Goal: Information Seeking & Learning: Learn about a topic

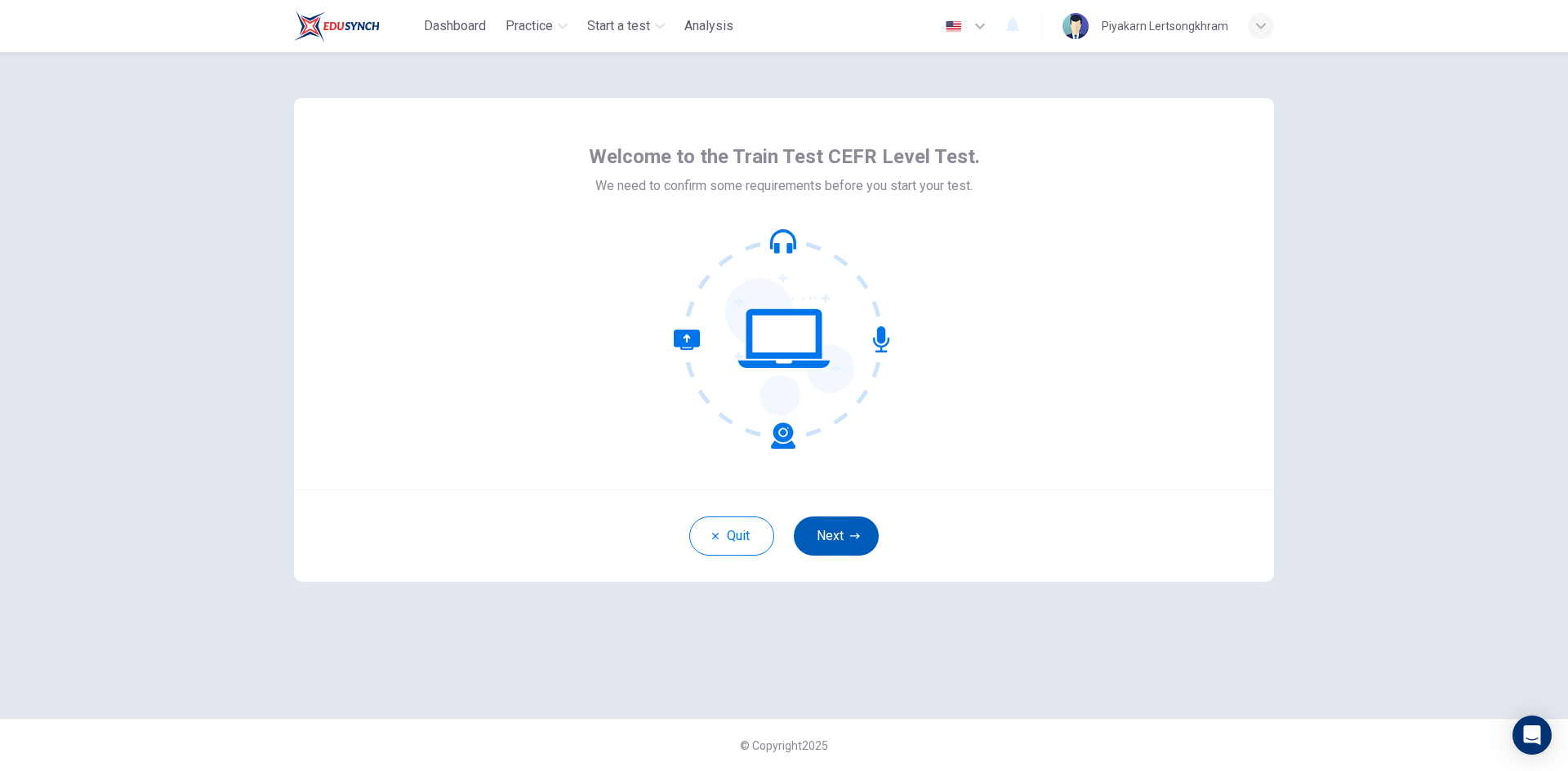
click at [830, 543] on button "Next" at bounding box center [836, 536] width 85 height 39
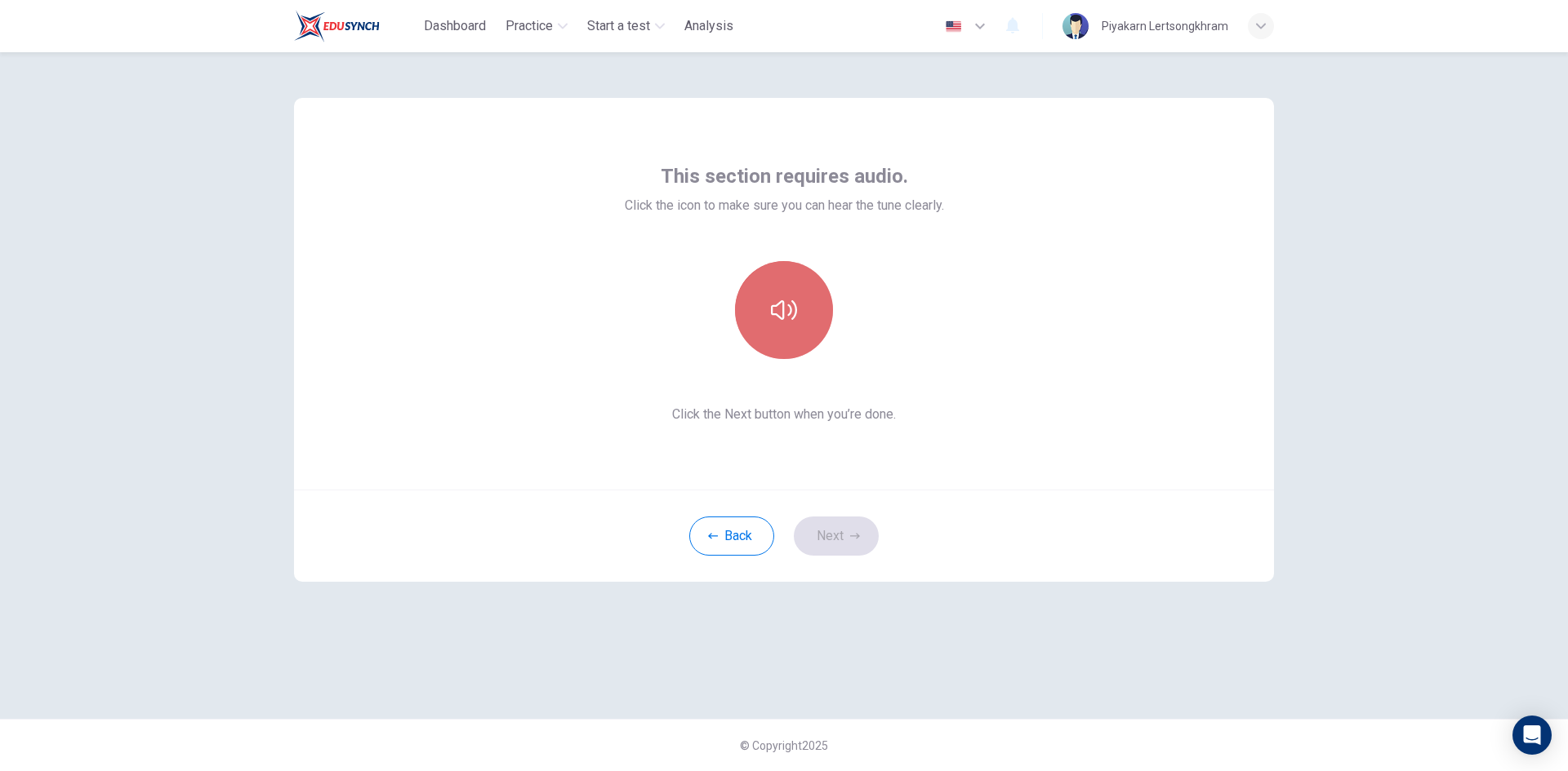
click at [779, 305] on icon "button" at bounding box center [783, 310] width 26 height 26
click at [851, 543] on button "Next" at bounding box center [836, 536] width 85 height 39
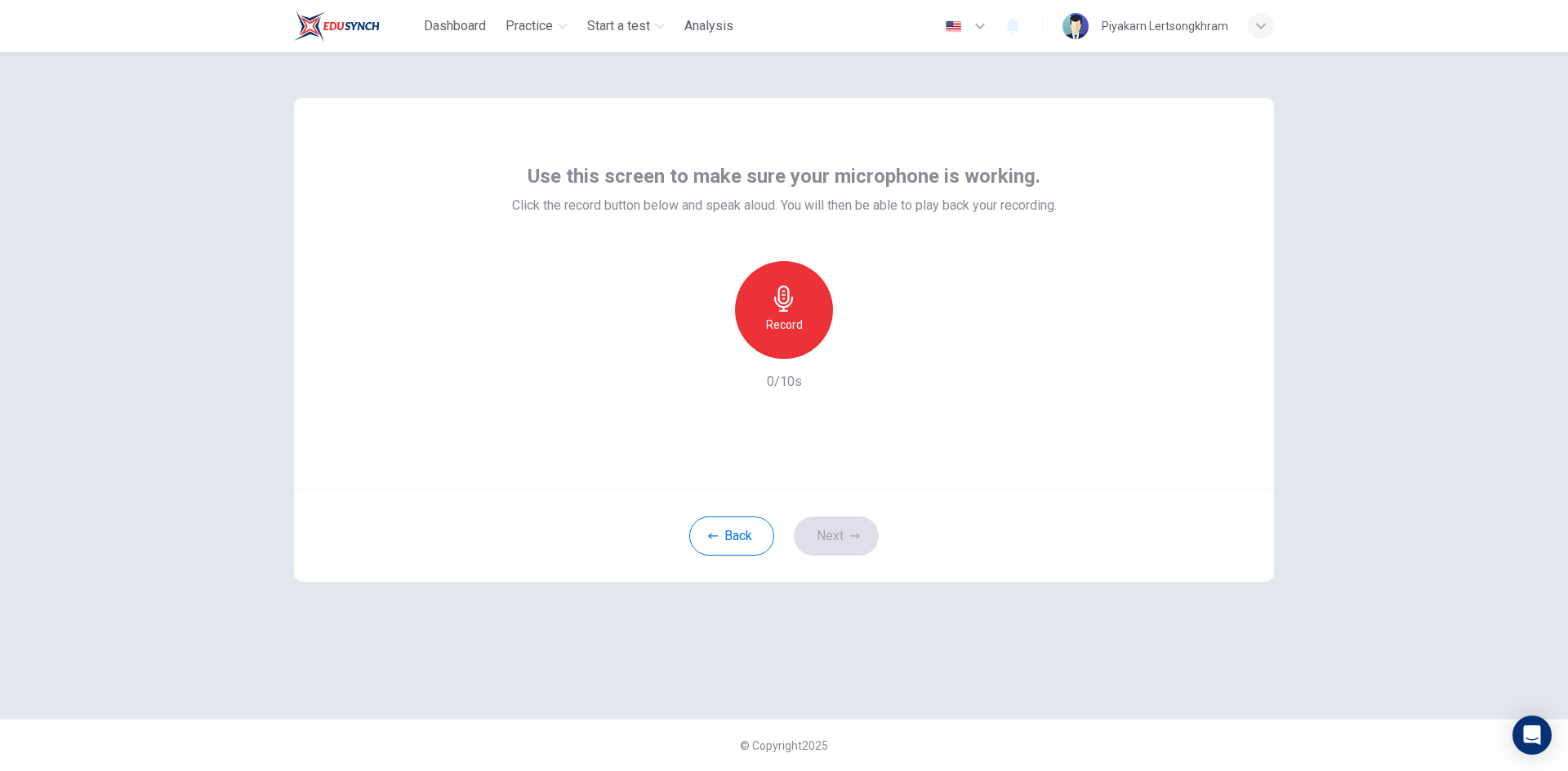
click at [765, 323] on div "Record" at bounding box center [784, 310] width 98 height 98
click at [867, 343] on div "button" at bounding box center [859, 345] width 26 height 26
click at [830, 536] on button "Next" at bounding box center [836, 536] width 85 height 39
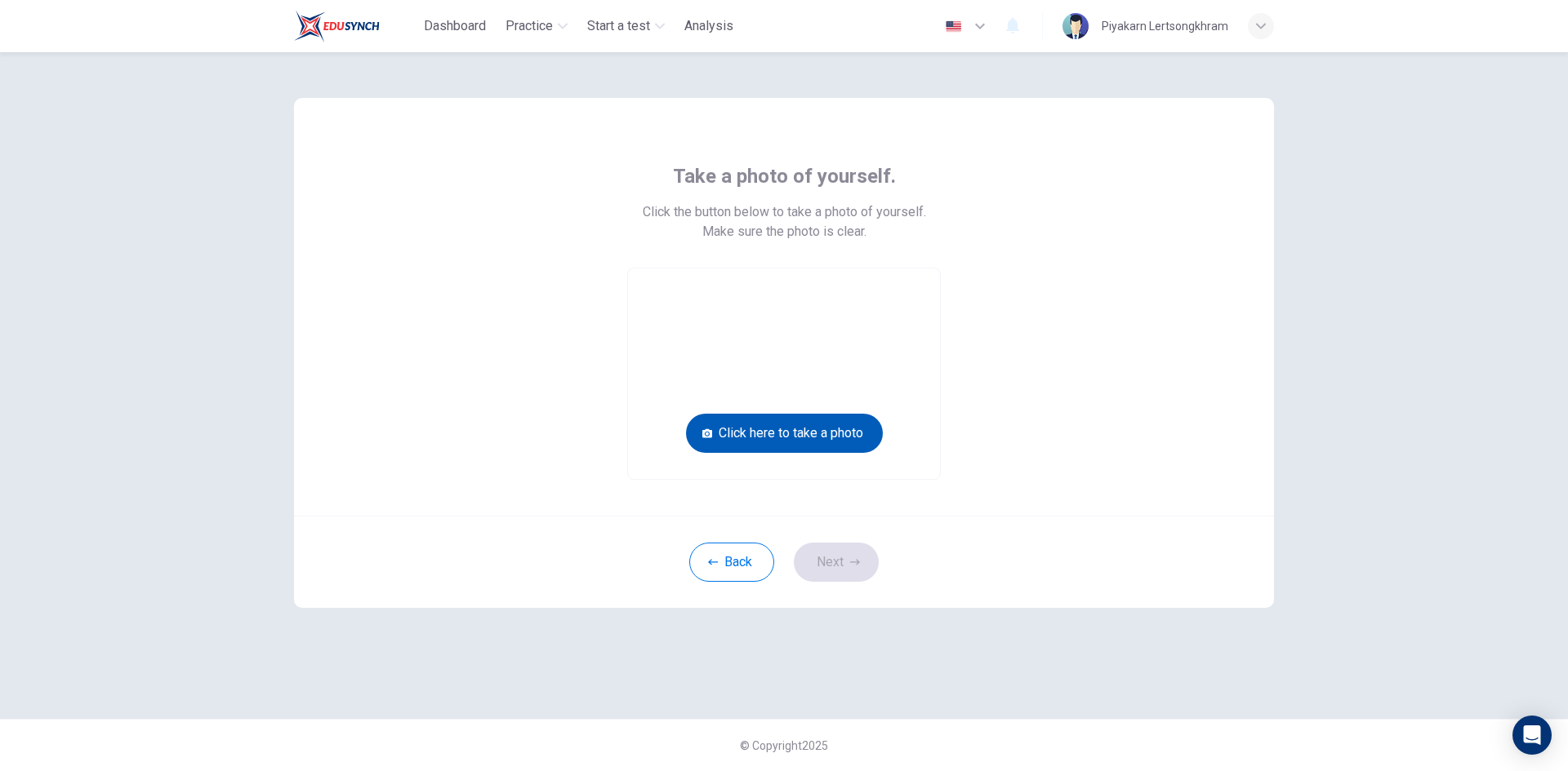
click at [818, 430] on button "Click here to take a photo" at bounding box center [784, 433] width 196 height 39
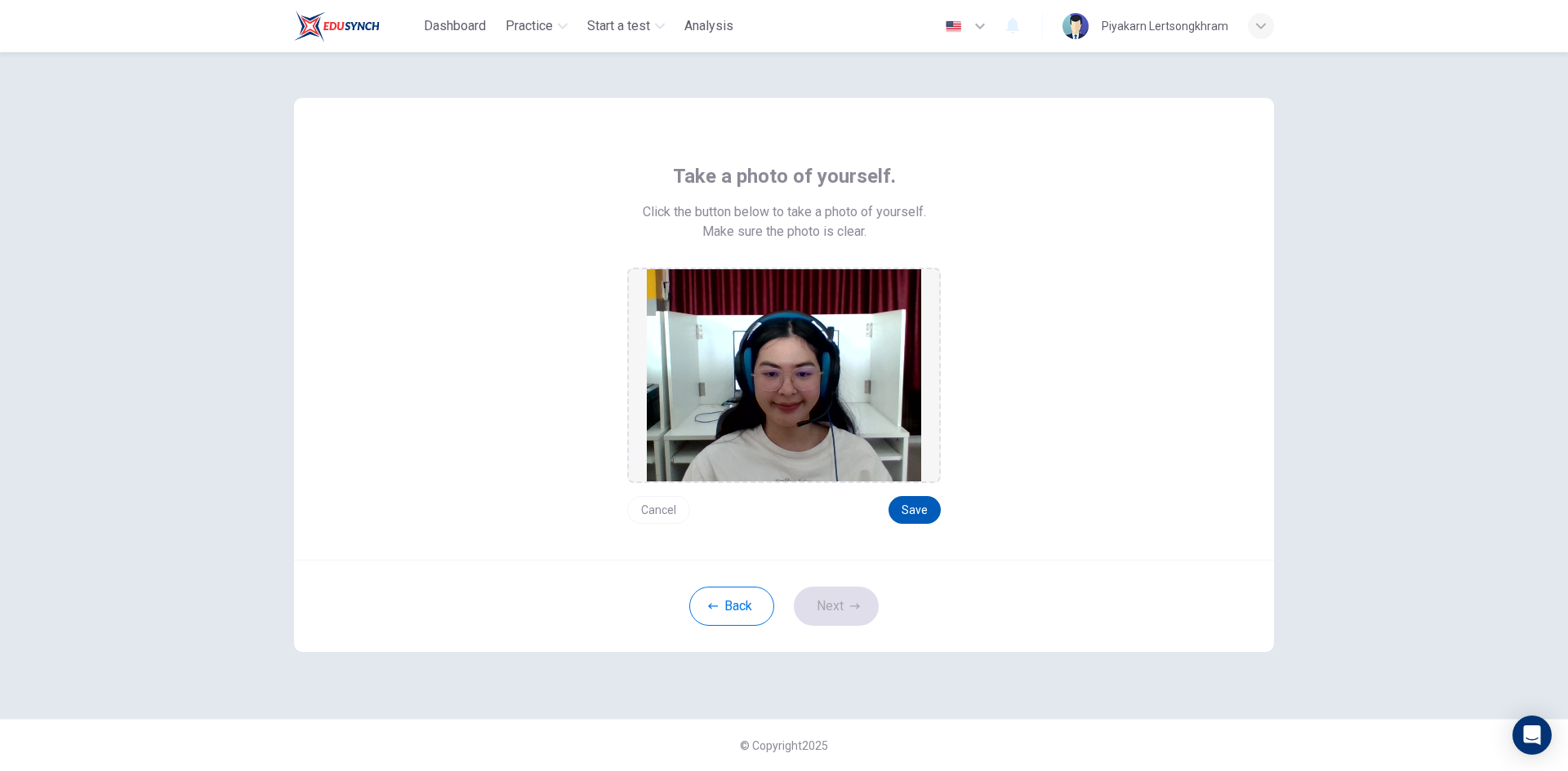
click at [916, 512] on button "Save" at bounding box center [915, 510] width 52 height 28
click at [856, 602] on icon "button" at bounding box center [855, 607] width 10 height 10
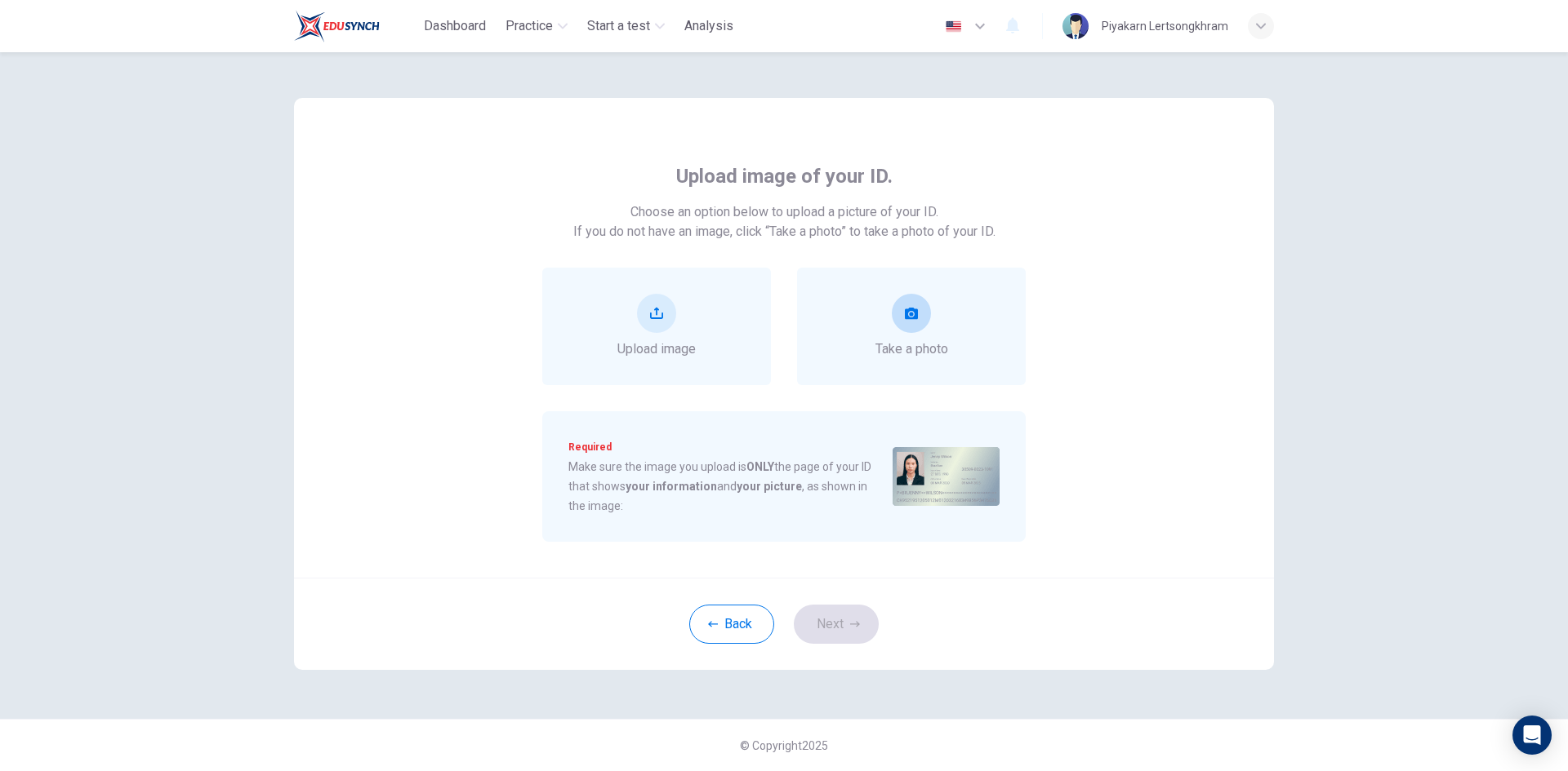
click at [904, 321] on button "take photo" at bounding box center [911, 313] width 39 height 39
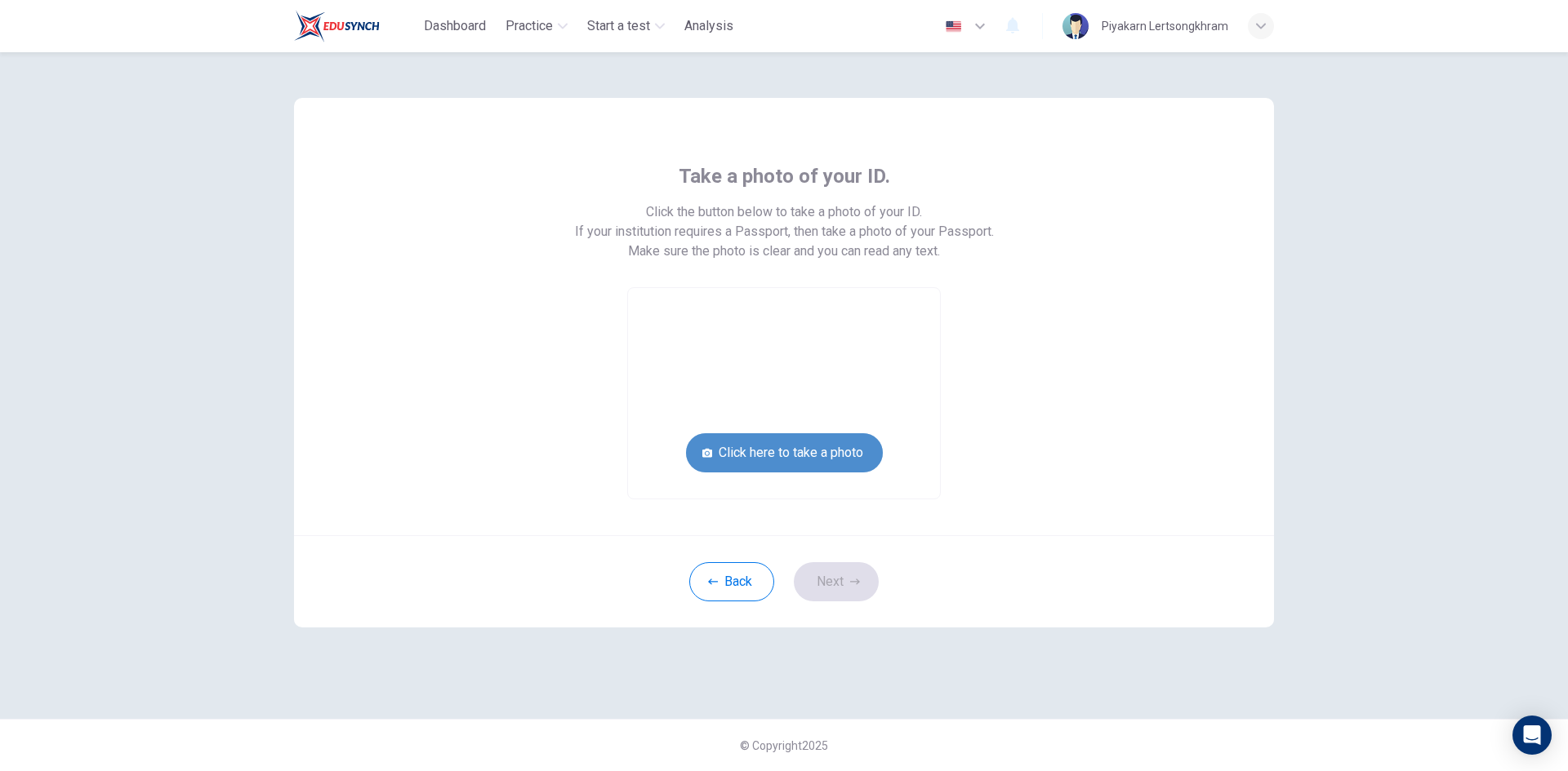
click at [796, 459] on button "Click here to take a photo" at bounding box center [784, 452] width 196 height 39
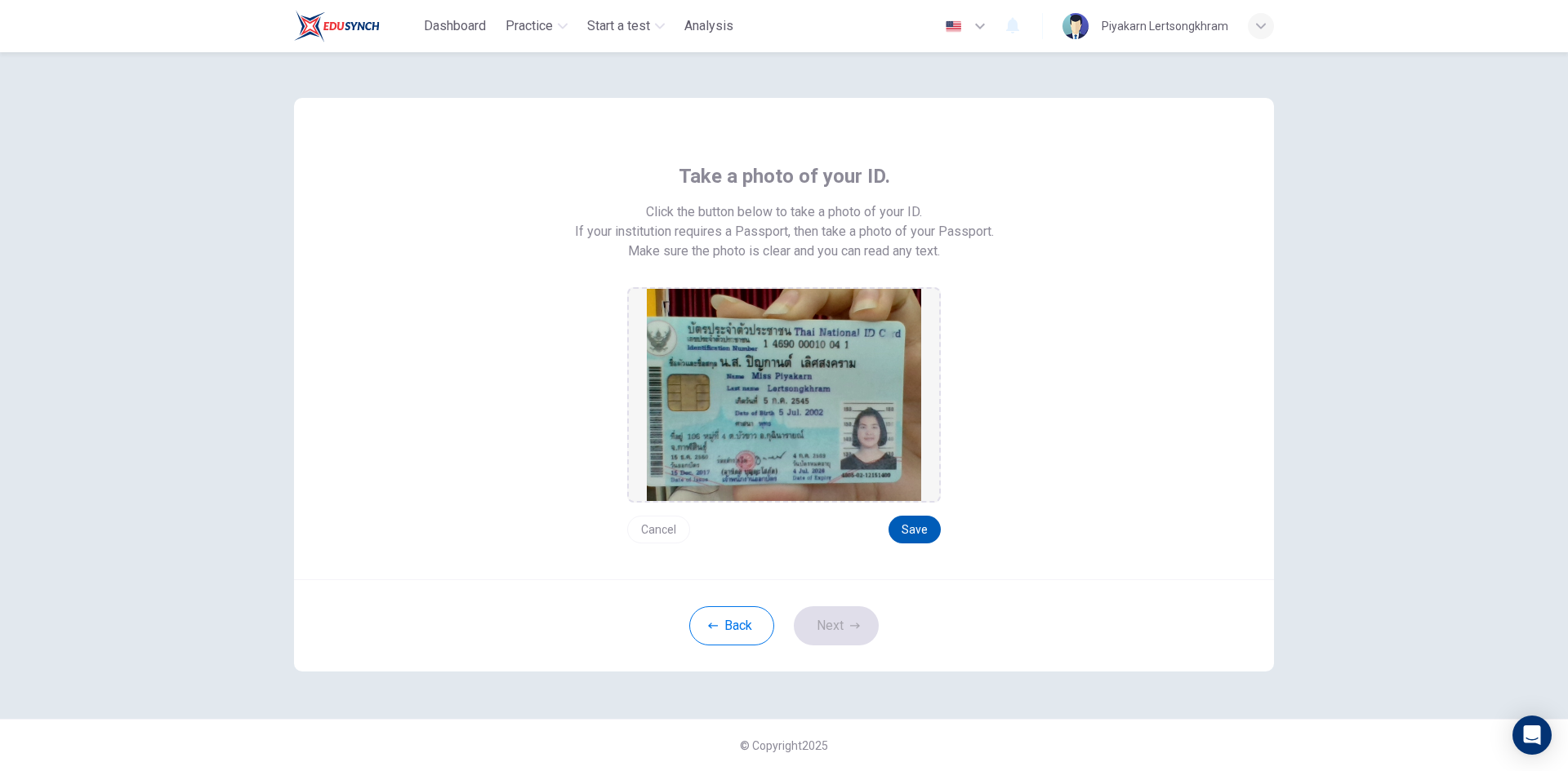
click at [907, 537] on button "Save" at bounding box center [915, 529] width 52 height 28
click at [850, 619] on button "Next" at bounding box center [836, 626] width 85 height 39
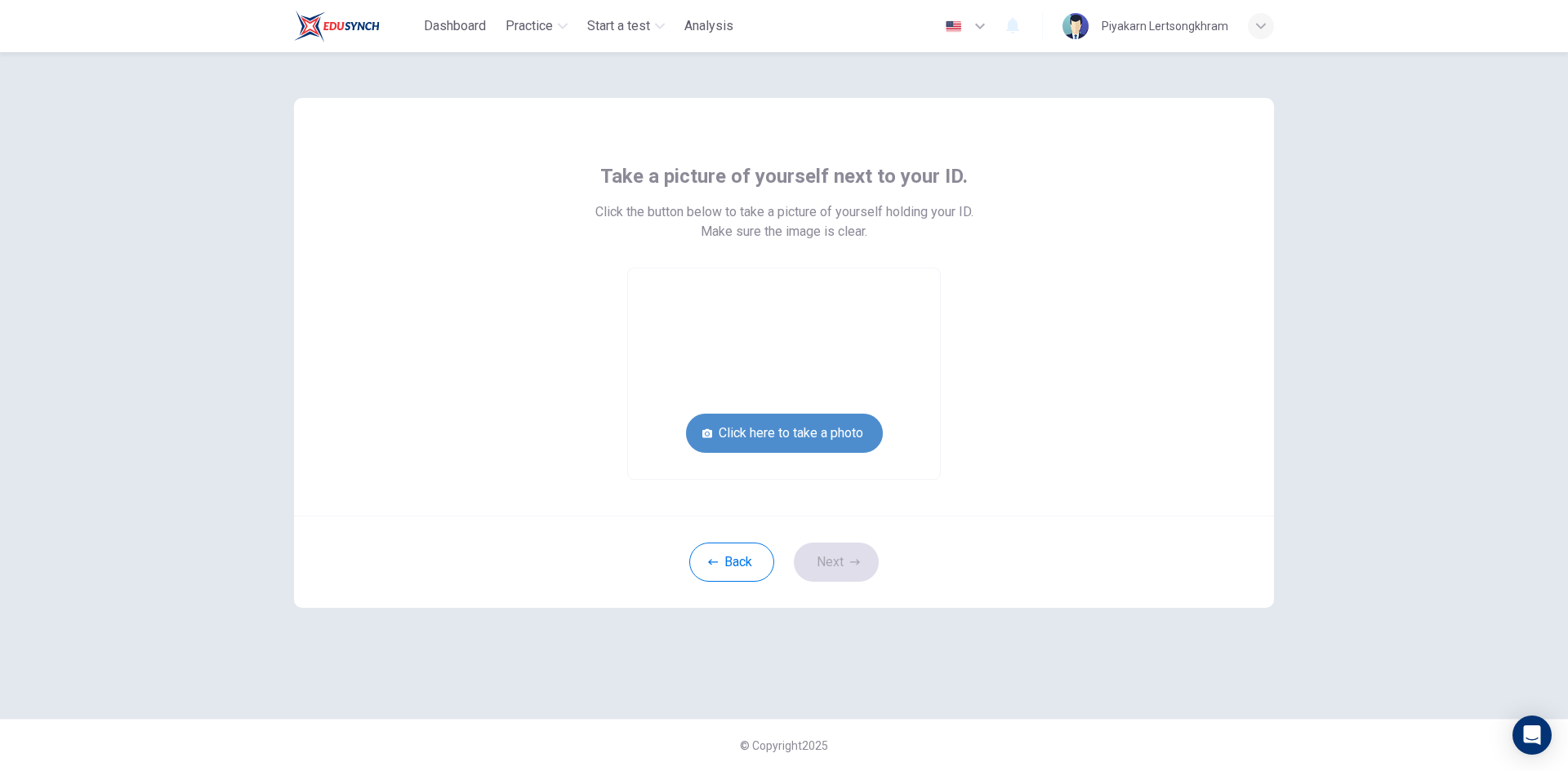
click at [846, 431] on button "Click here to take a photo" at bounding box center [784, 433] width 196 height 39
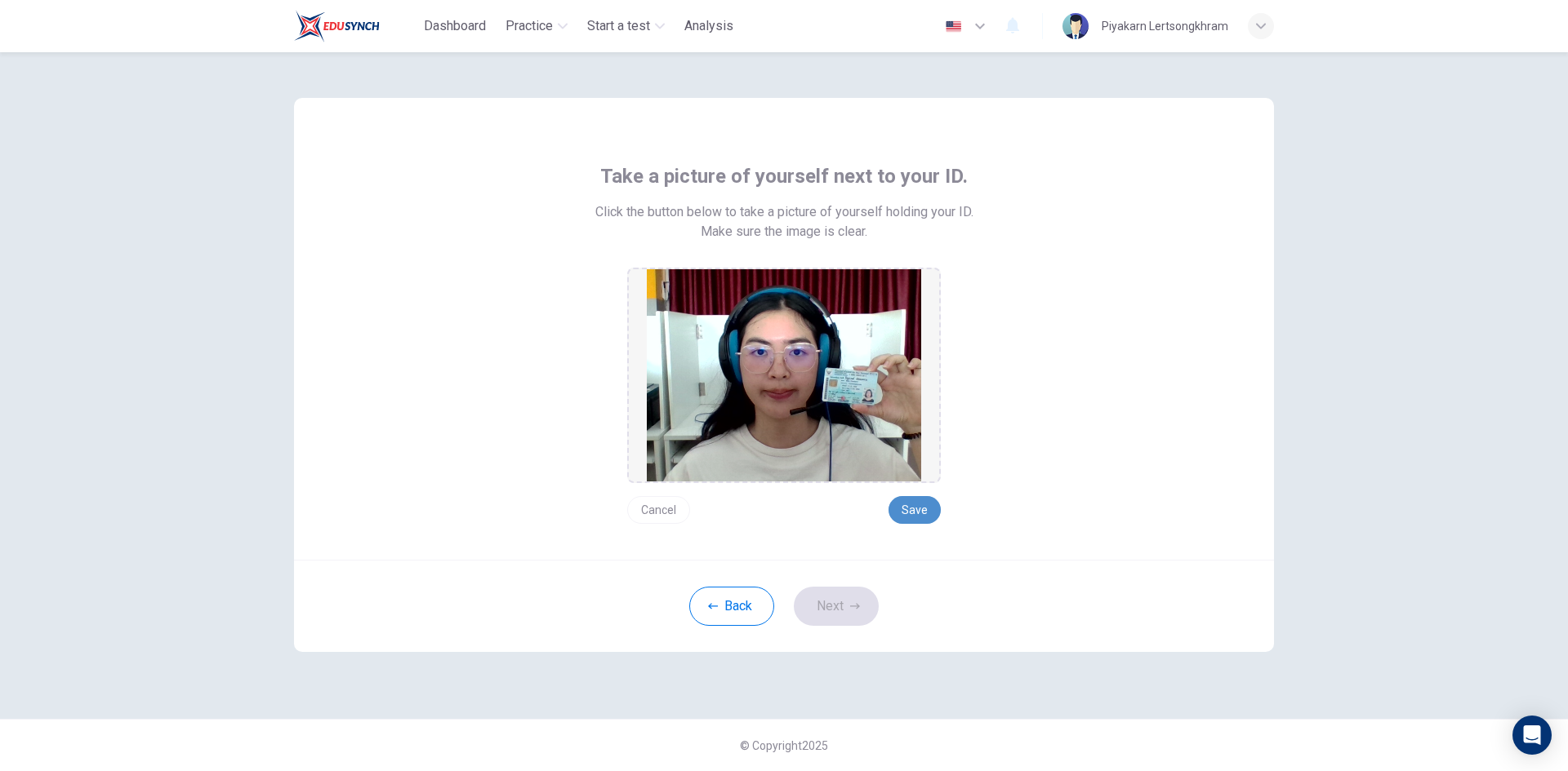
click at [911, 507] on button "Save" at bounding box center [915, 510] width 52 height 28
click at [847, 602] on button "Next" at bounding box center [836, 606] width 85 height 39
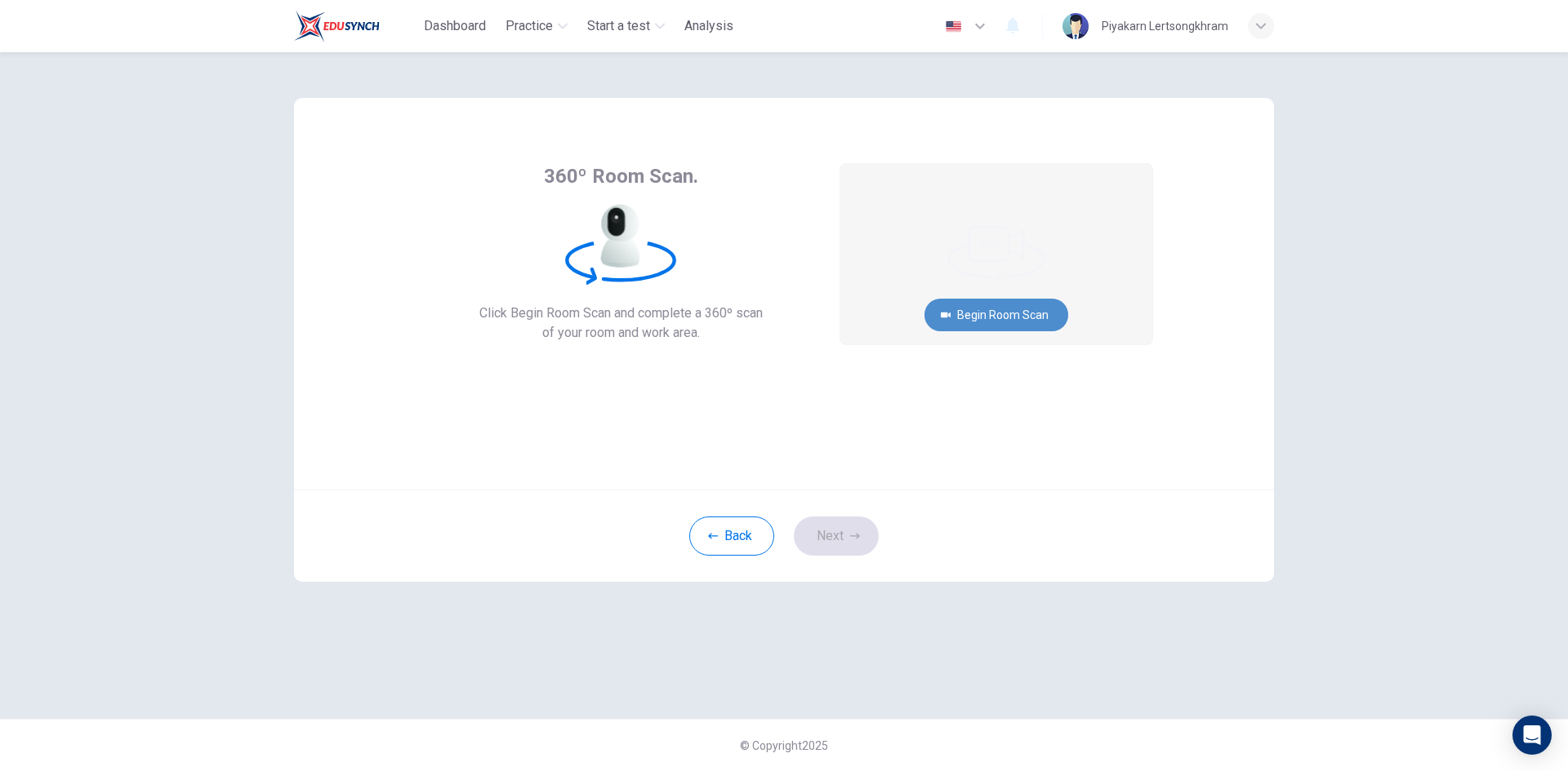
click at [1013, 314] on button "Begin Room Scan" at bounding box center [996, 315] width 143 height 33
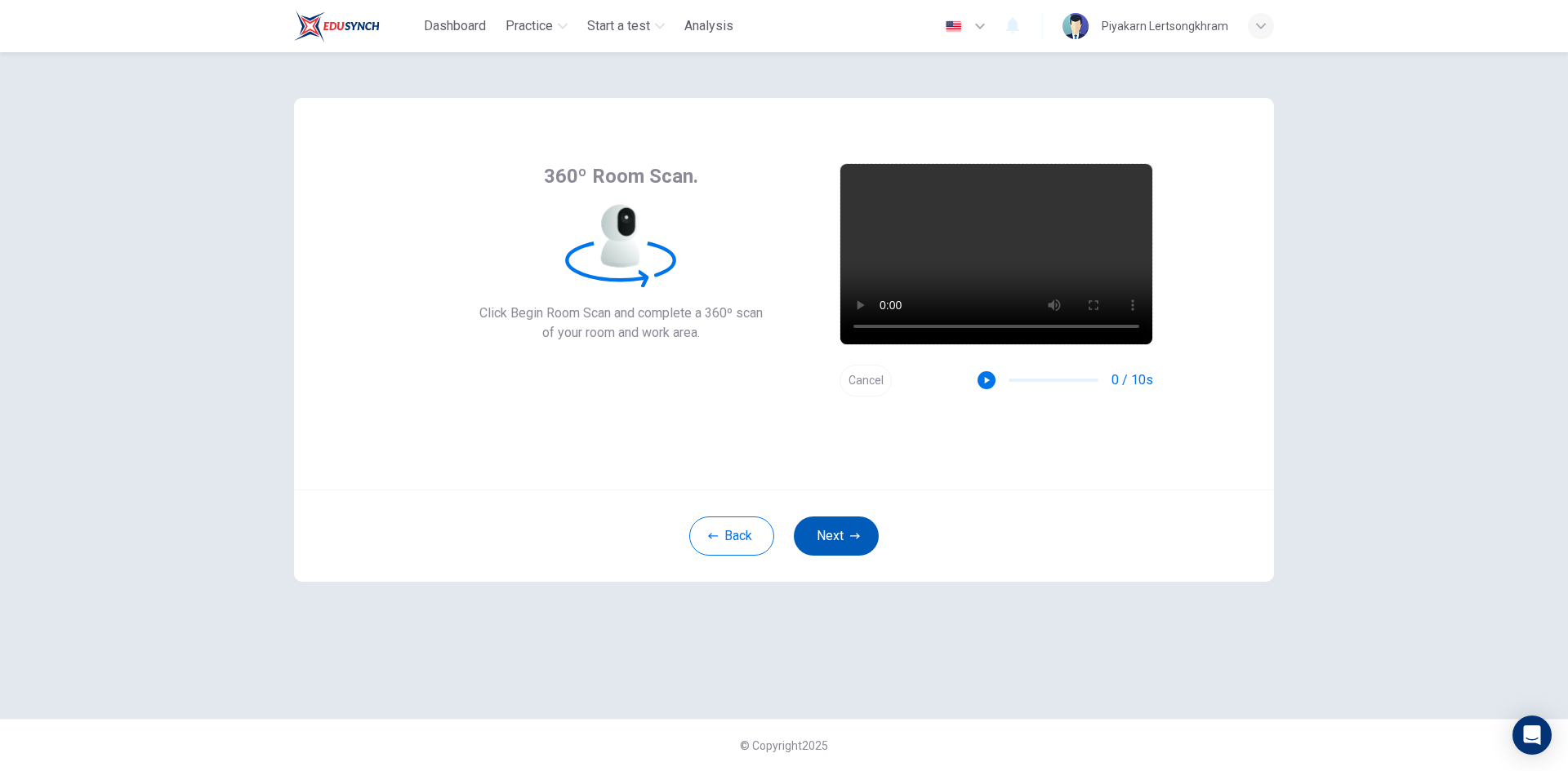
click at [844, 554] on button "Next" at bounding box center [836, 536] width 85 height 39
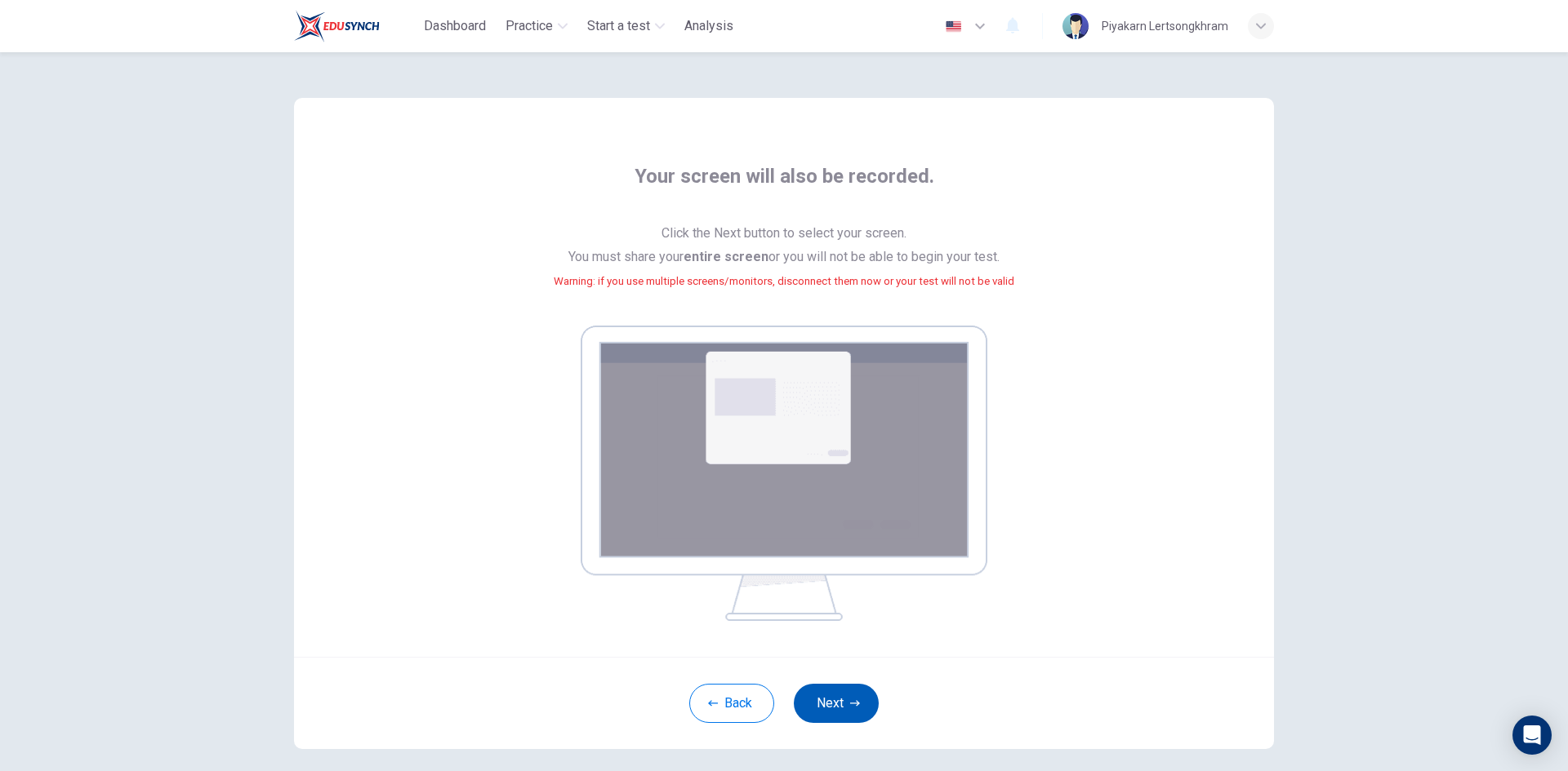
click at [828, 693] on button "Next" at bounding box center [836, 704] width 85 height 39
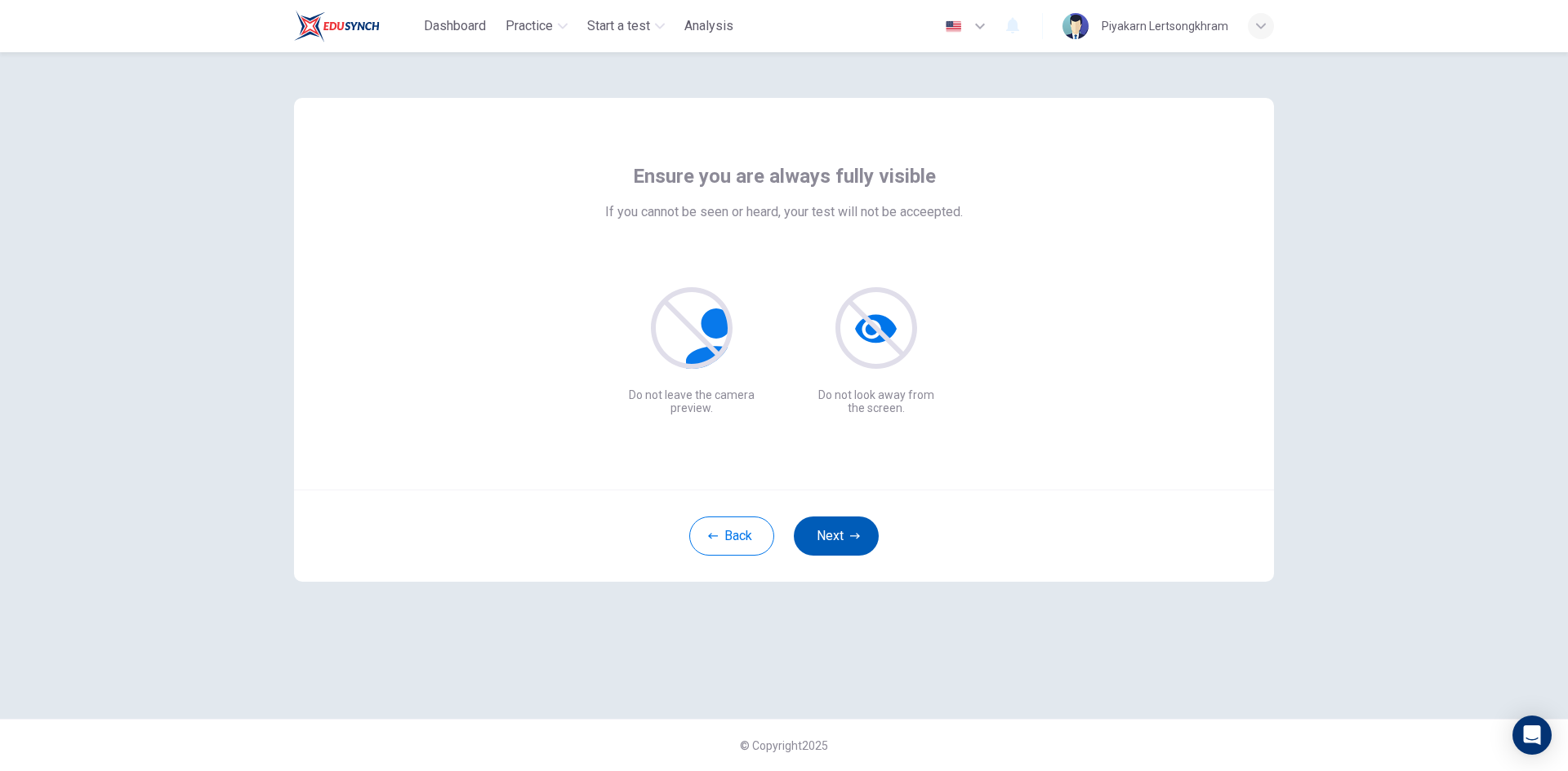
click at [837, 535] on button "Next" at bounding box center [836, 536] width 85 height 39
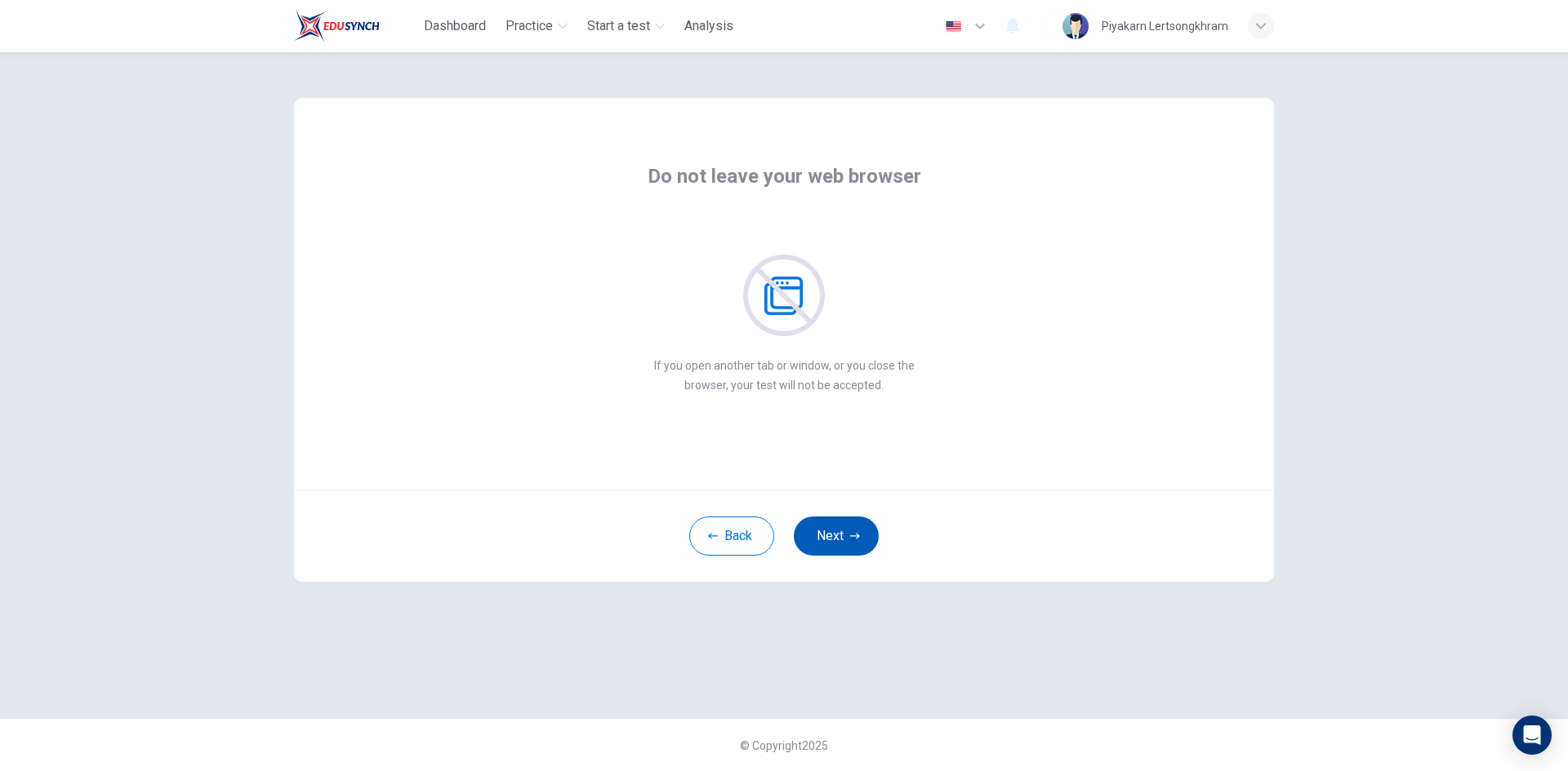
click at [837, 535] on button "Next" at bounding box center [836, 536] width 85 height 39
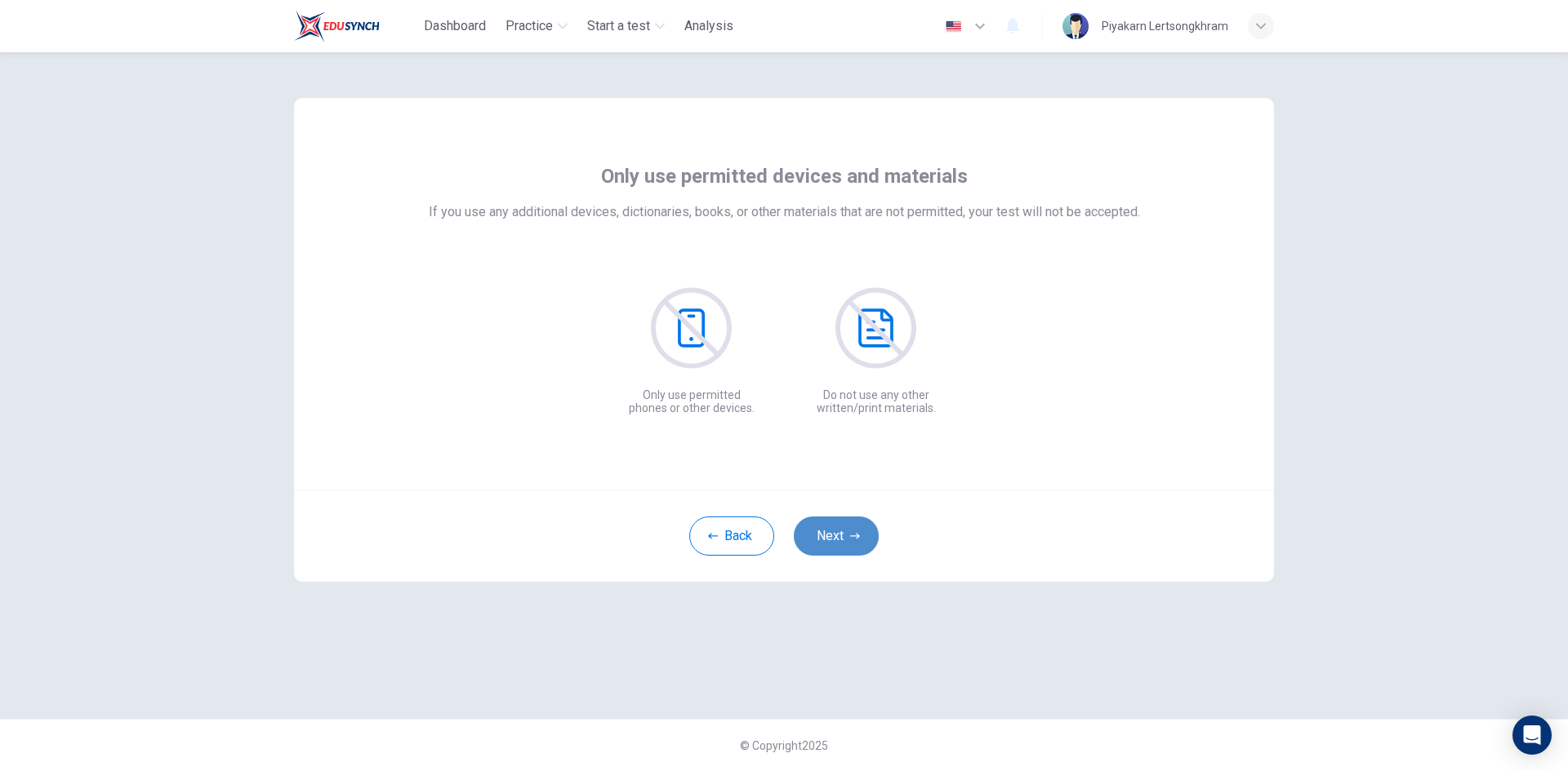
click at [837, 535] on button "Next" at bounding box center [836, 536] width 85 height 39
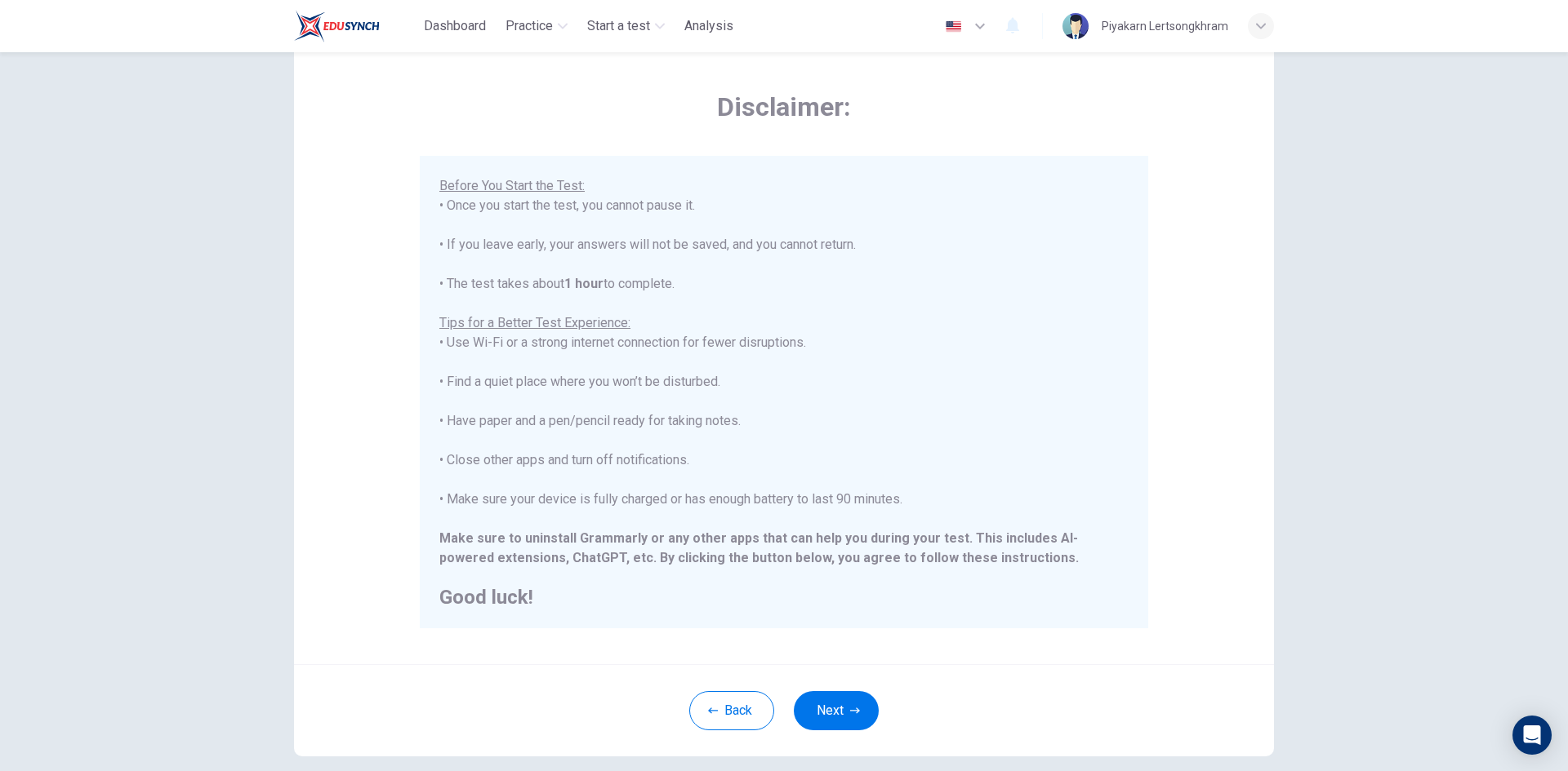
scroll to position [82, 0]
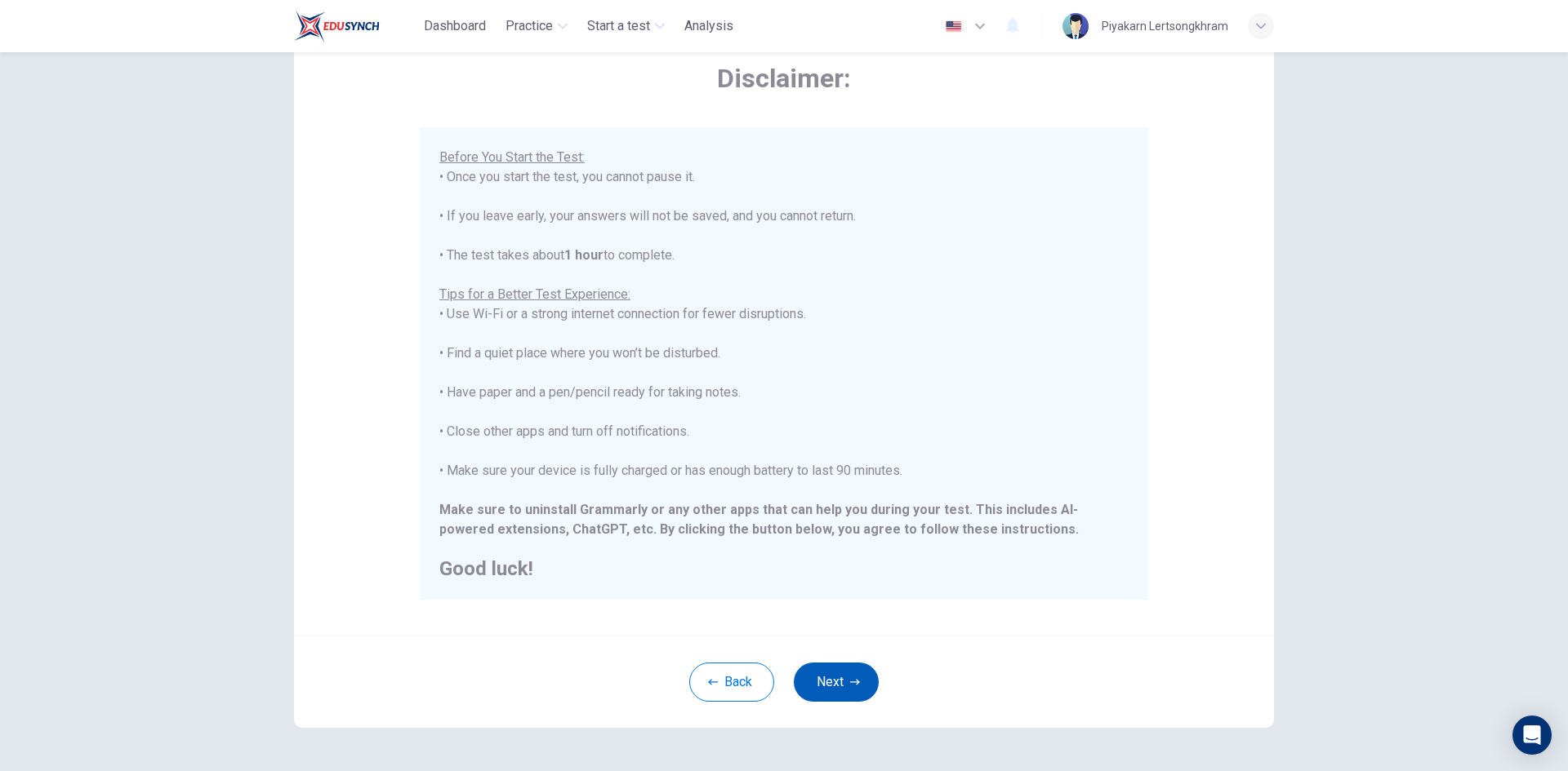
click at [826, 677] on button "Next" at bounding box center [836, 683] width 85 height 39
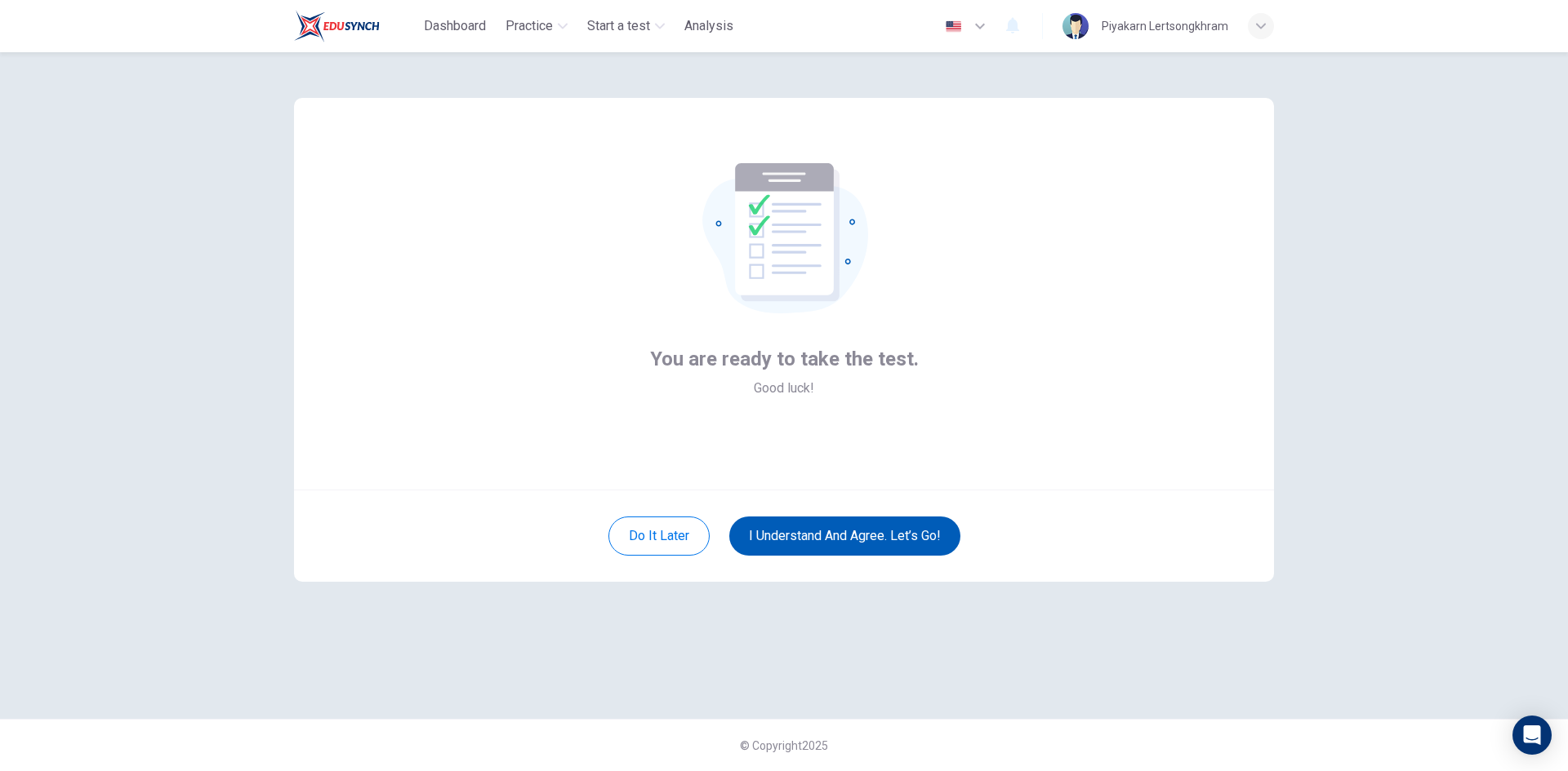
scroll to position [0, 0]
click at [818, 526] on button "I understand and agree. Let’s go!" at bounding box center [845, 536] width 231 height 39
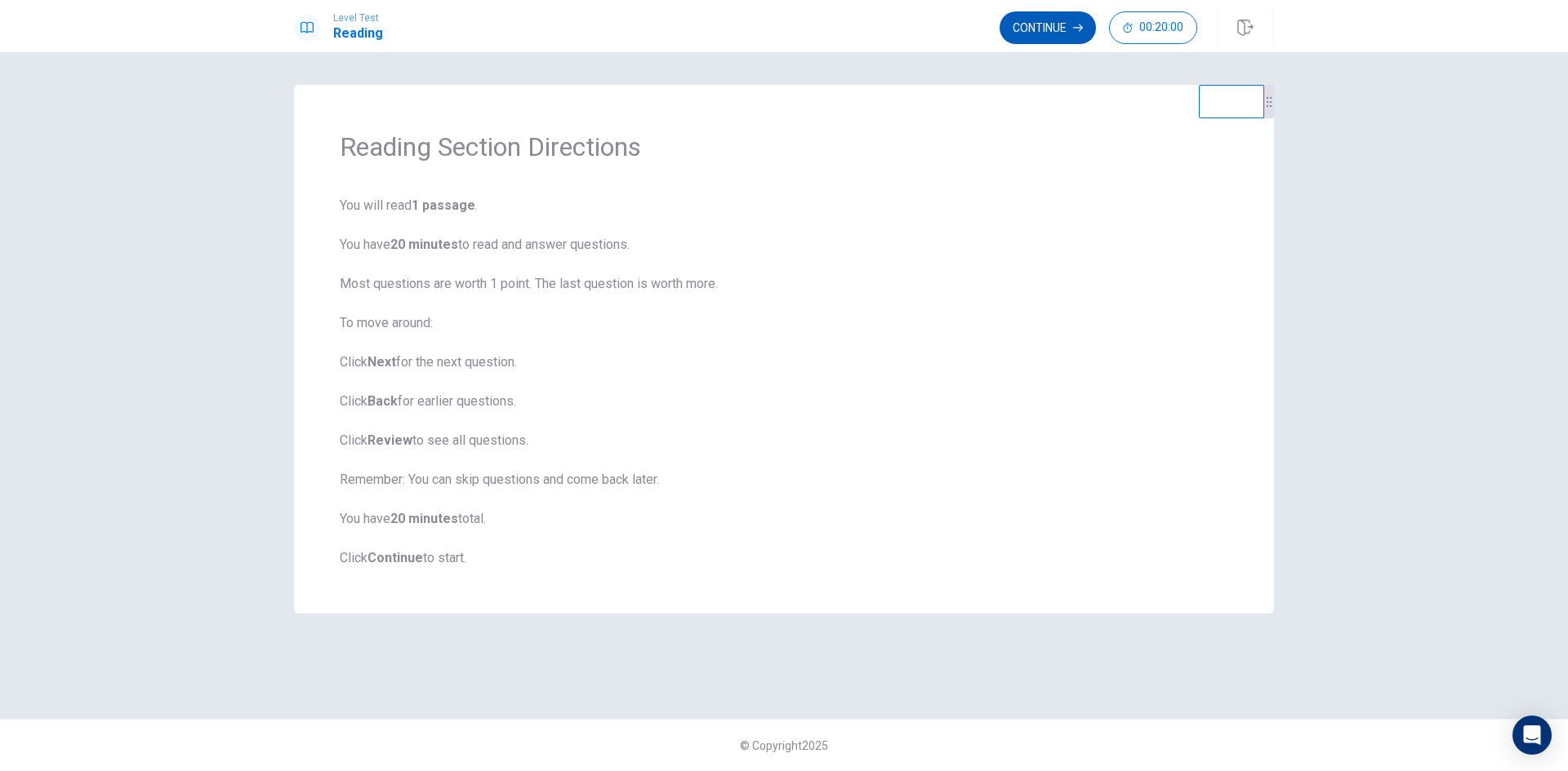
click at [1027, 27] on button "Continue" at bounding box center [1048, 28] width 96 height 33
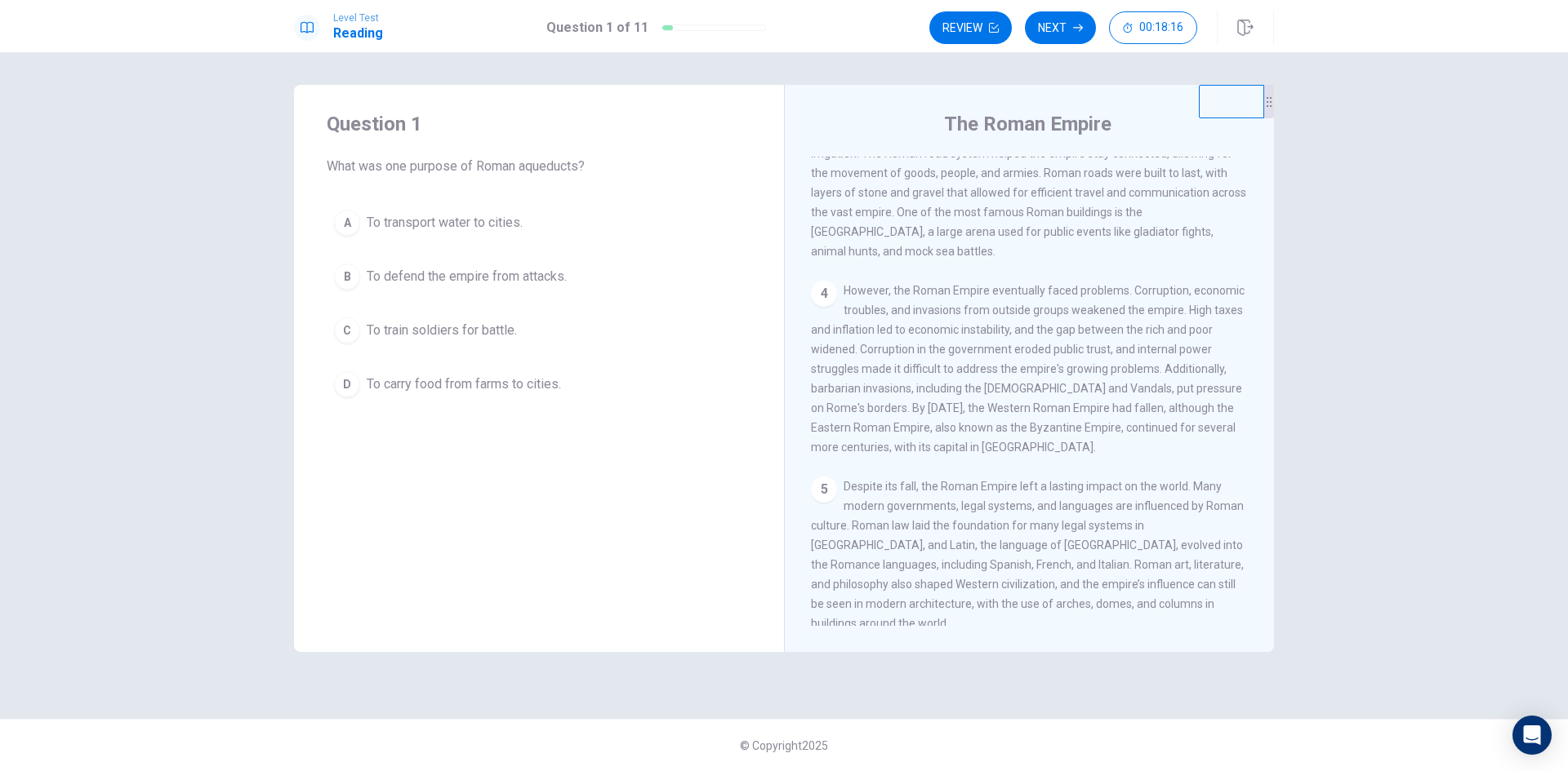
scroll to position [445, 0]
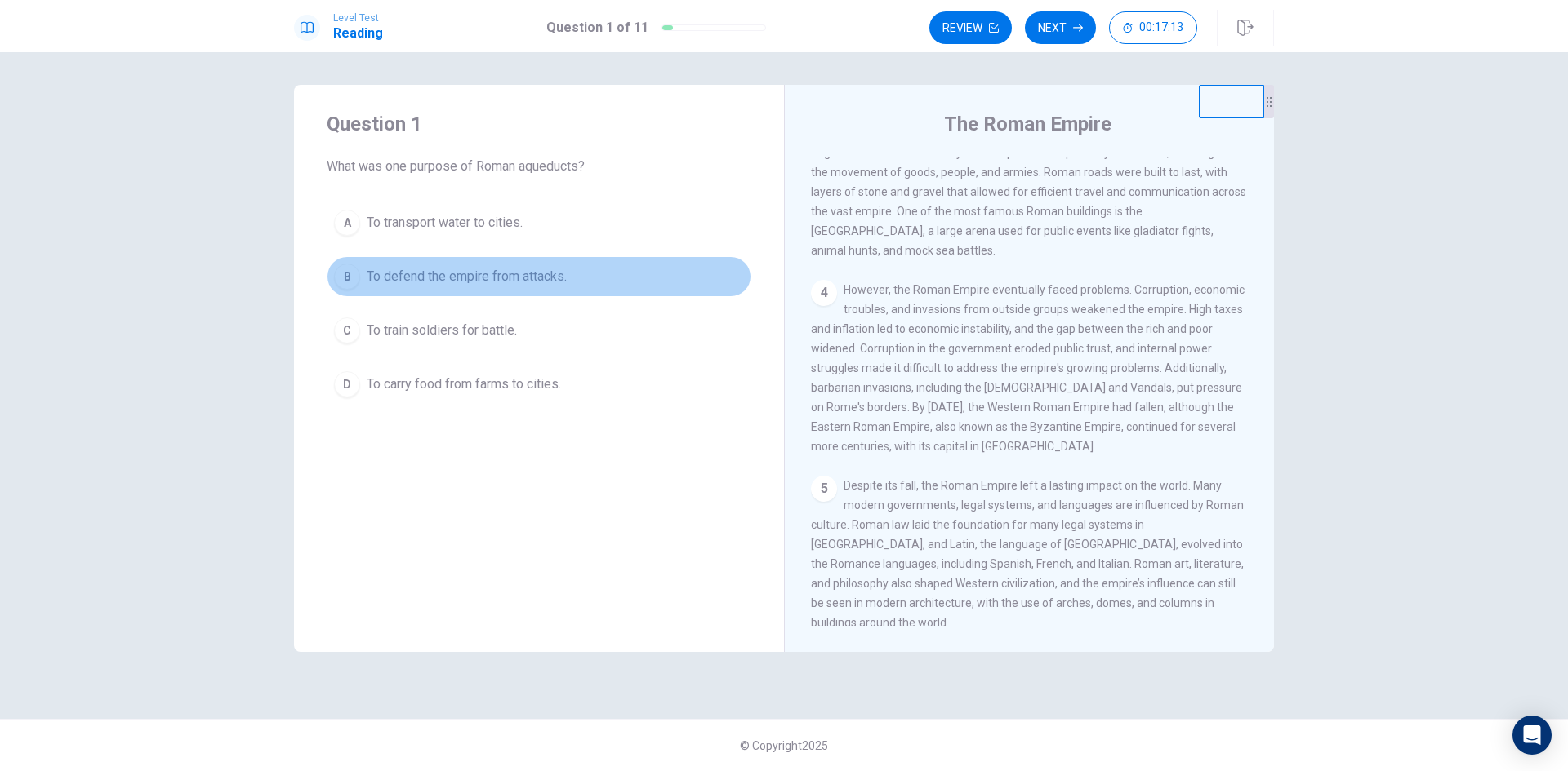
click at [342, 281] on div "B" at bounding box center [346, 276] width 26 height 26
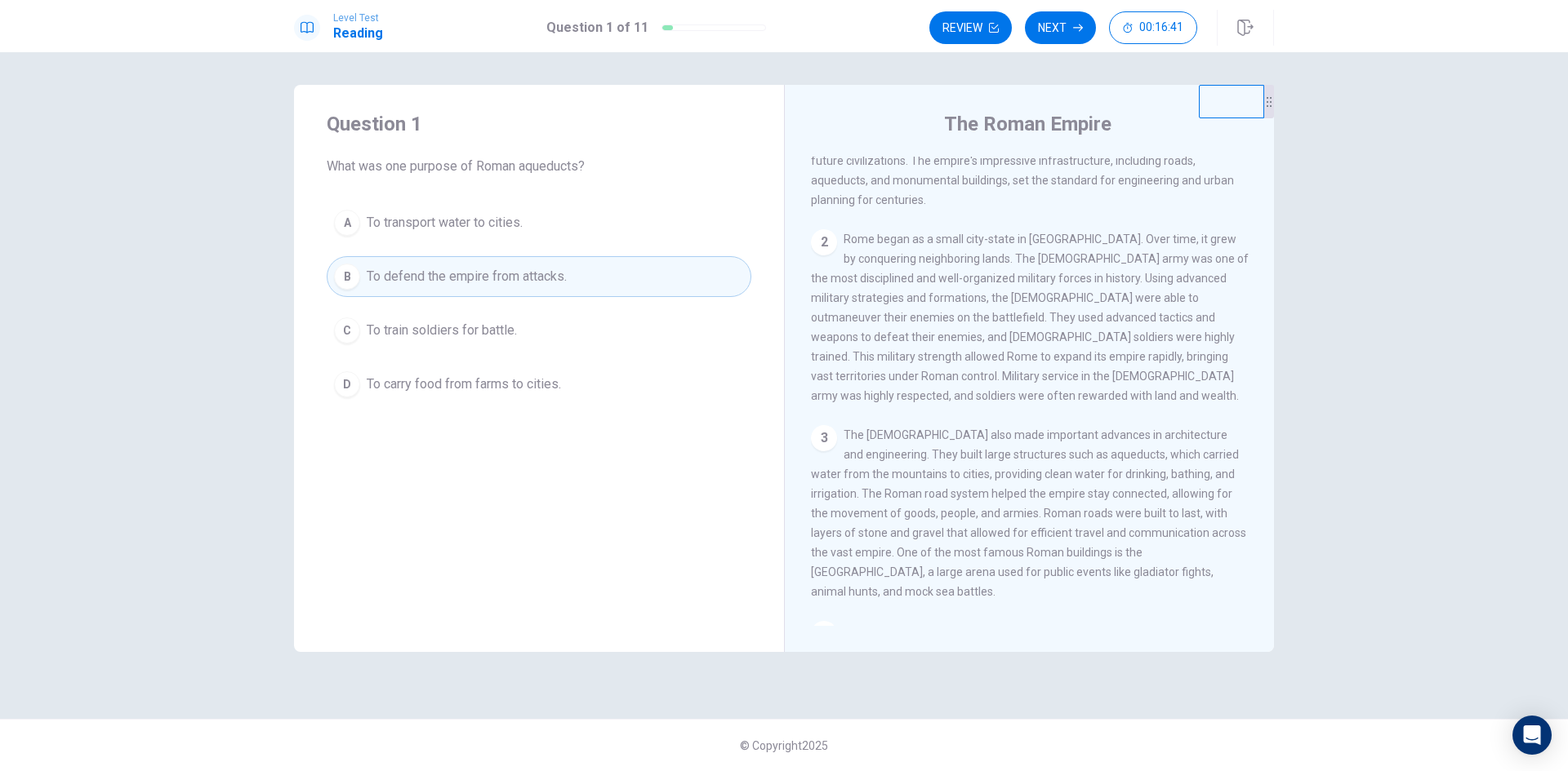
scroll to position [82, 0]
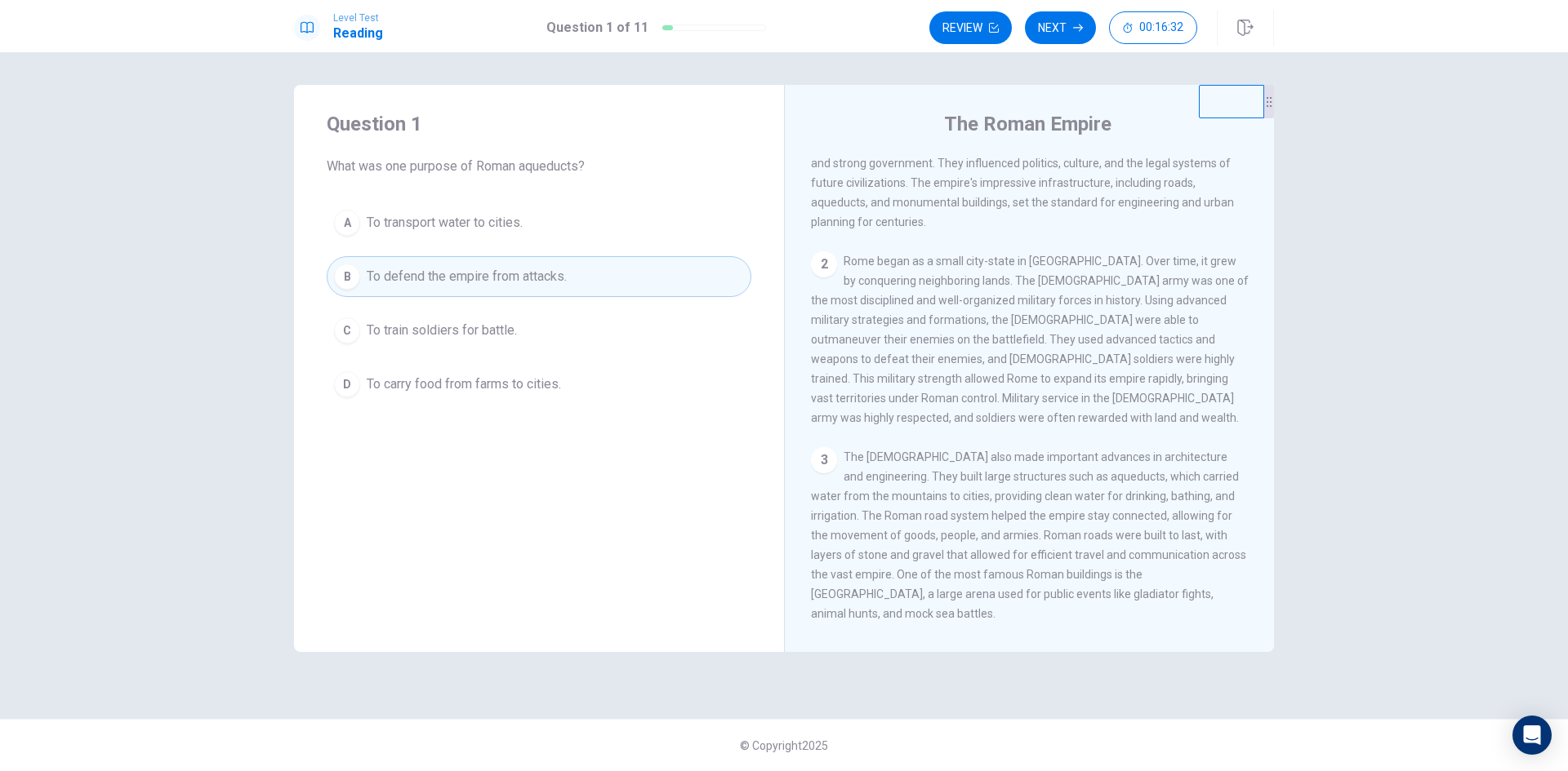
click at [467, 331] on span "To train soldiers for battle." at bounding box center [442, 330] width 150 height 19
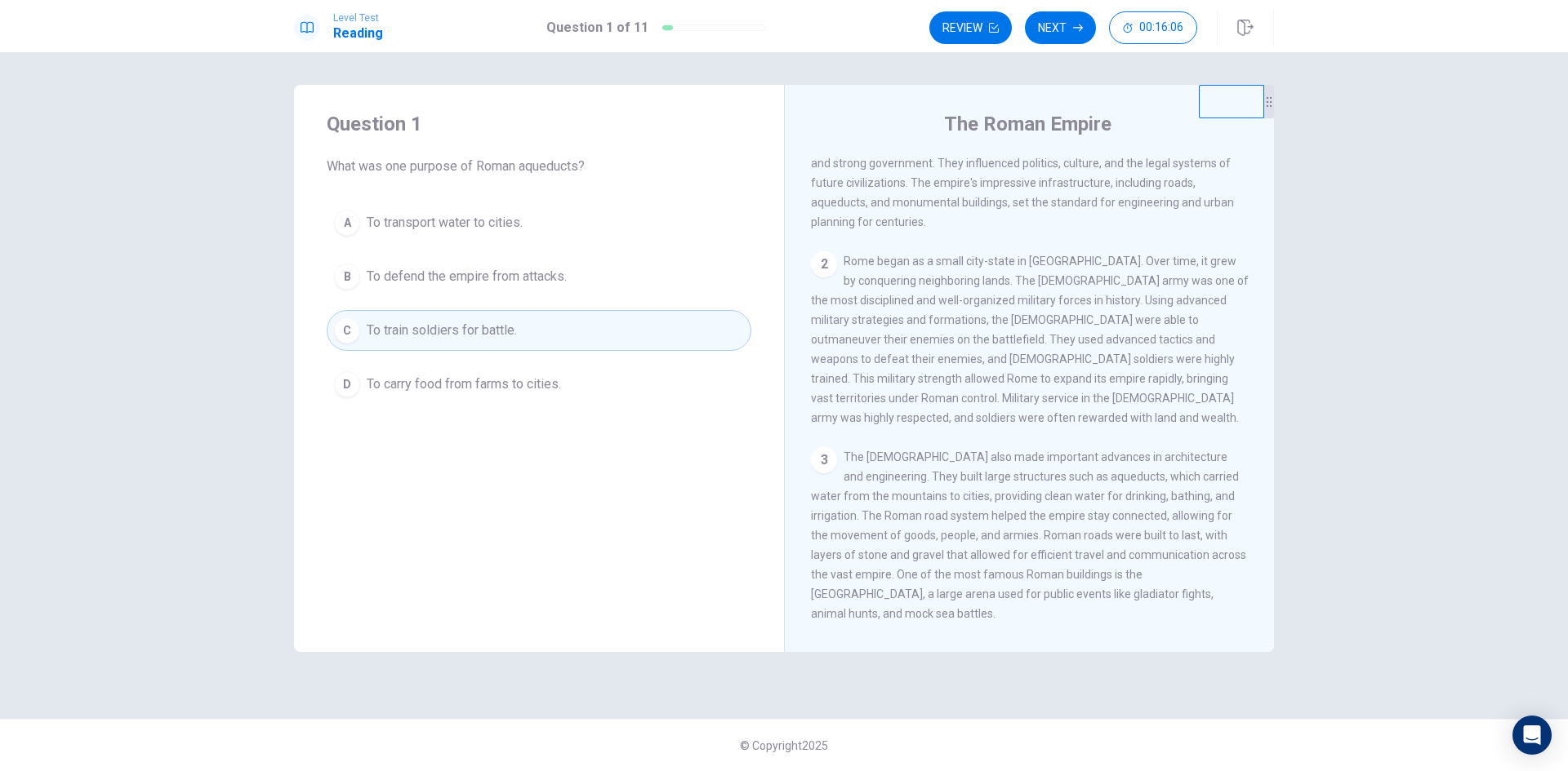
click at [379, 273] on span "To defend the empire from attacks." at bounding box center [466, 276] width 200 height 19
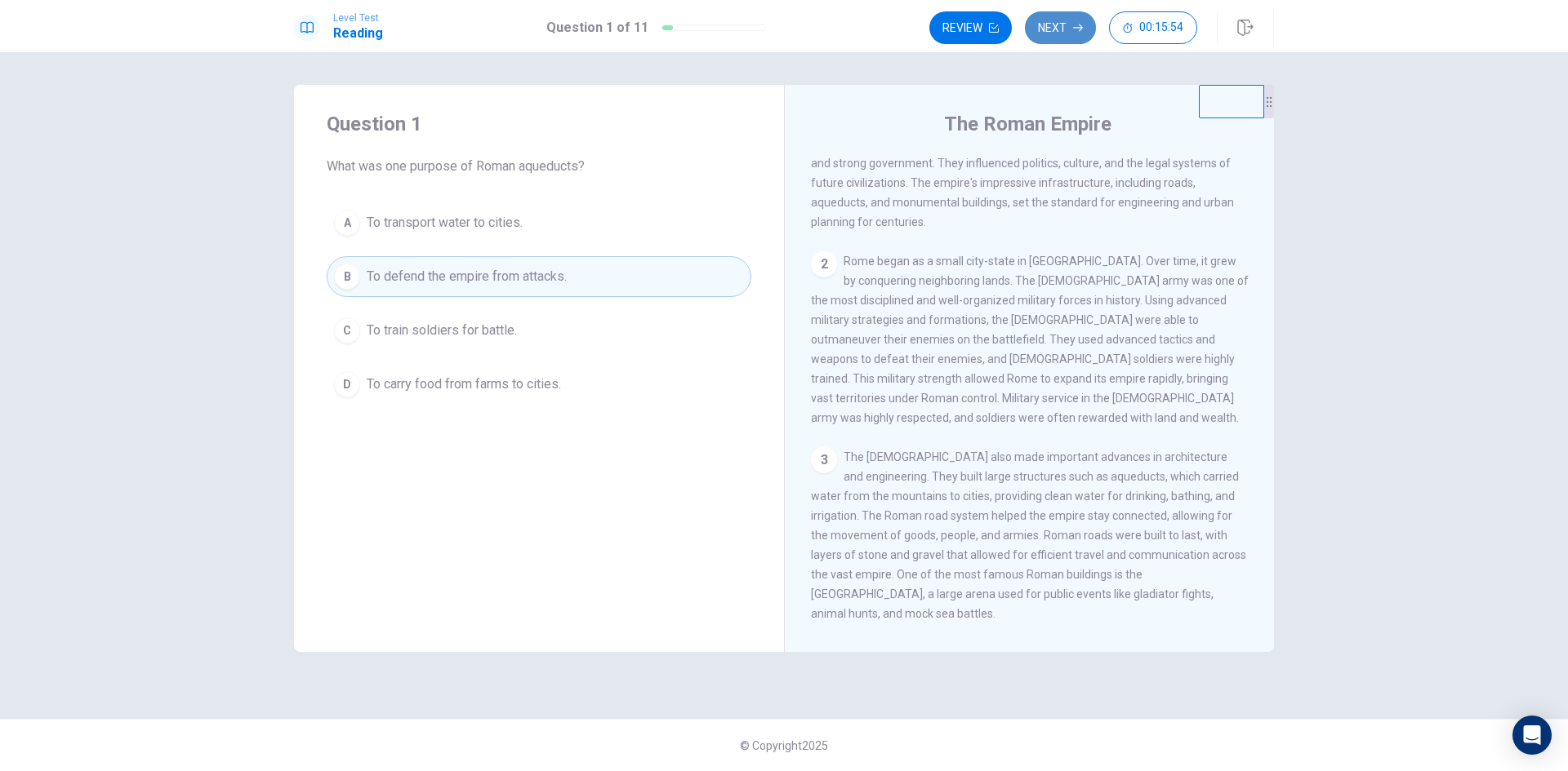
click at [1061, 39] on button "Next" at bounding box center [1061, 28] width 71 height 33
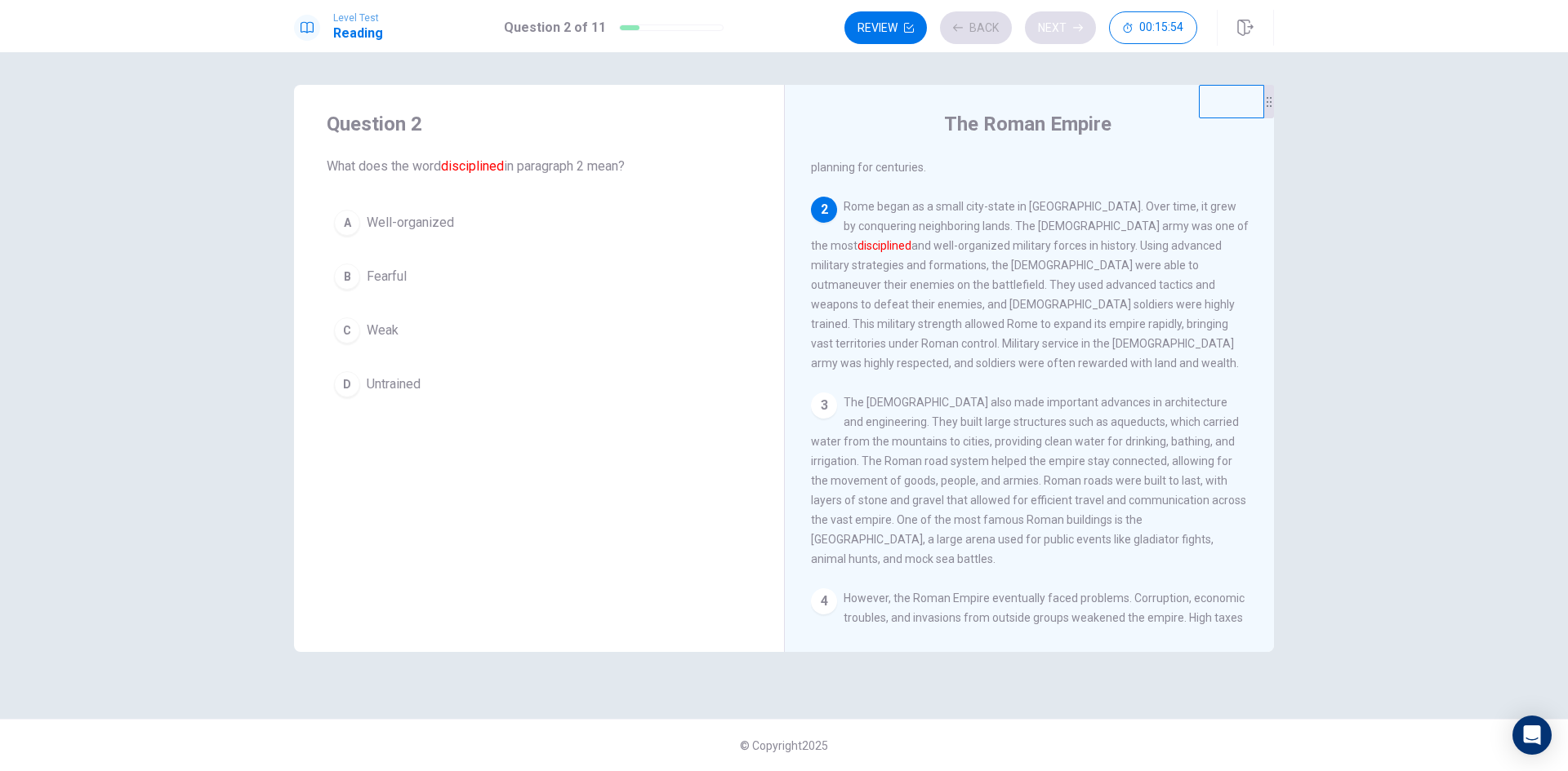
scroll to position [163, 0]
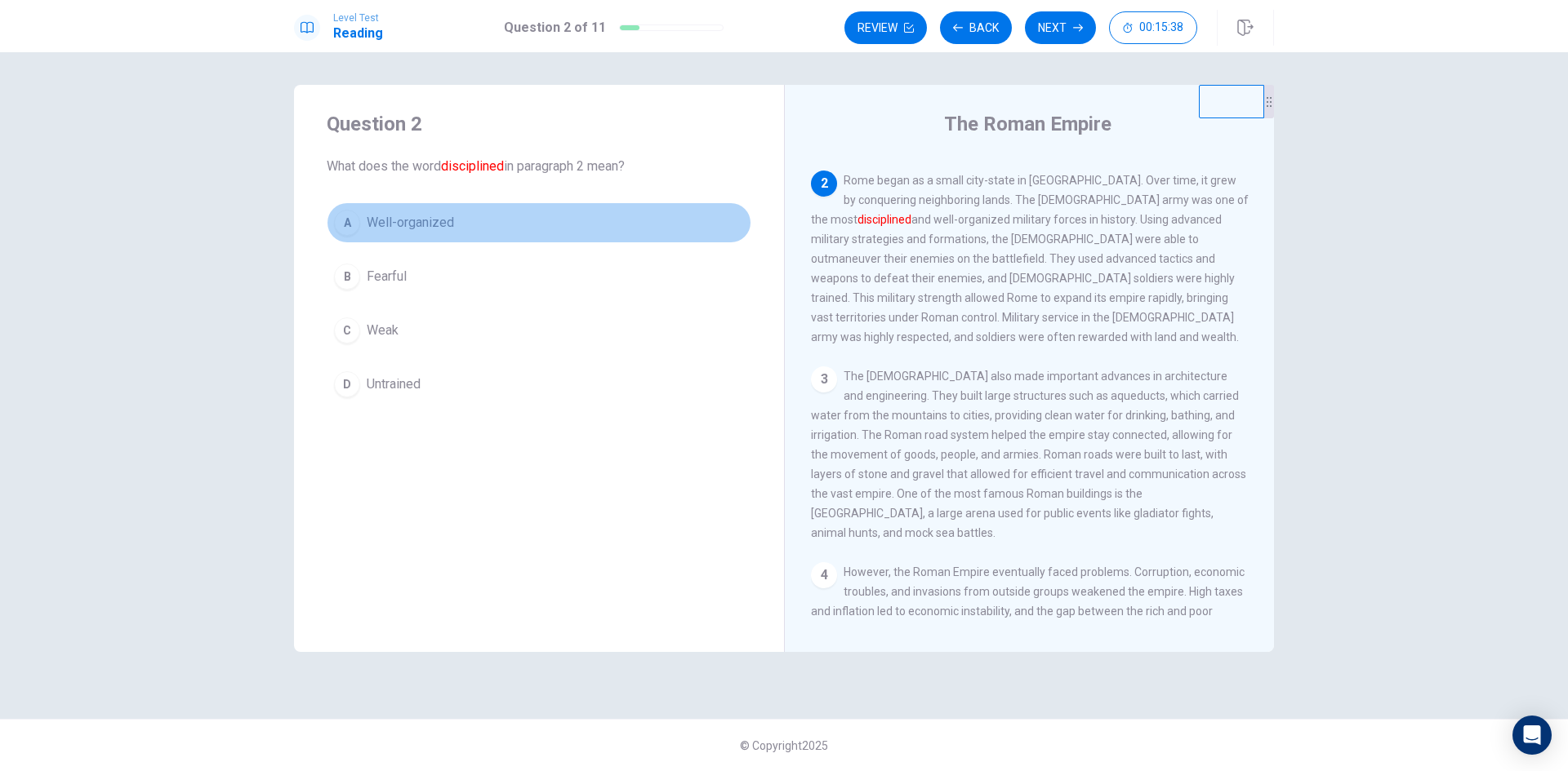
click at [348, 222] on div "A" at bounding box center [346, 222] width 26 height 26
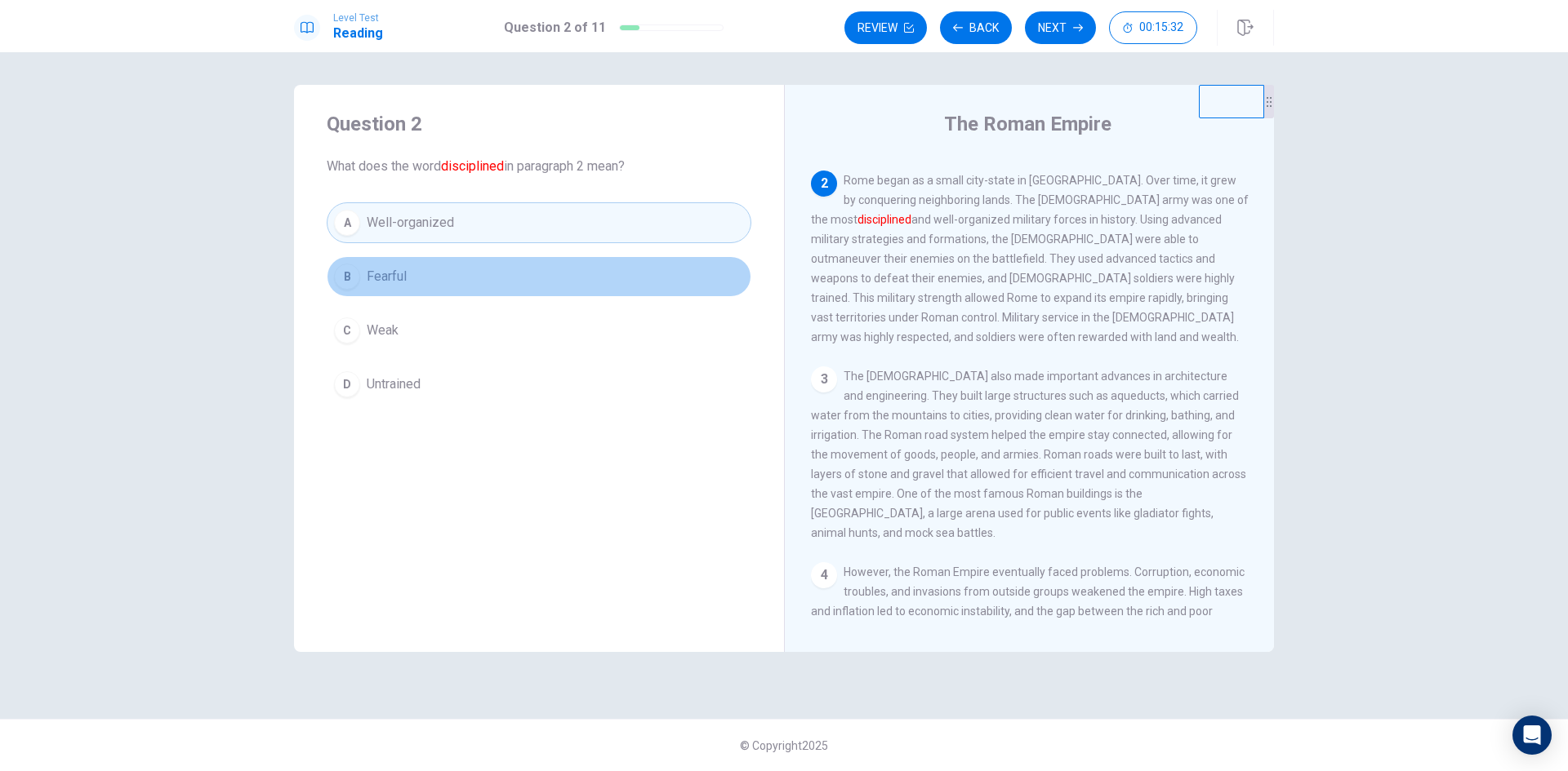
click at [349, 272] on div "B" at bounding box center [346, 276] width 26 height 26
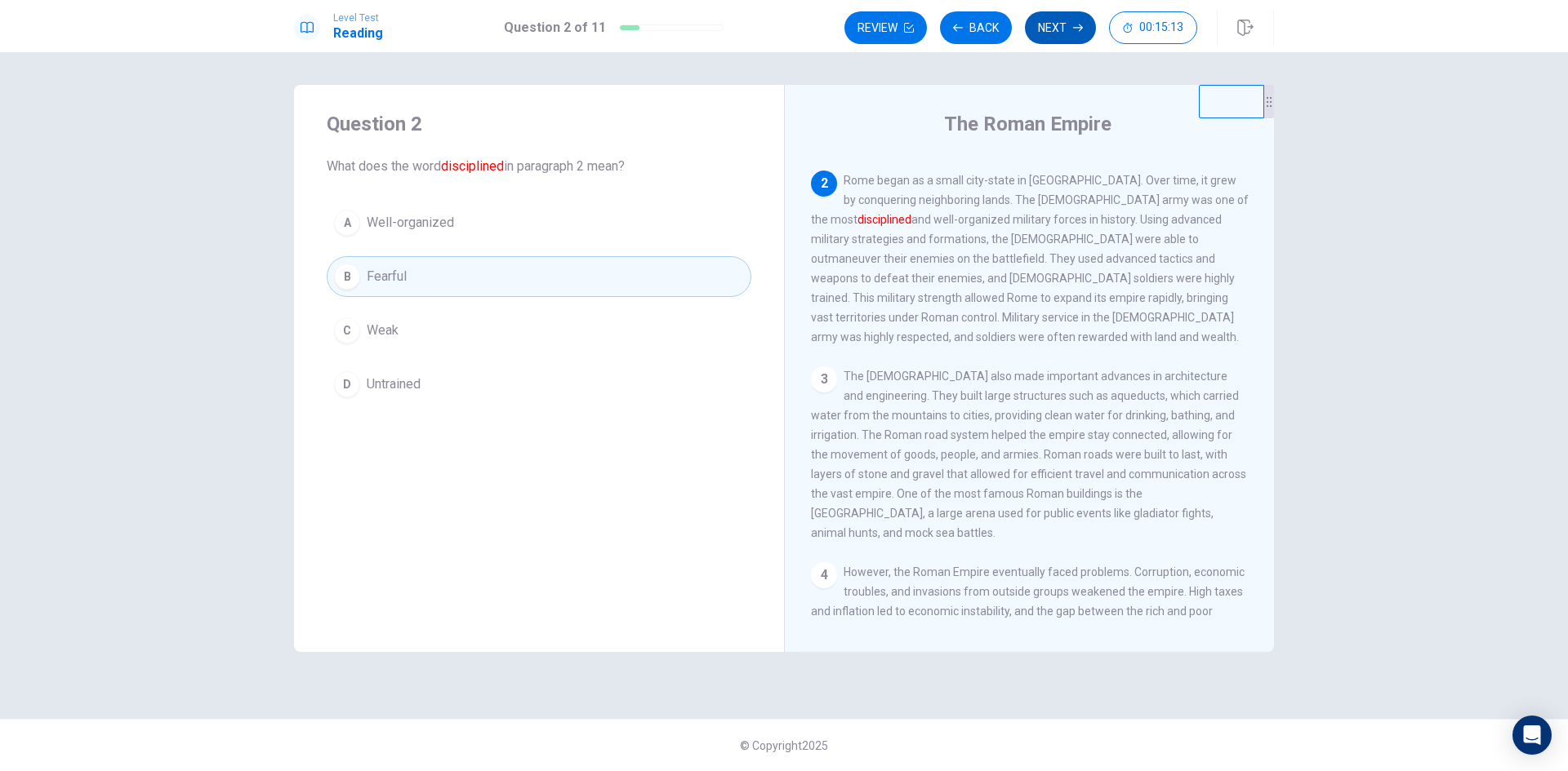
click at [1053, 38] on button "Next" at bounding box center [1061, 28] width 71 height 33
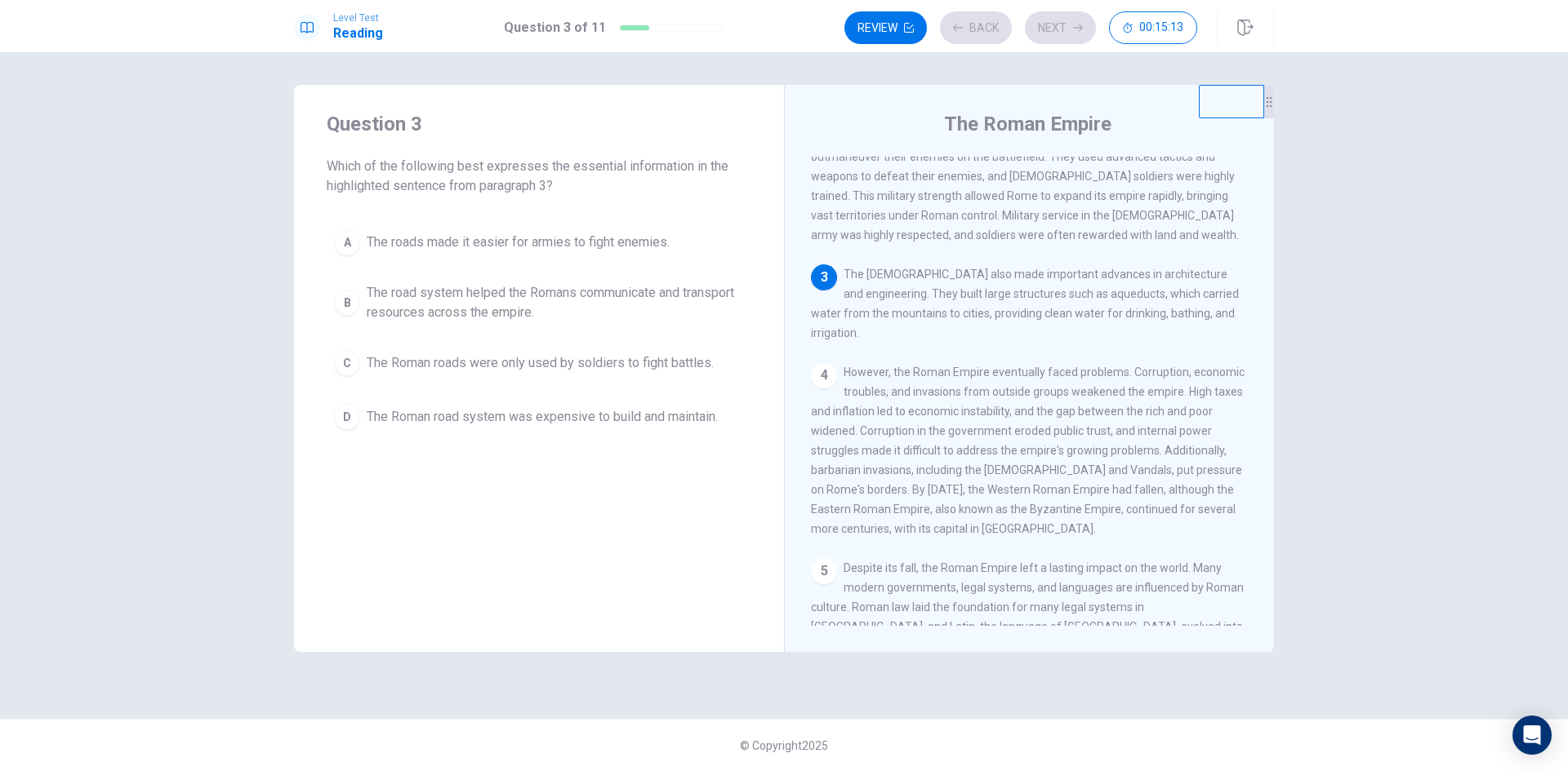
scroll to position [343, 0]
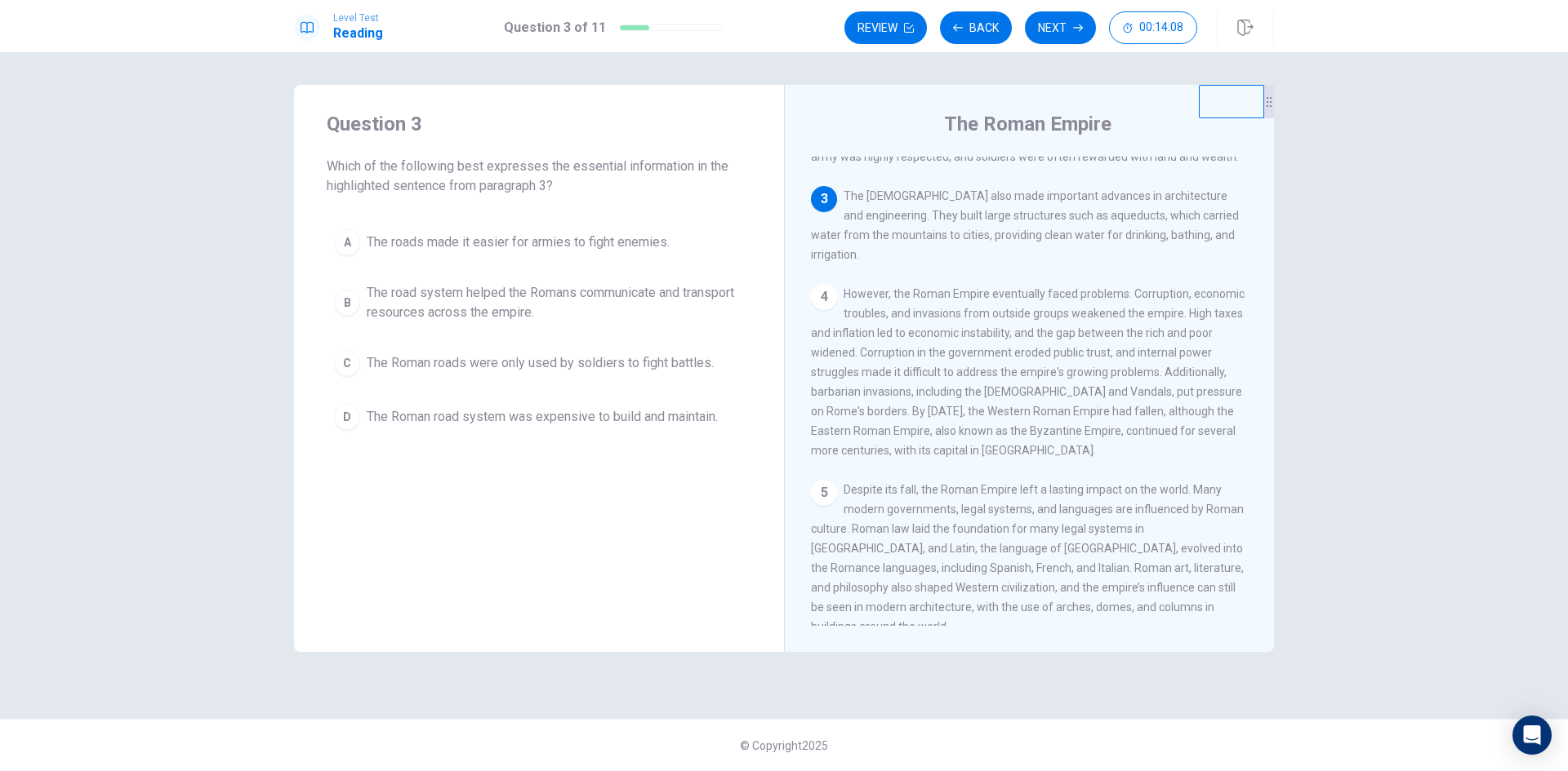
click at [351, 303] on div "B" at bounding box center [346, 303] width 26 height 26
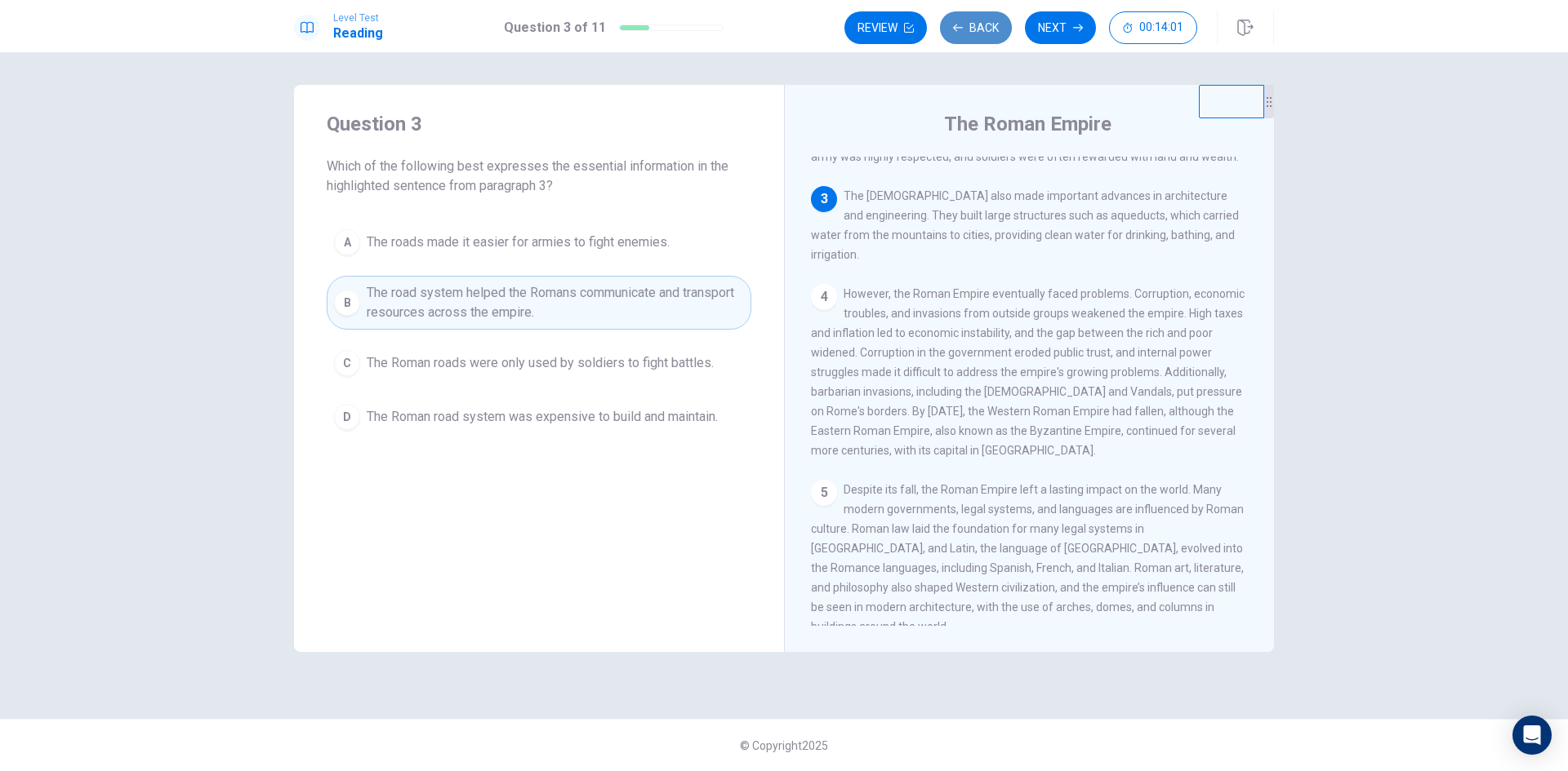
click at [991, 39] on button "Back" at bounding box center [975, 28] width 72 height 33
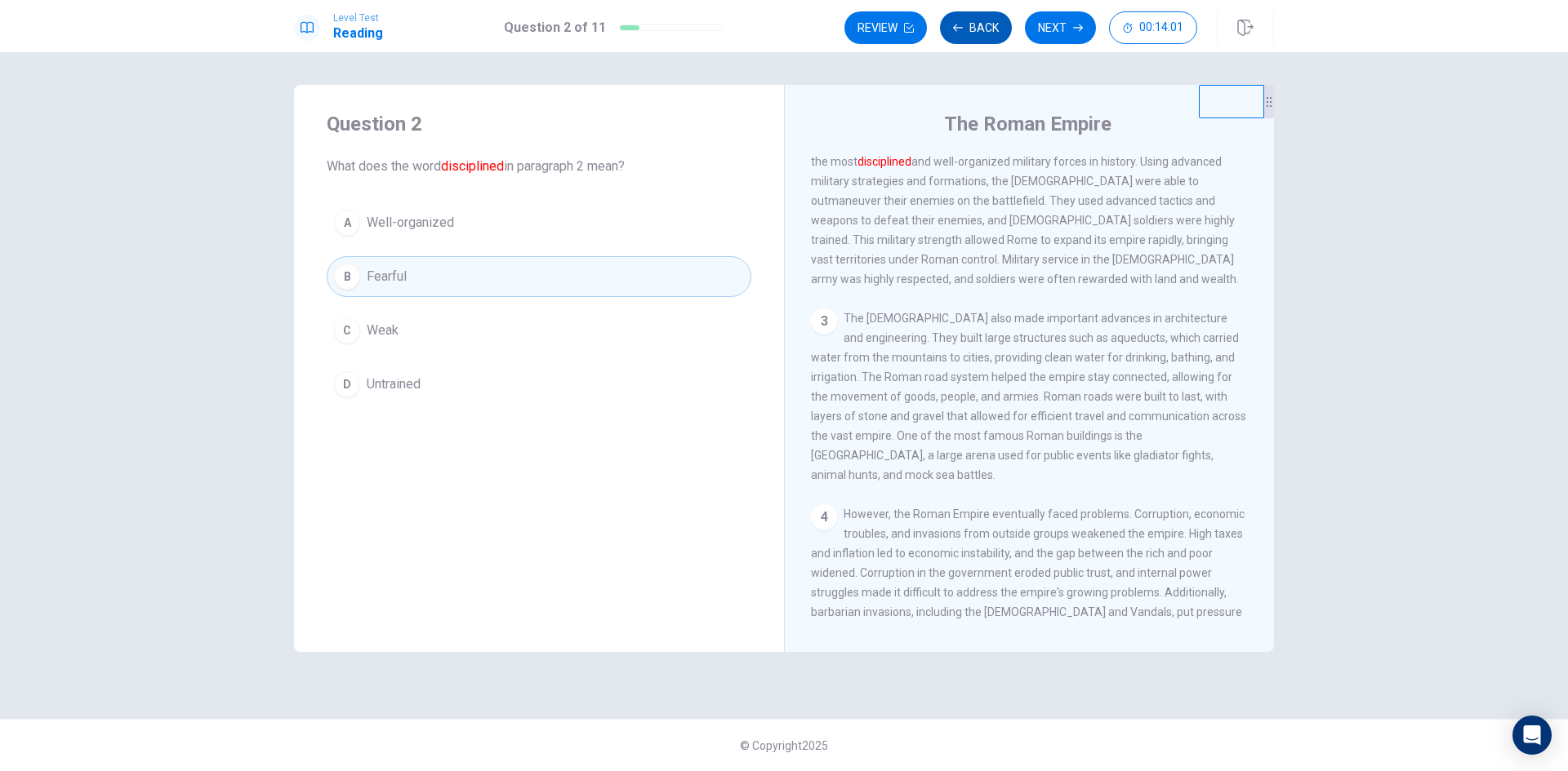
scroll to position [163, 0]
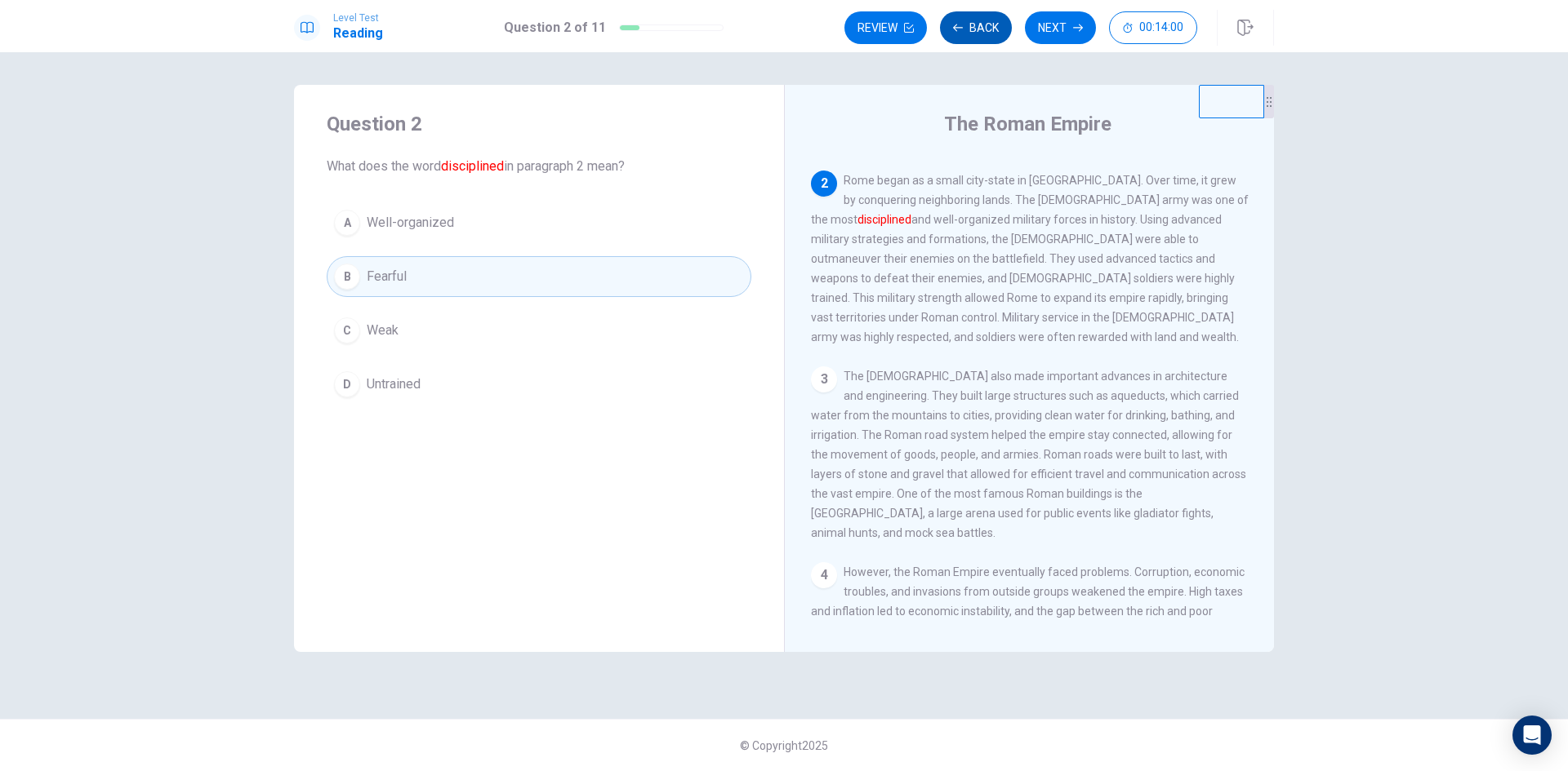
click at [991, 39] on button "Back" at bounding box center [975, 28] width 72 height 33
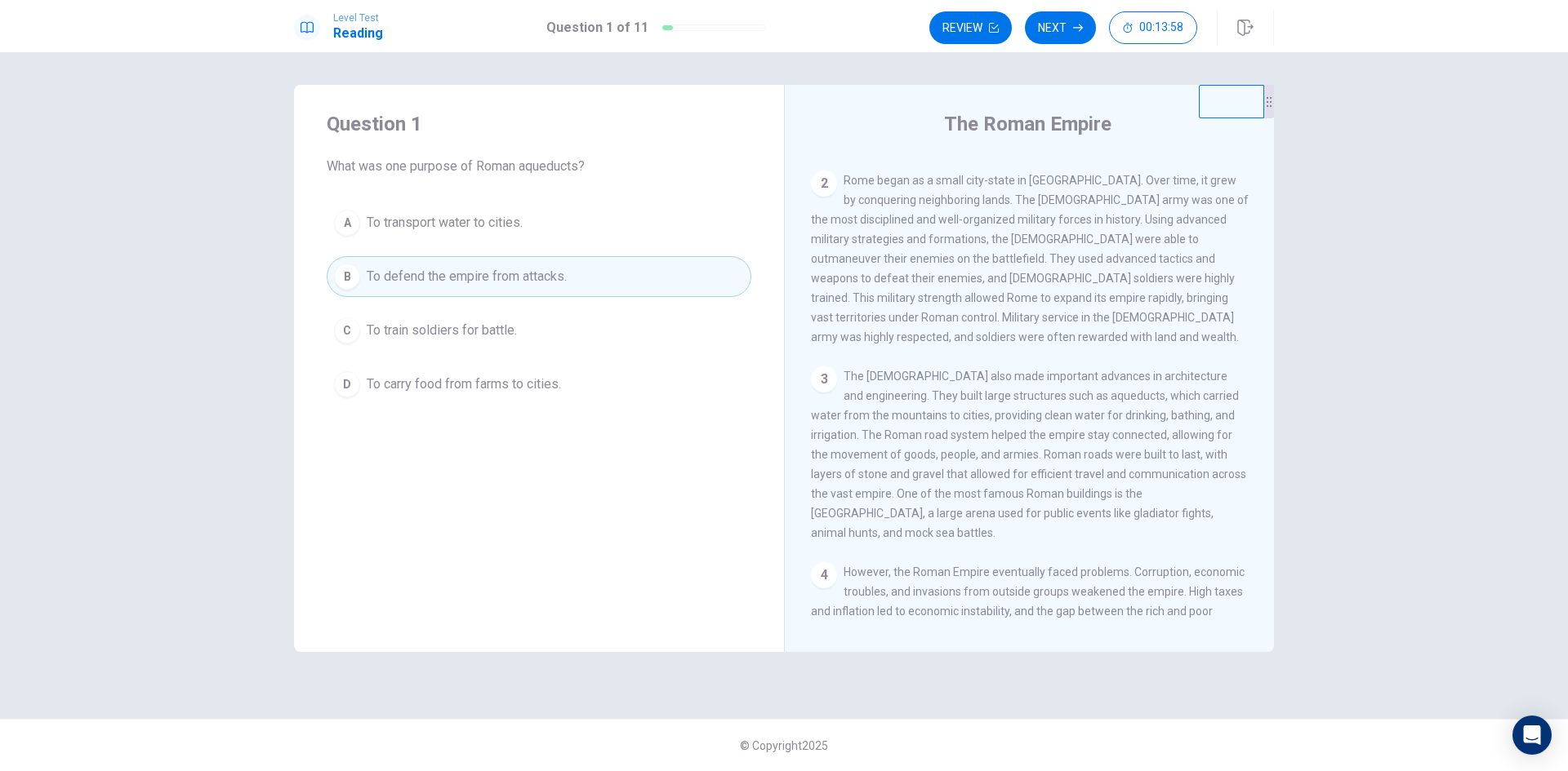
click at [419, 224] on span "To transport water to cities." at bounding box center [444, 222] width 156 height 19
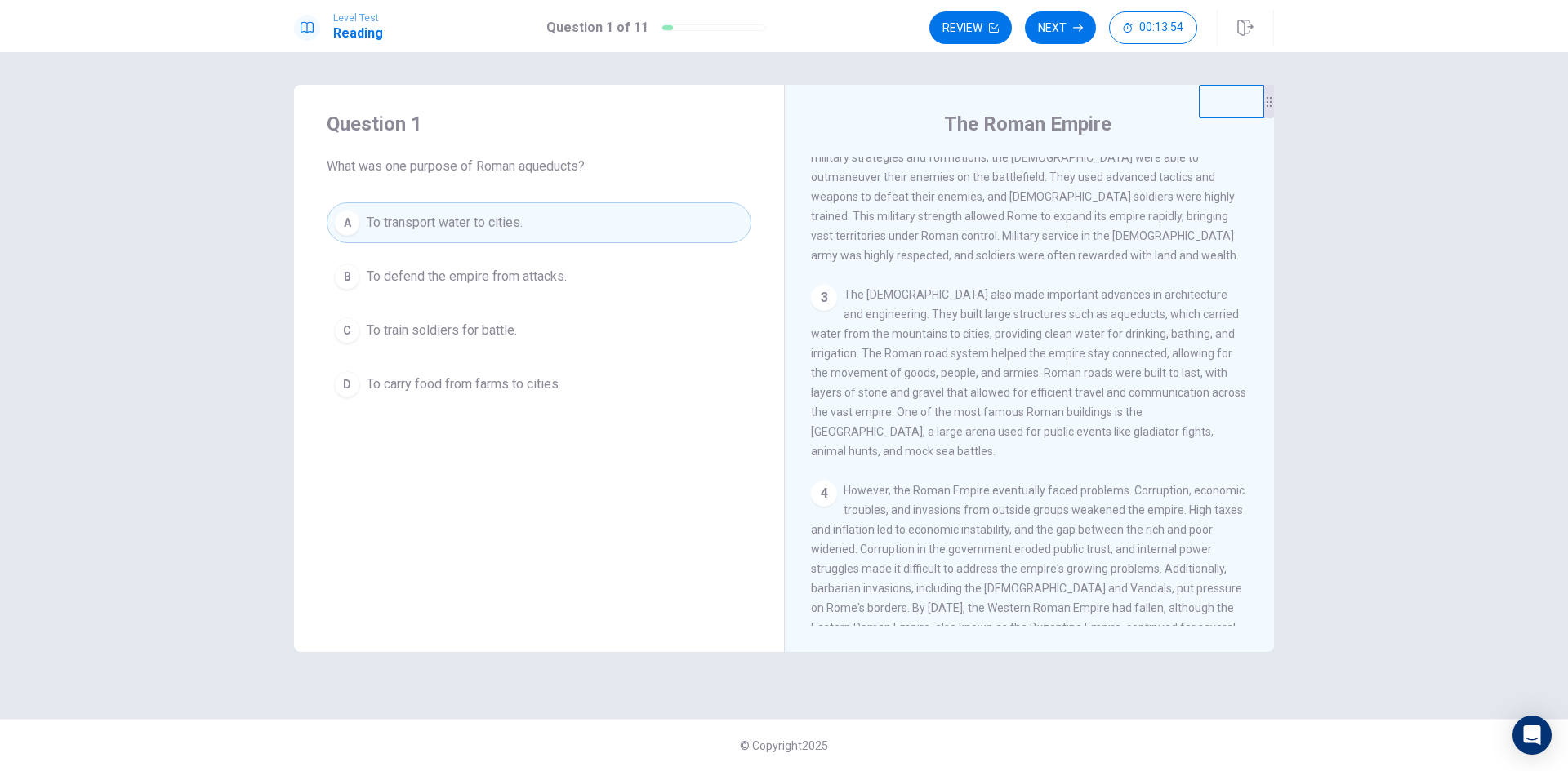
scroll to position [326, 0]
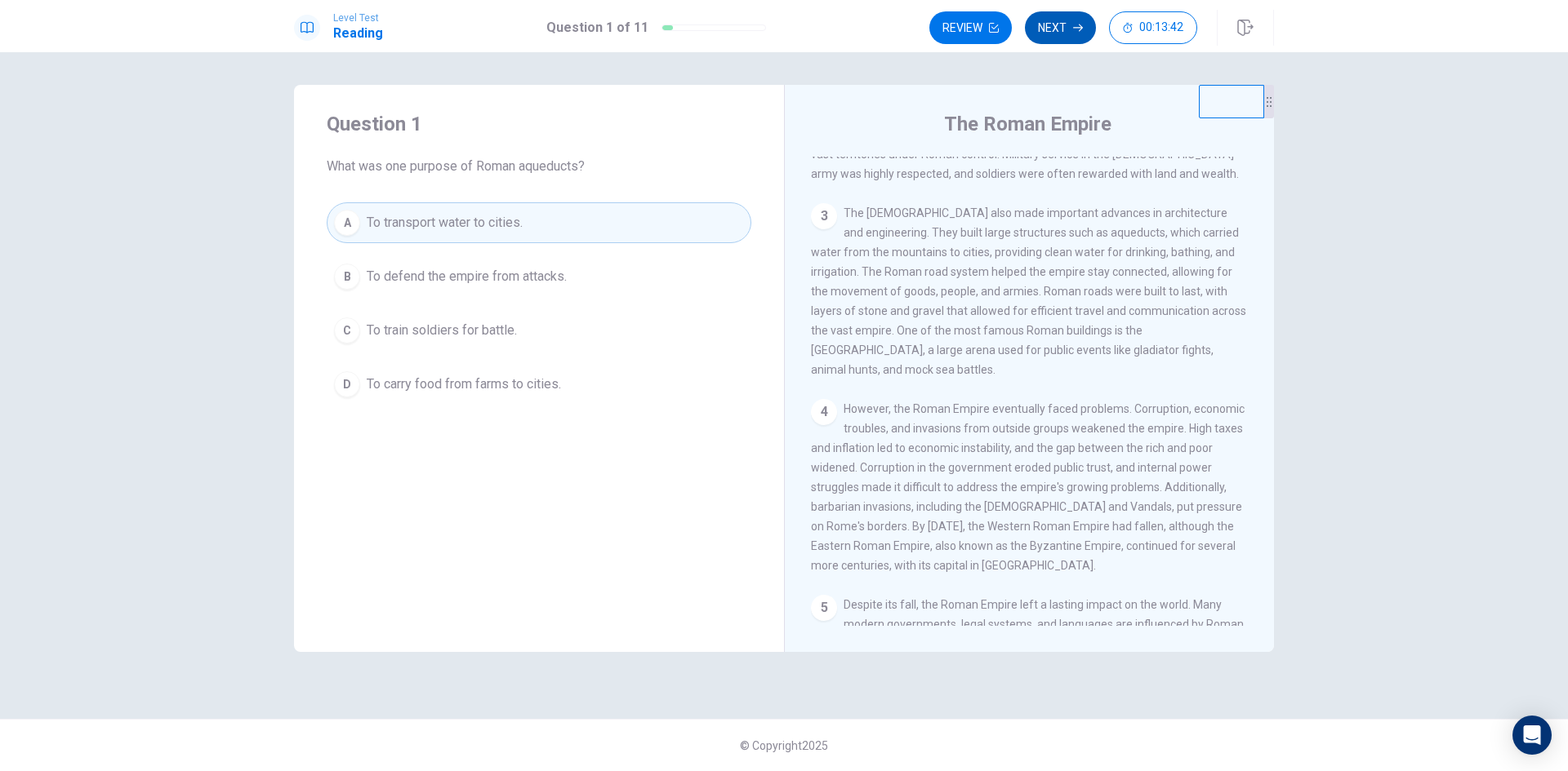
click at [1066, 17] on button "Next" at bounding box center [1061, 28] width 71 height 33
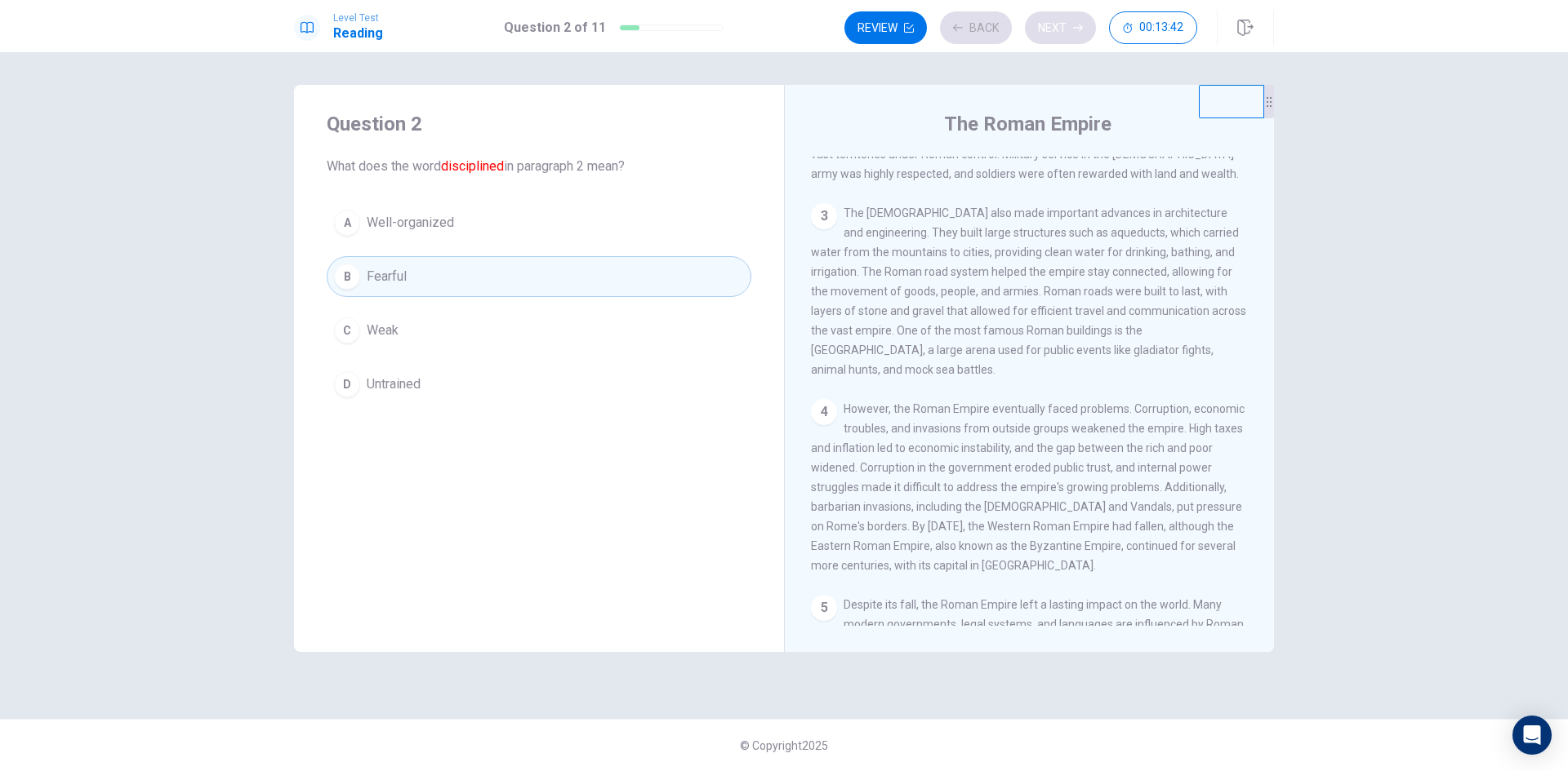
scroll to position [163, 0]
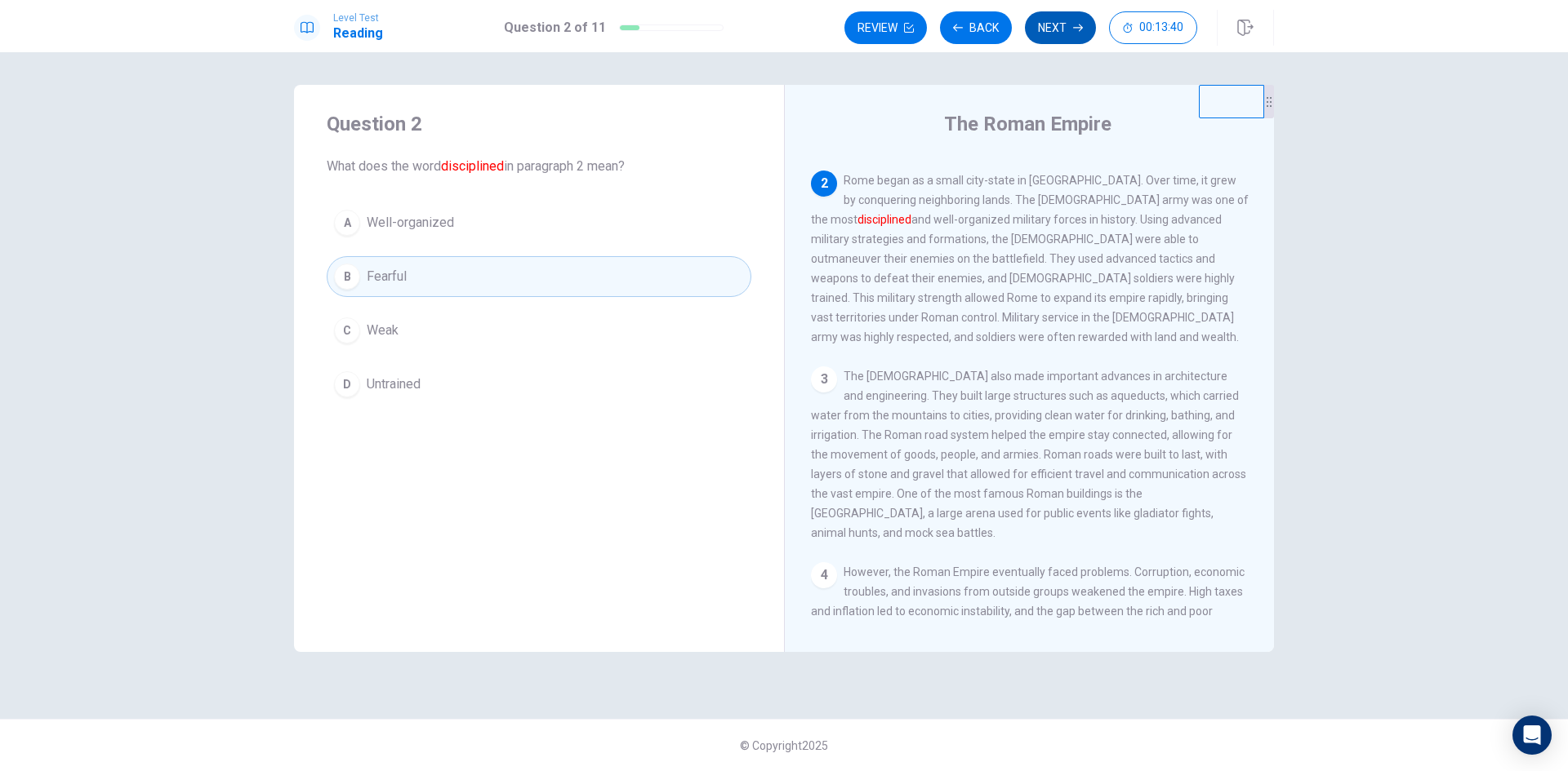
click at [1066, 23] on button "Next" at bounding box center [1061, 28] width 71 height 33
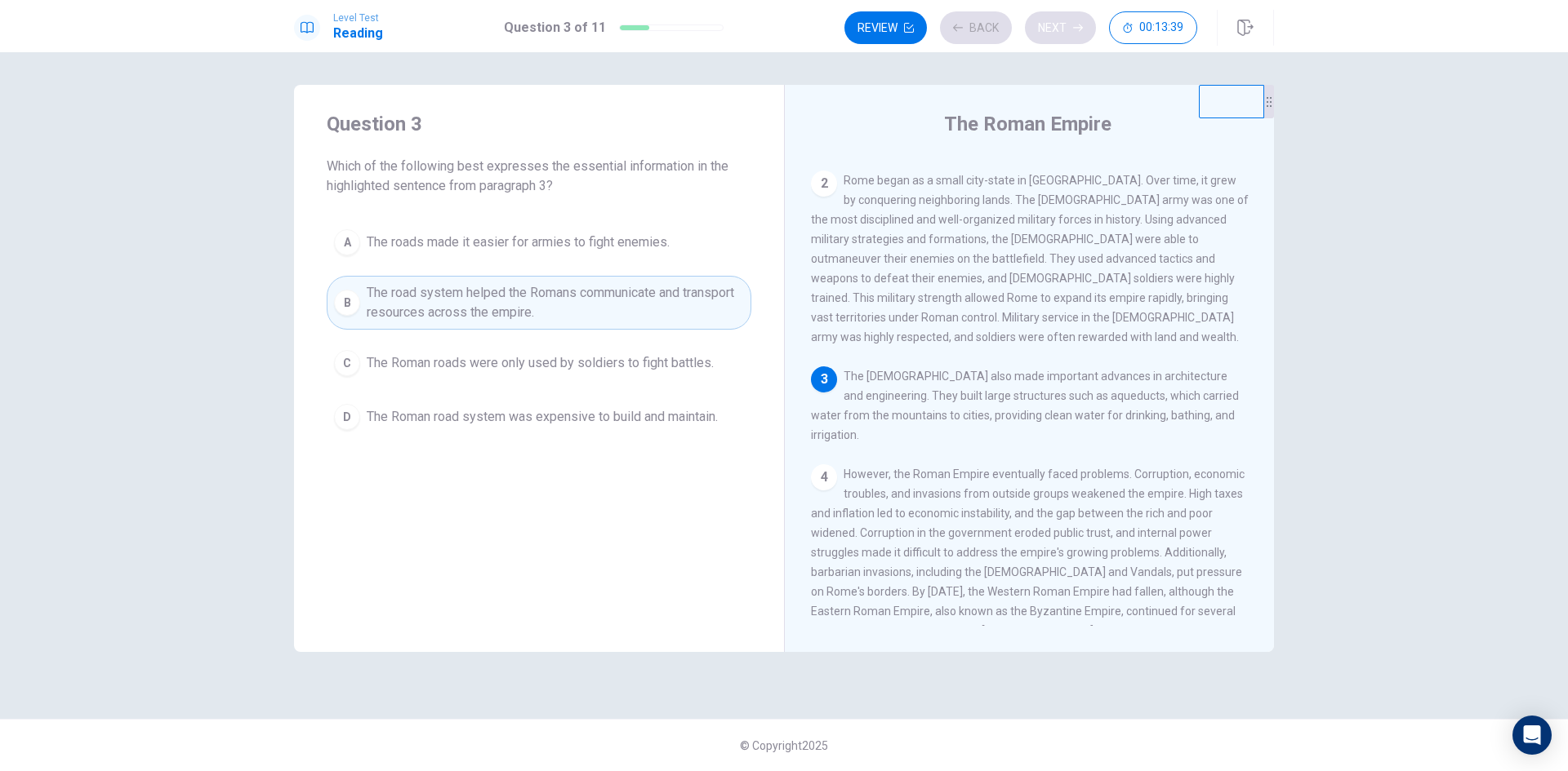
scroll to position [343, 0]
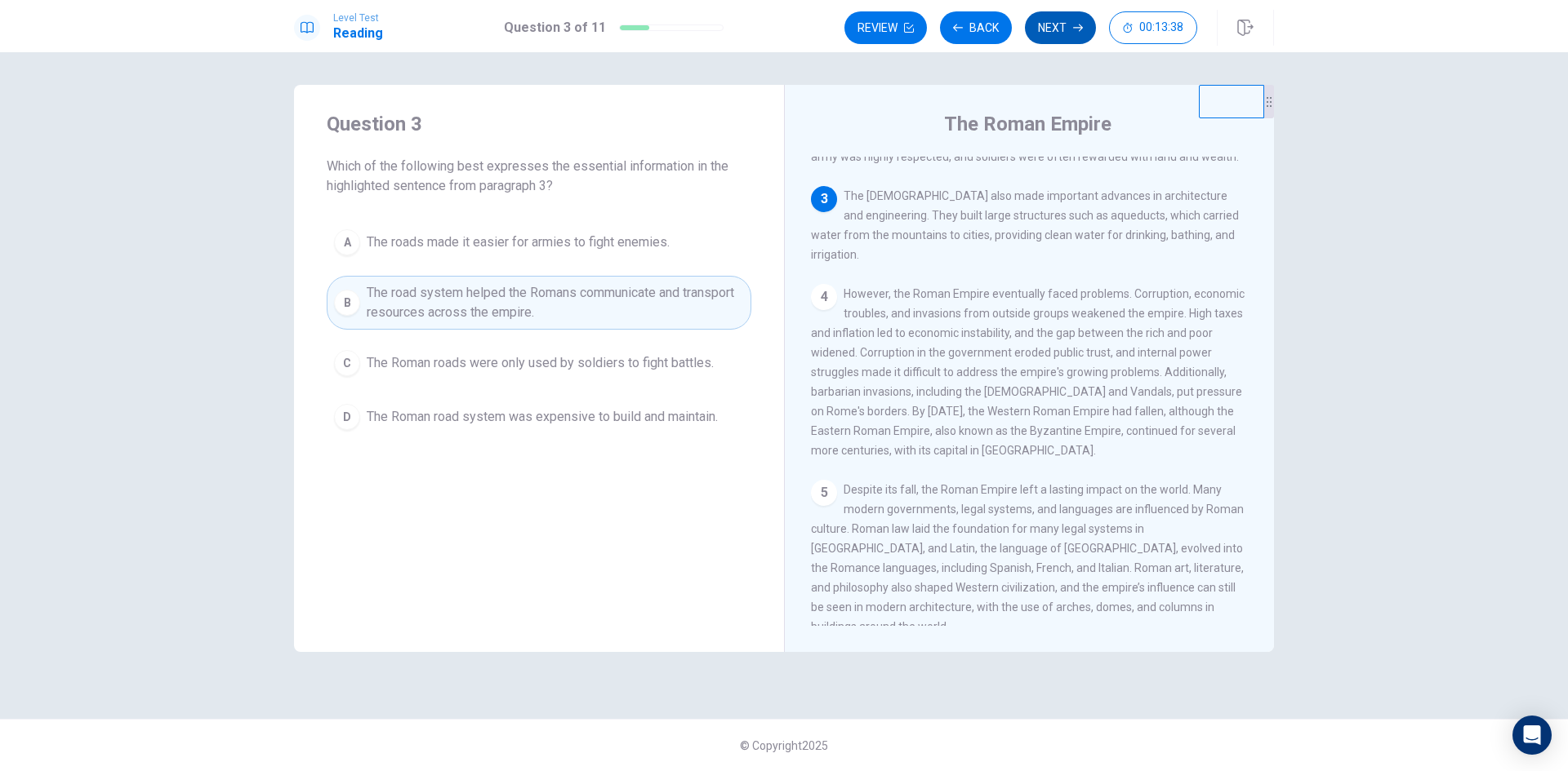
click at [1066, 23] on button "Next" at bounding box center [1061, 28] width 71 height 33
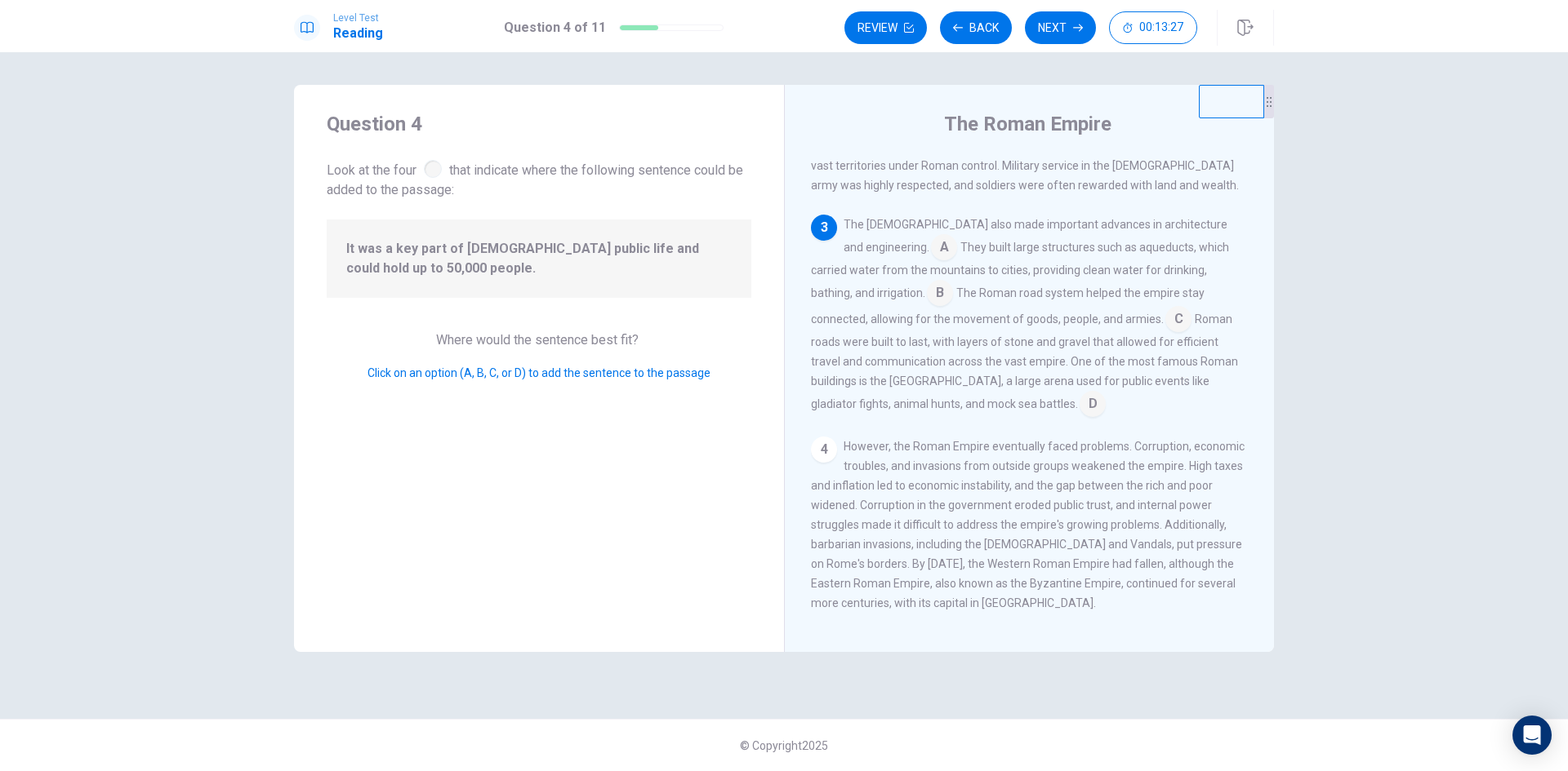
scroll to position [344, 0]
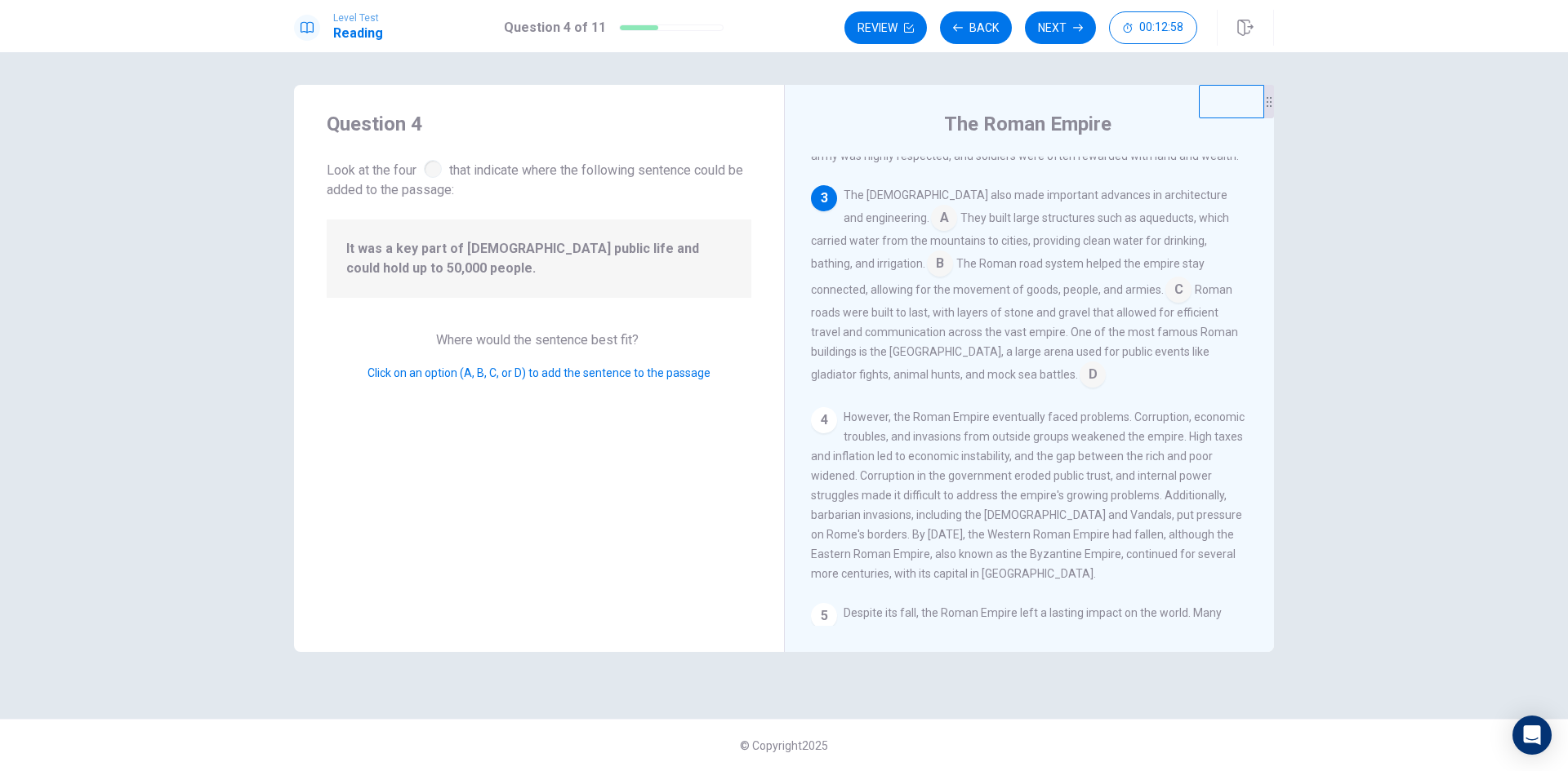
click at [1080, 371] on input at bounding box center [1093, 376] width 26 height 26
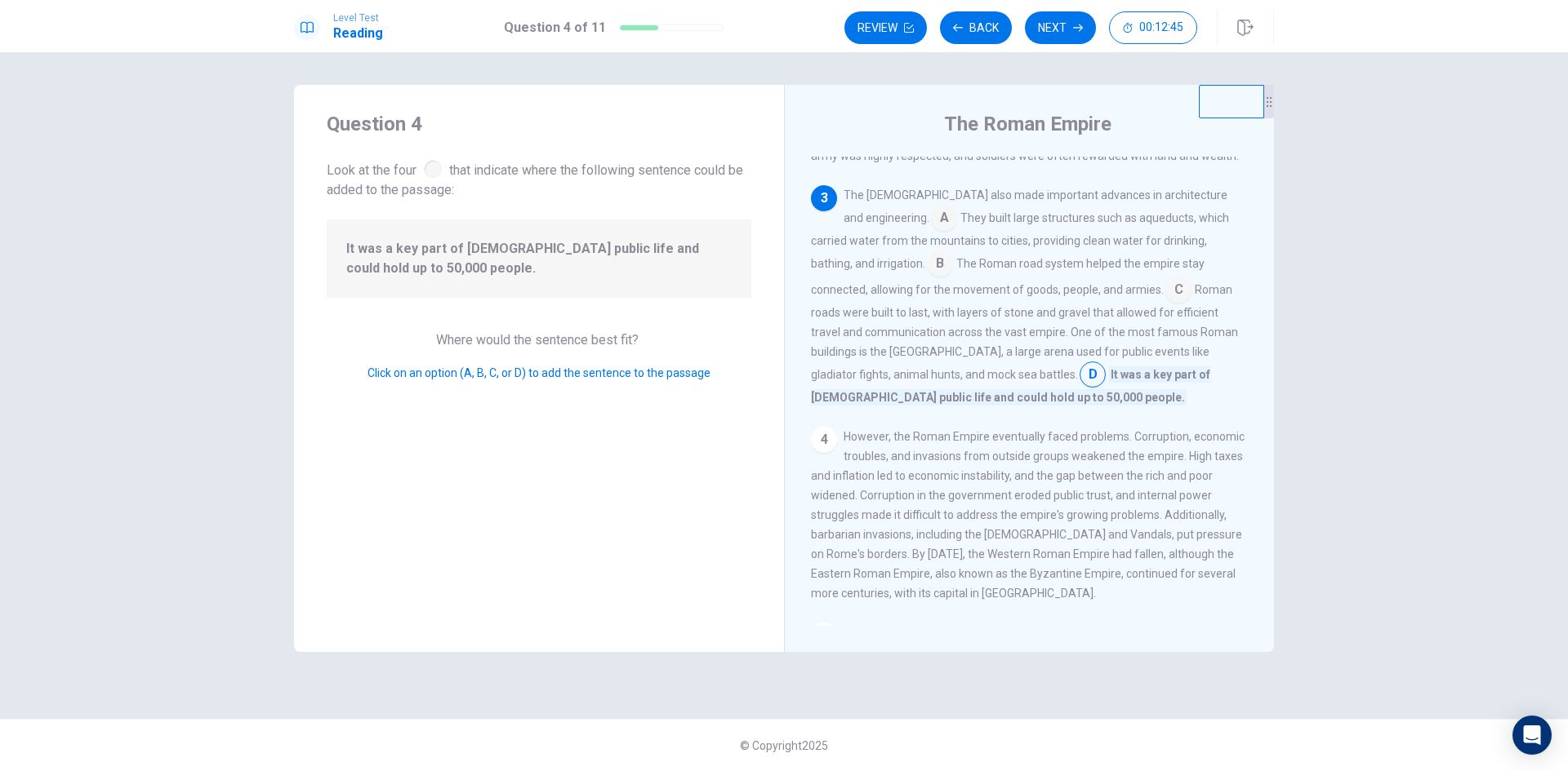
click at [926, 255] on input at bounding box center [939, 265] width 26 height 26
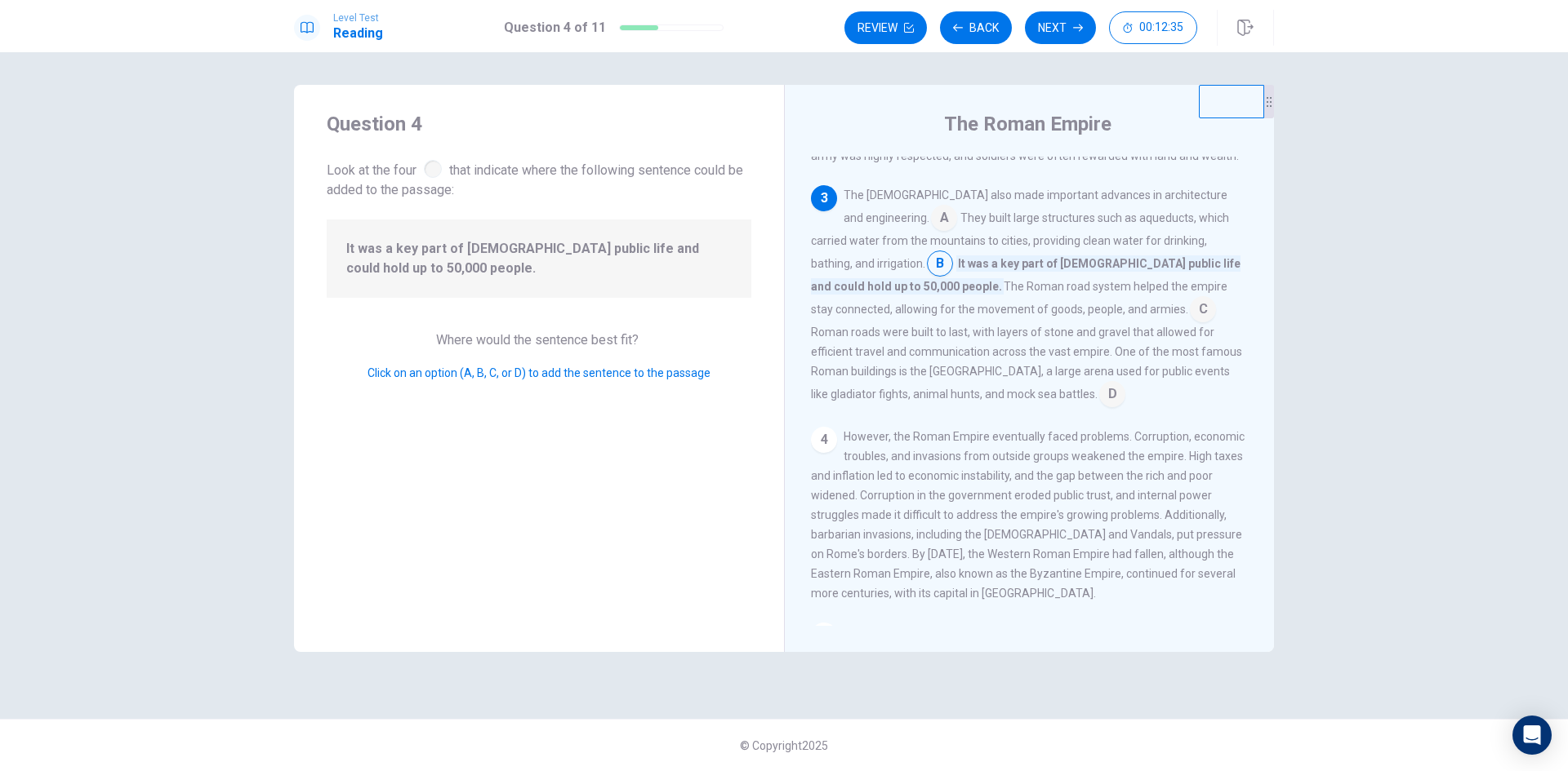
click at [1189, 299] on input at bounding box center [1202, 311] width 26 height 26
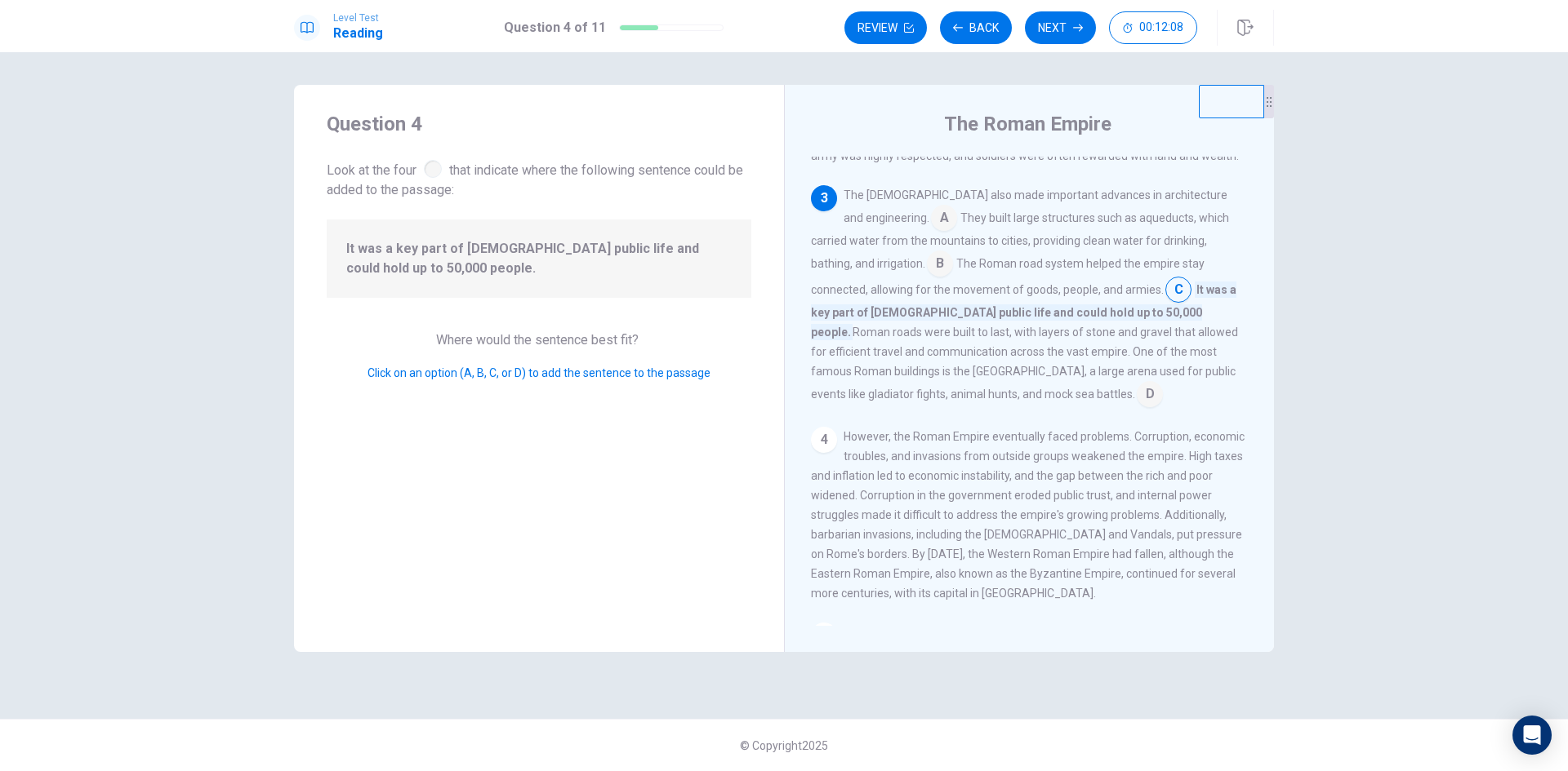
click at [1136, 385] on input at bounding box center [1149, 395] width 26 height 26
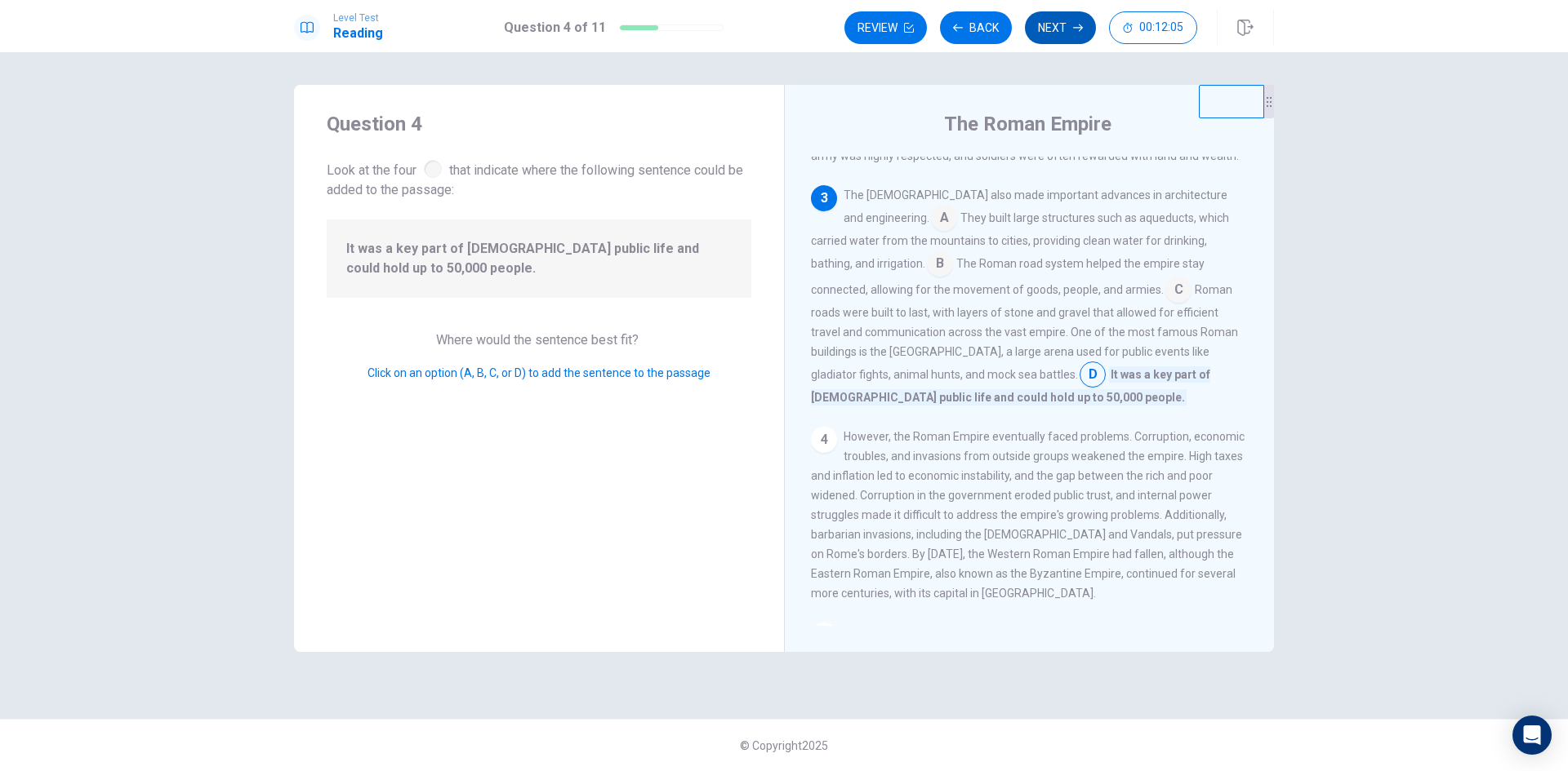
click at [1061, 14] on button "Next" at bounding box center [1061, 28] width 71 height 33
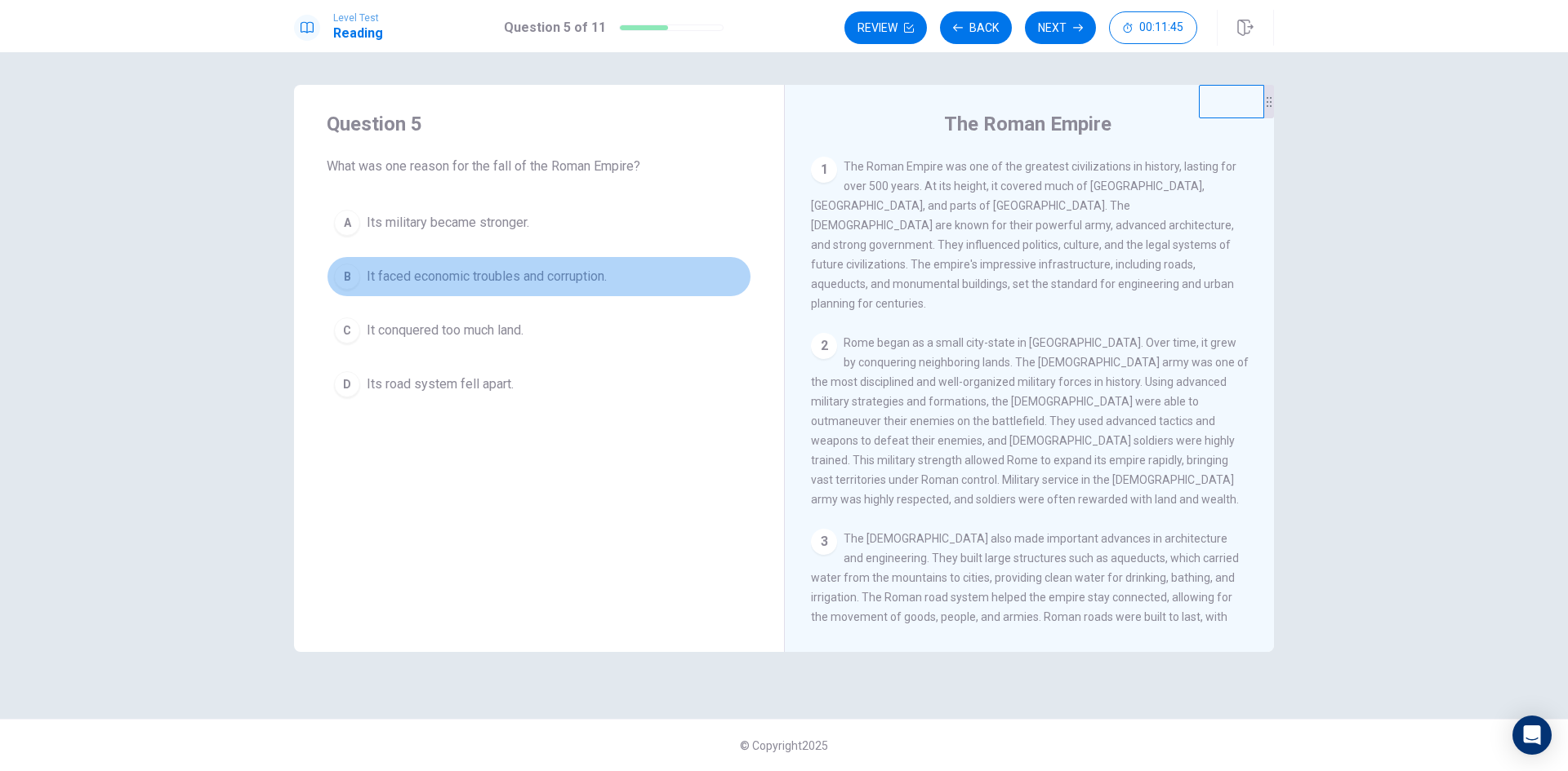
click at [346, 281] on div "B" at bounding box center [346, 276] width 26 height 26
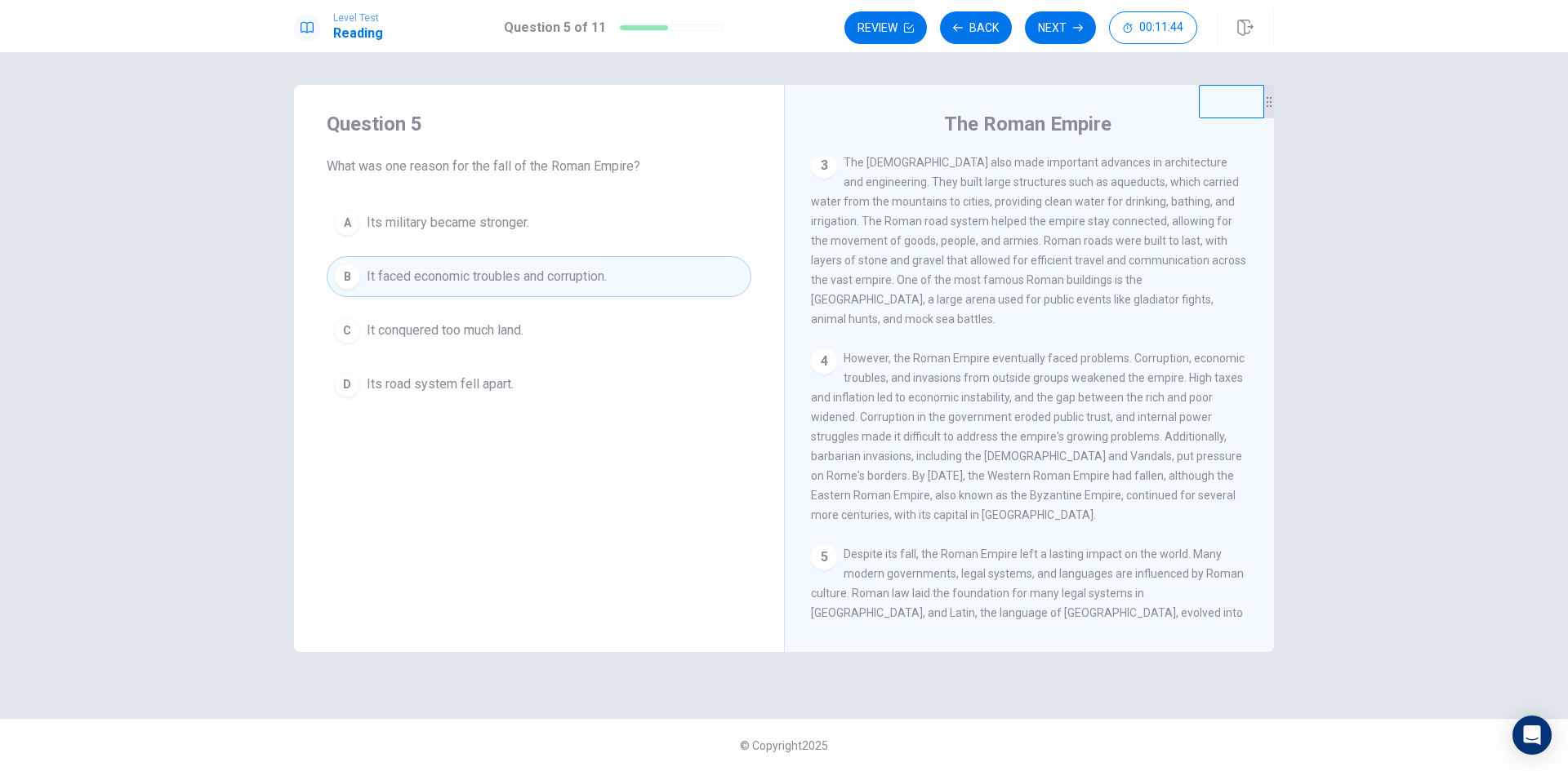
scroll to position [445, 0]
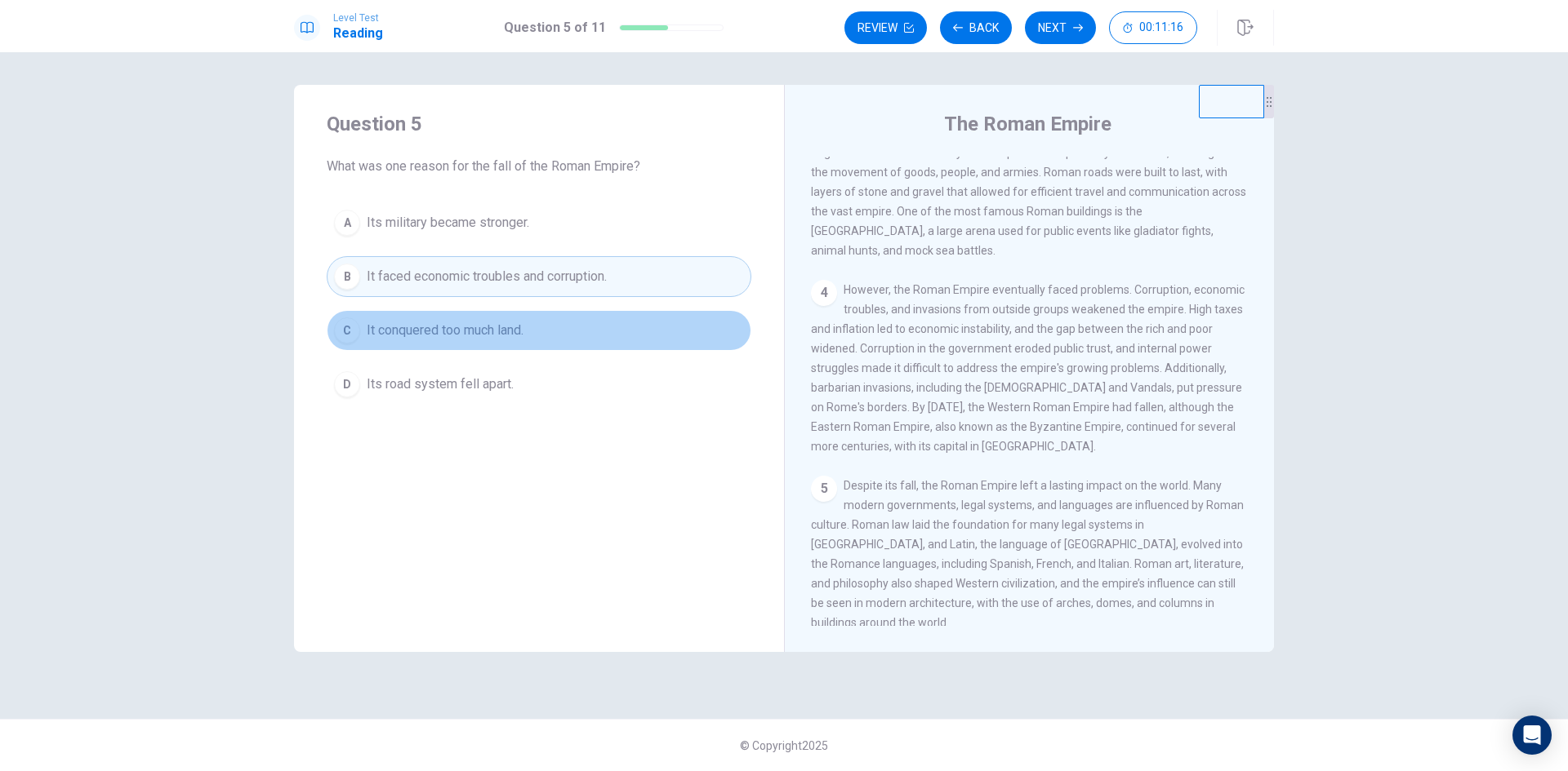
click at [344, 329] on div "C" at bounding box center [346, 330] width 26 height 26
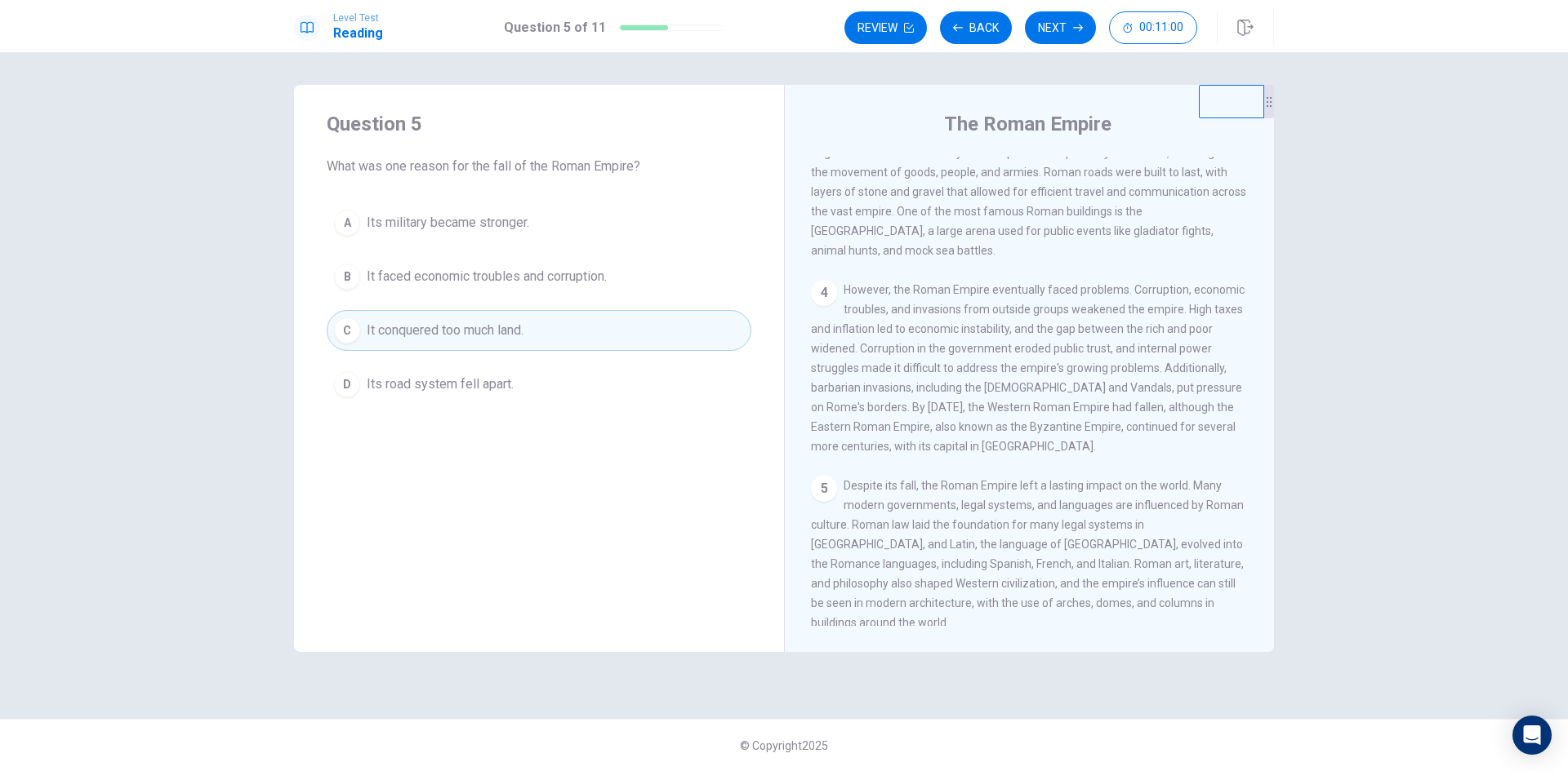
click at [599, 274] on span "It faced economic troubles and corruption." at bounding box center [486, 276] width 240 height 19
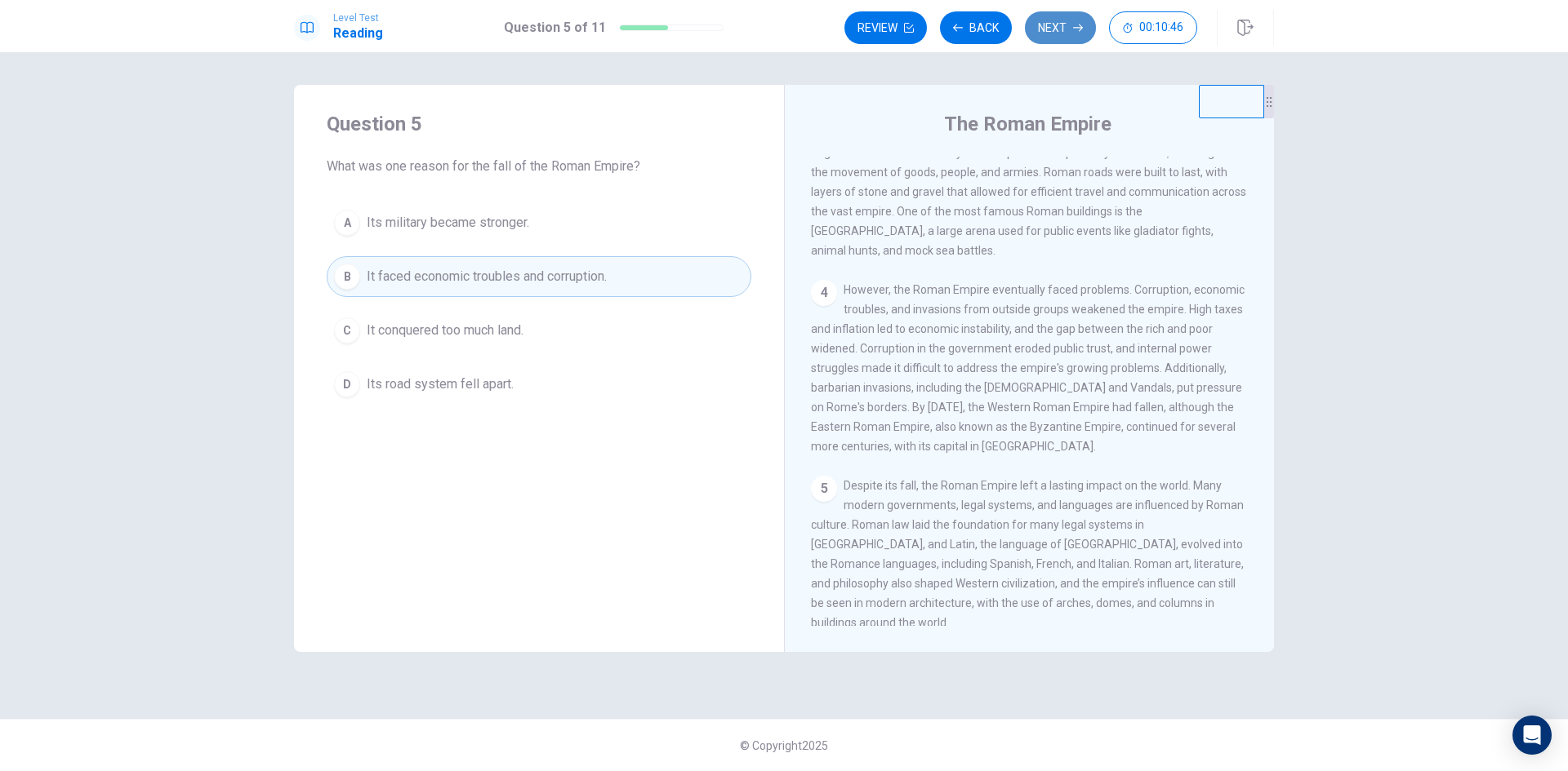
click at [1055, 30] on button "Next" at bounding box center [1061, 28] width 71 height 33
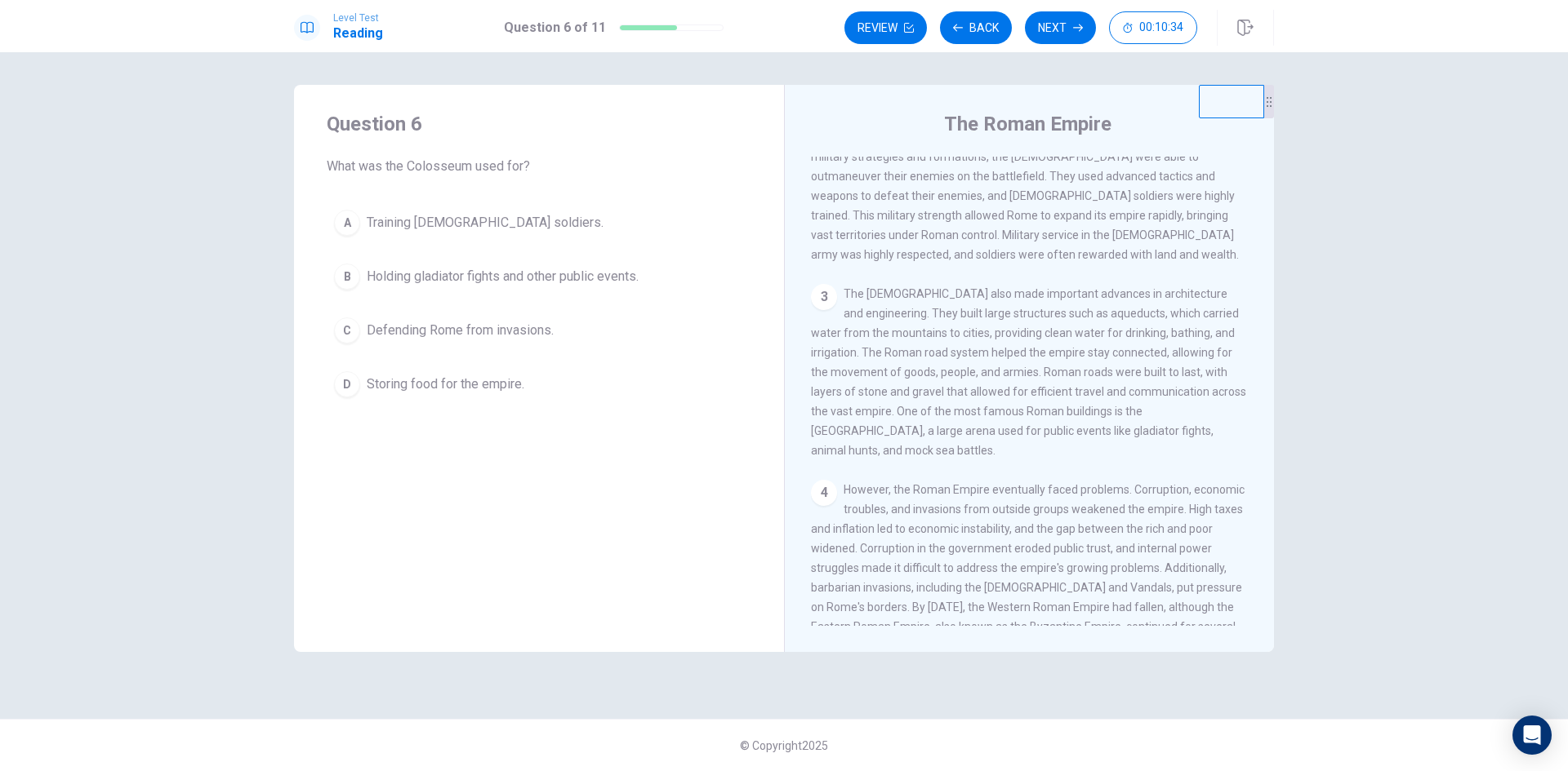
scroll to position [281, 0]
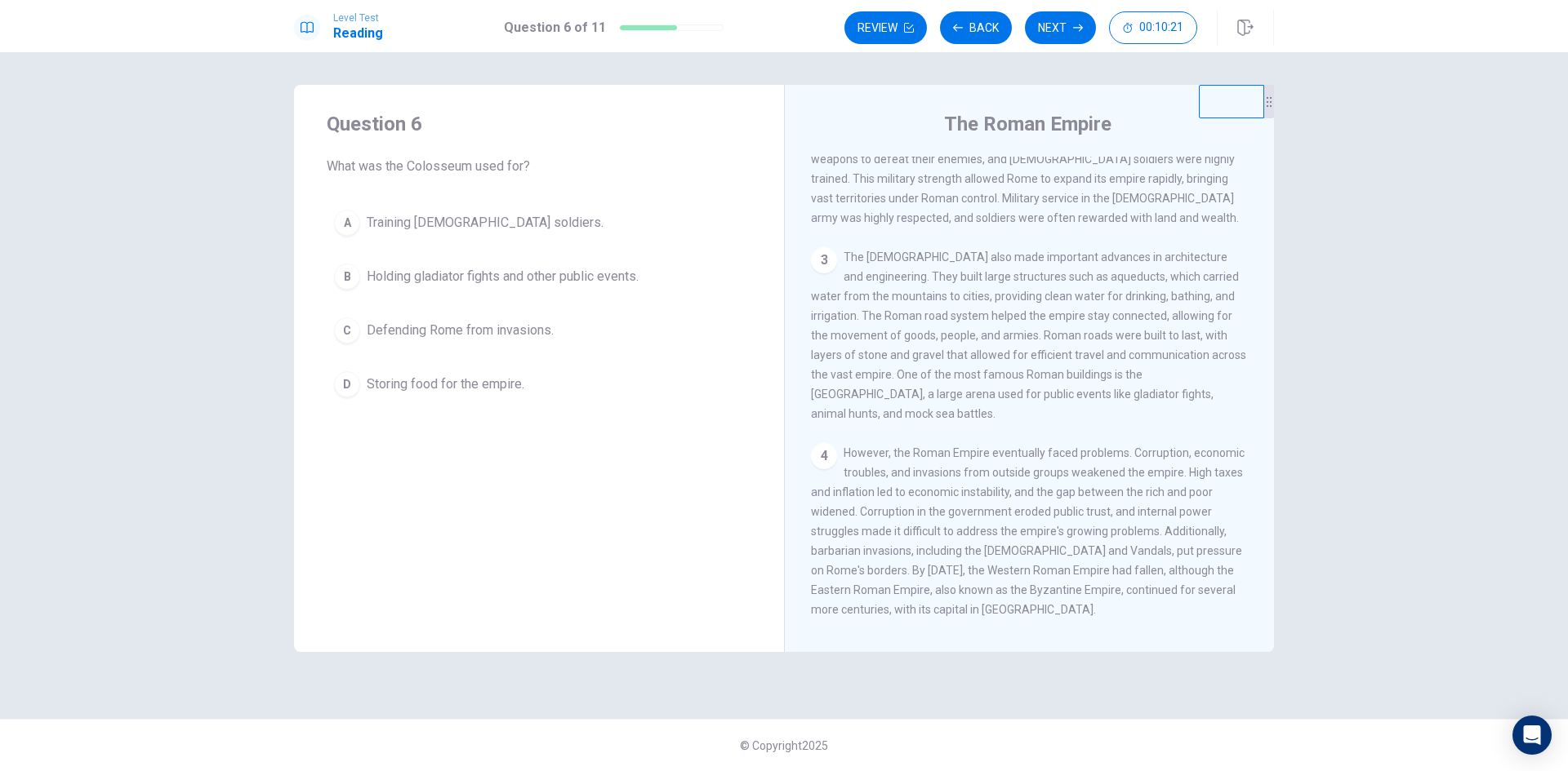
click at [457, 273] on span "Holding gladiator fights and other public events." at bounding box center [502, 276] width 272 height 19
click at [1059, 24] on button "Next" at bounding box center [1061, 28] width 71 height 33
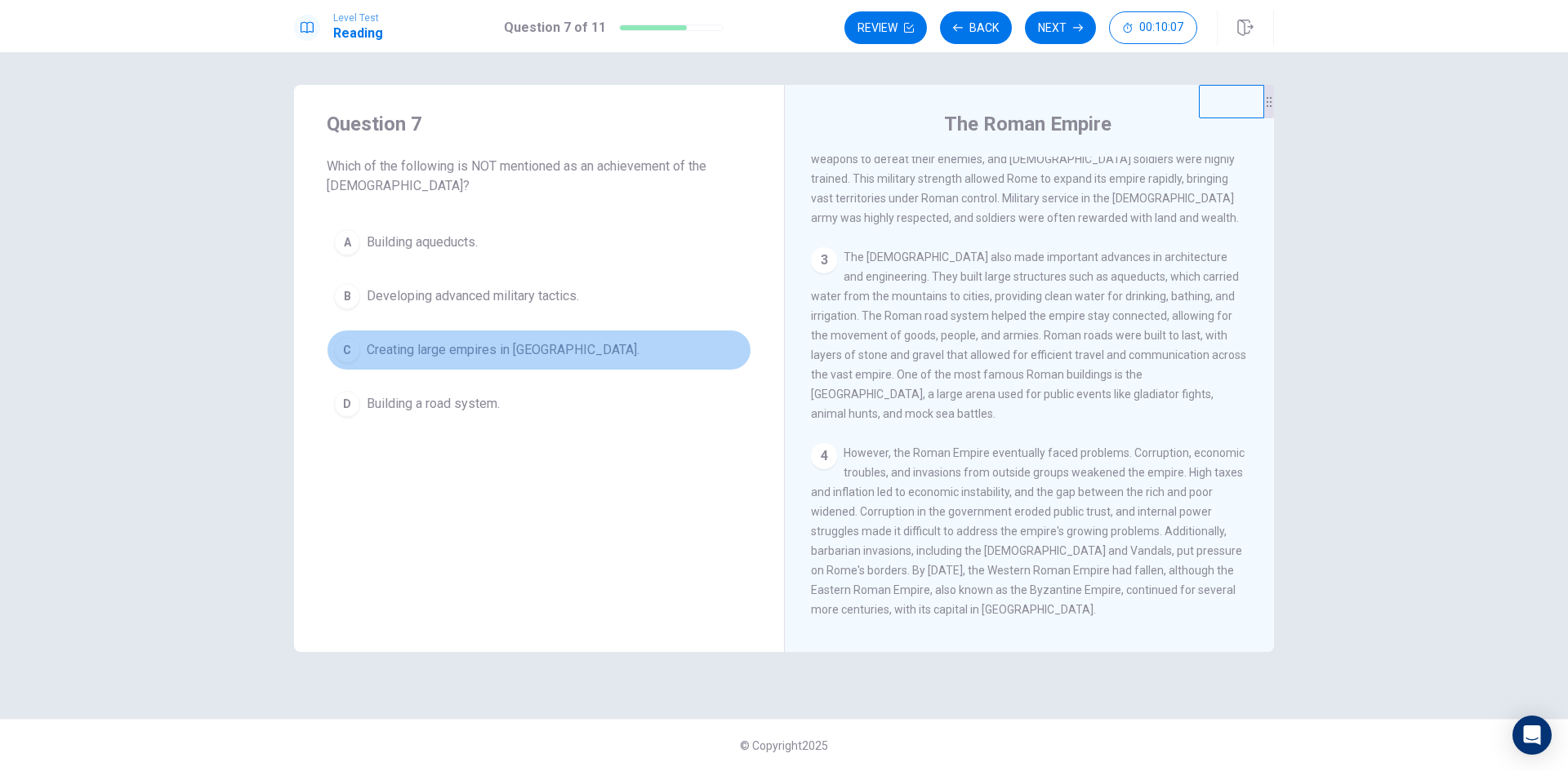
click at [436, 353] on span "Creating large empires in [GEOGRAPHIC_DATA]." at bounding box center [503, 350] width 273 height 19
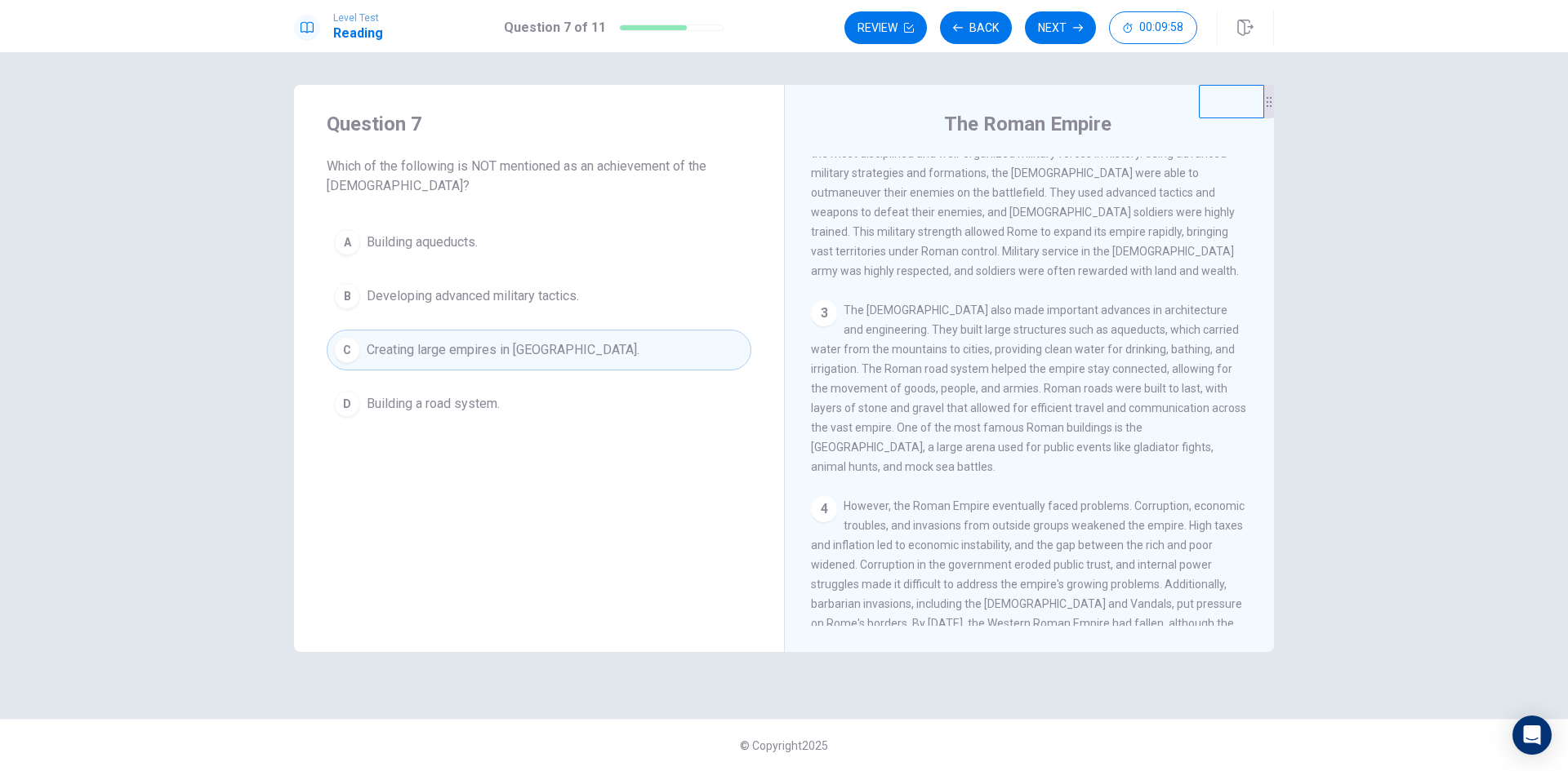
scroll to position [200, 0]
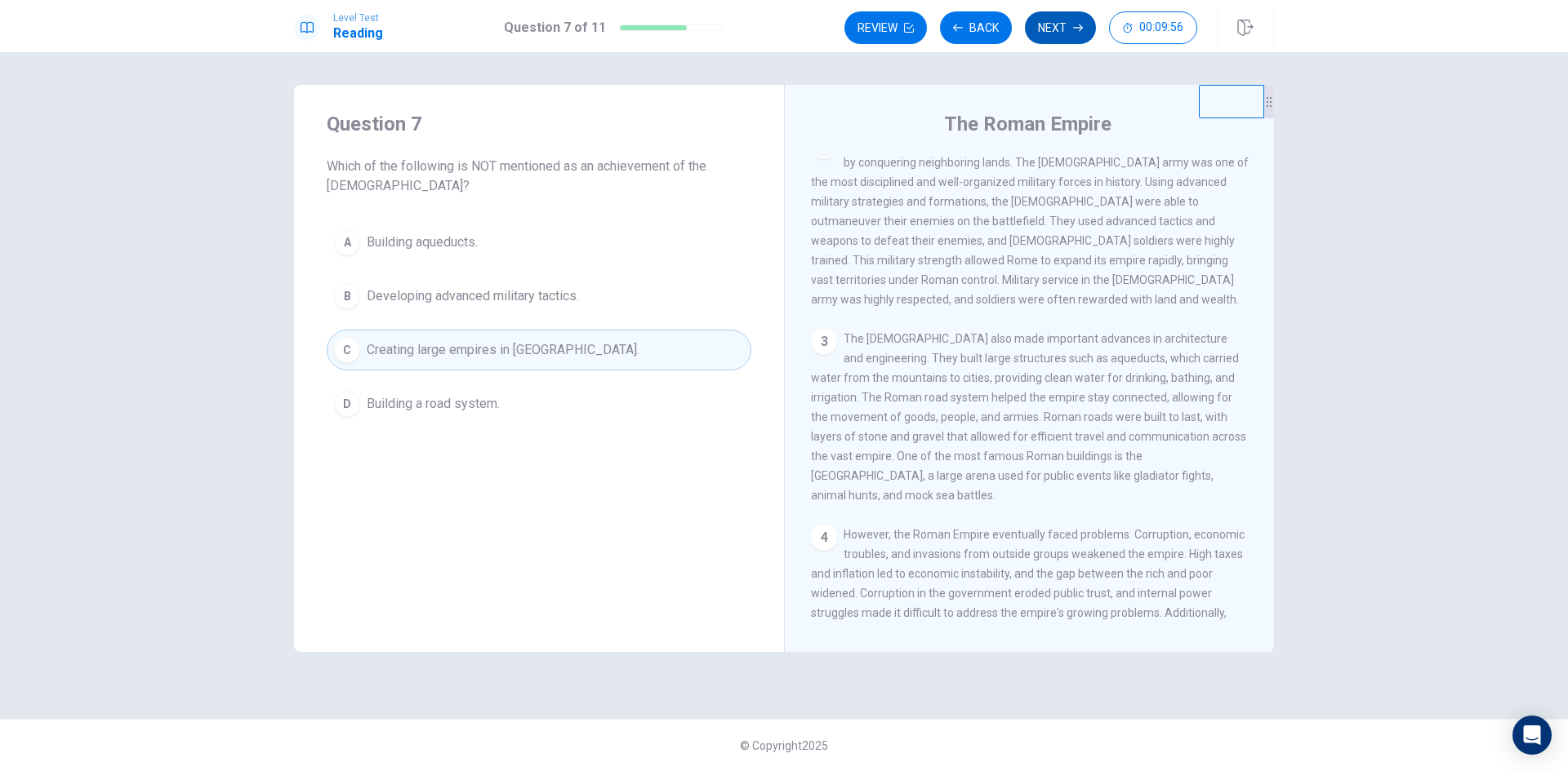
click at [1048, 29] on button "Next" at bounding box center [1061, 28] width 71 height 33
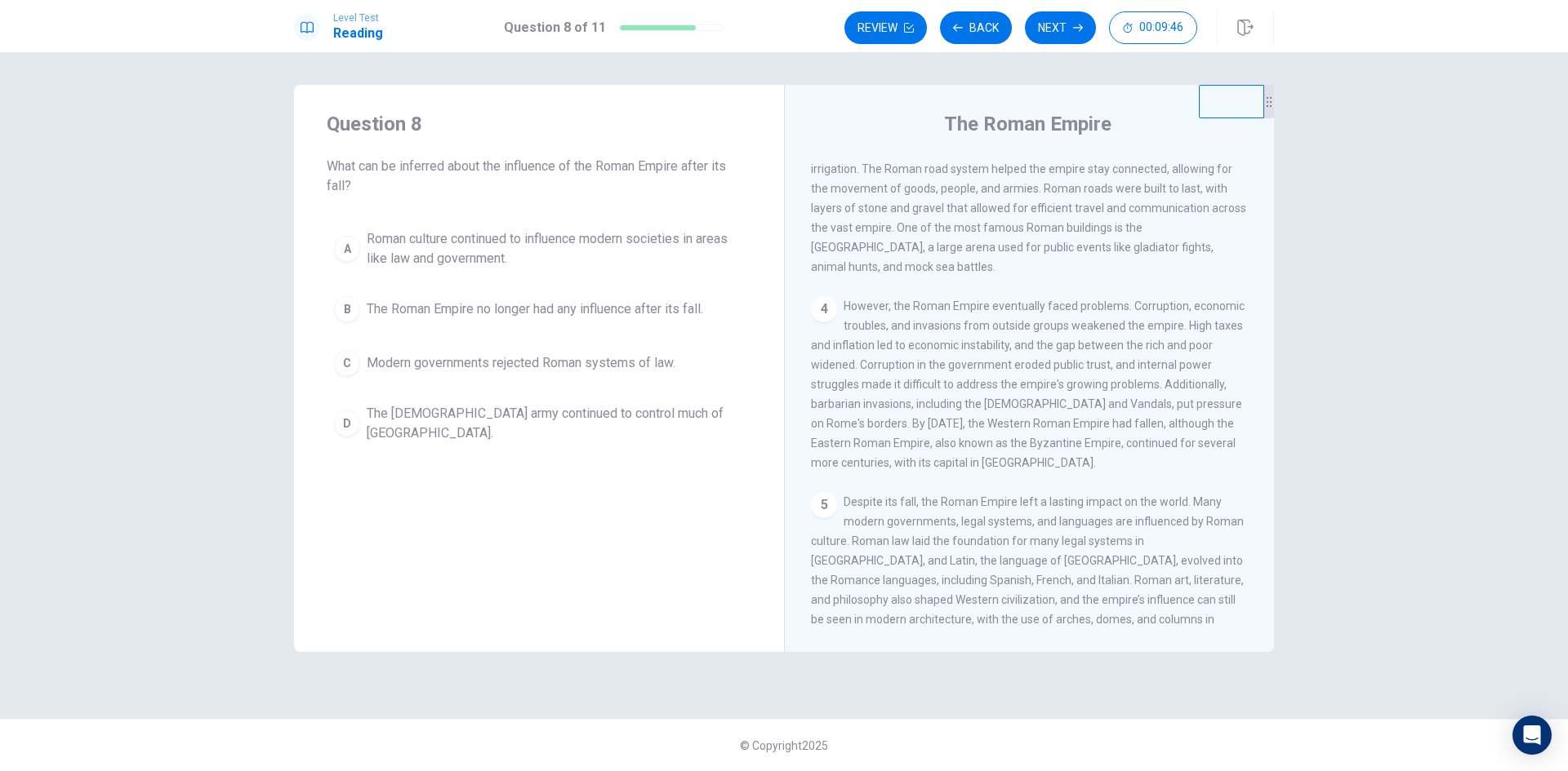
scroll to position [445, 0]
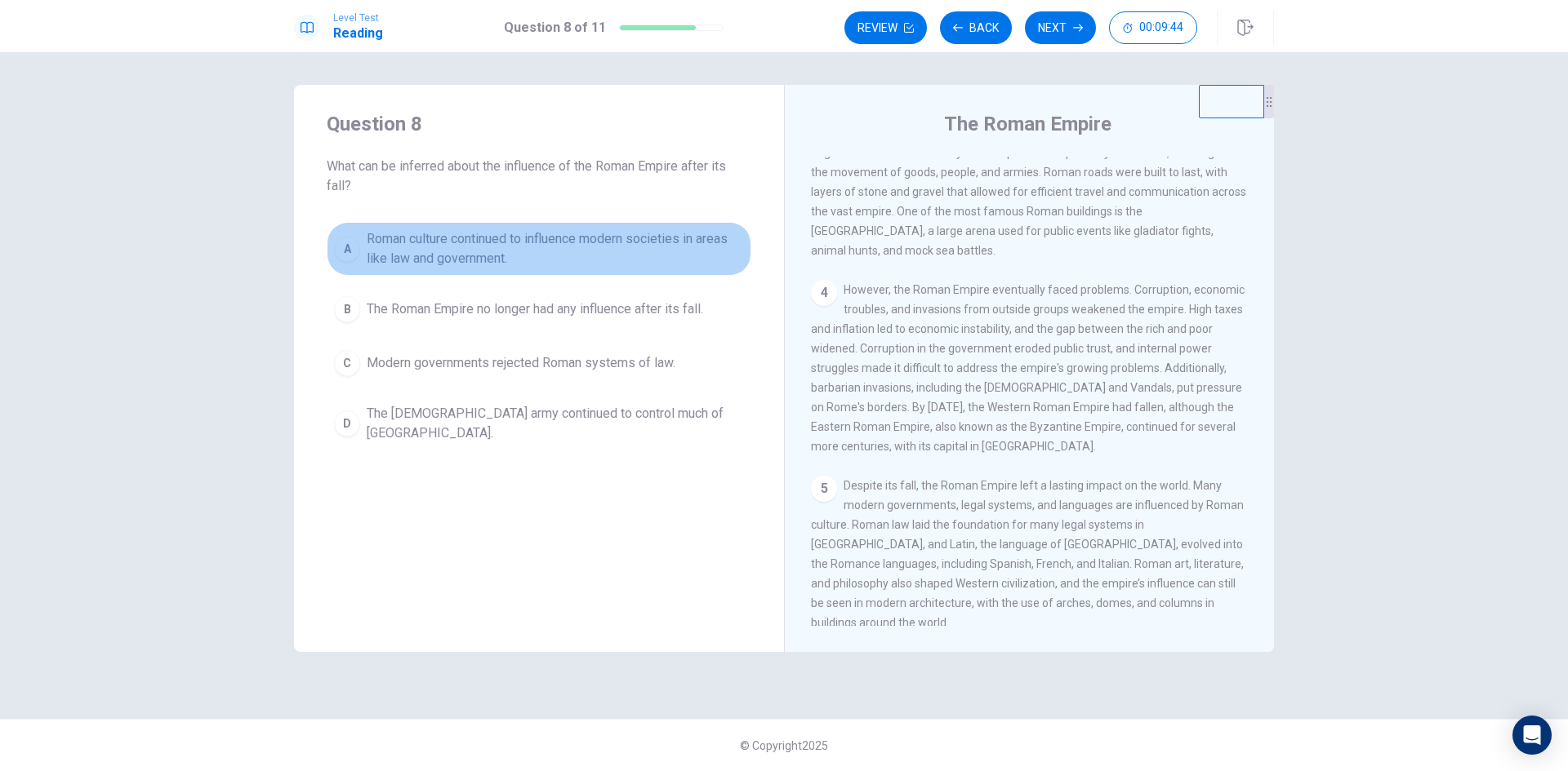
click at [349, 253] on div "A" at bounding box center [346, 249] width 26 height 26
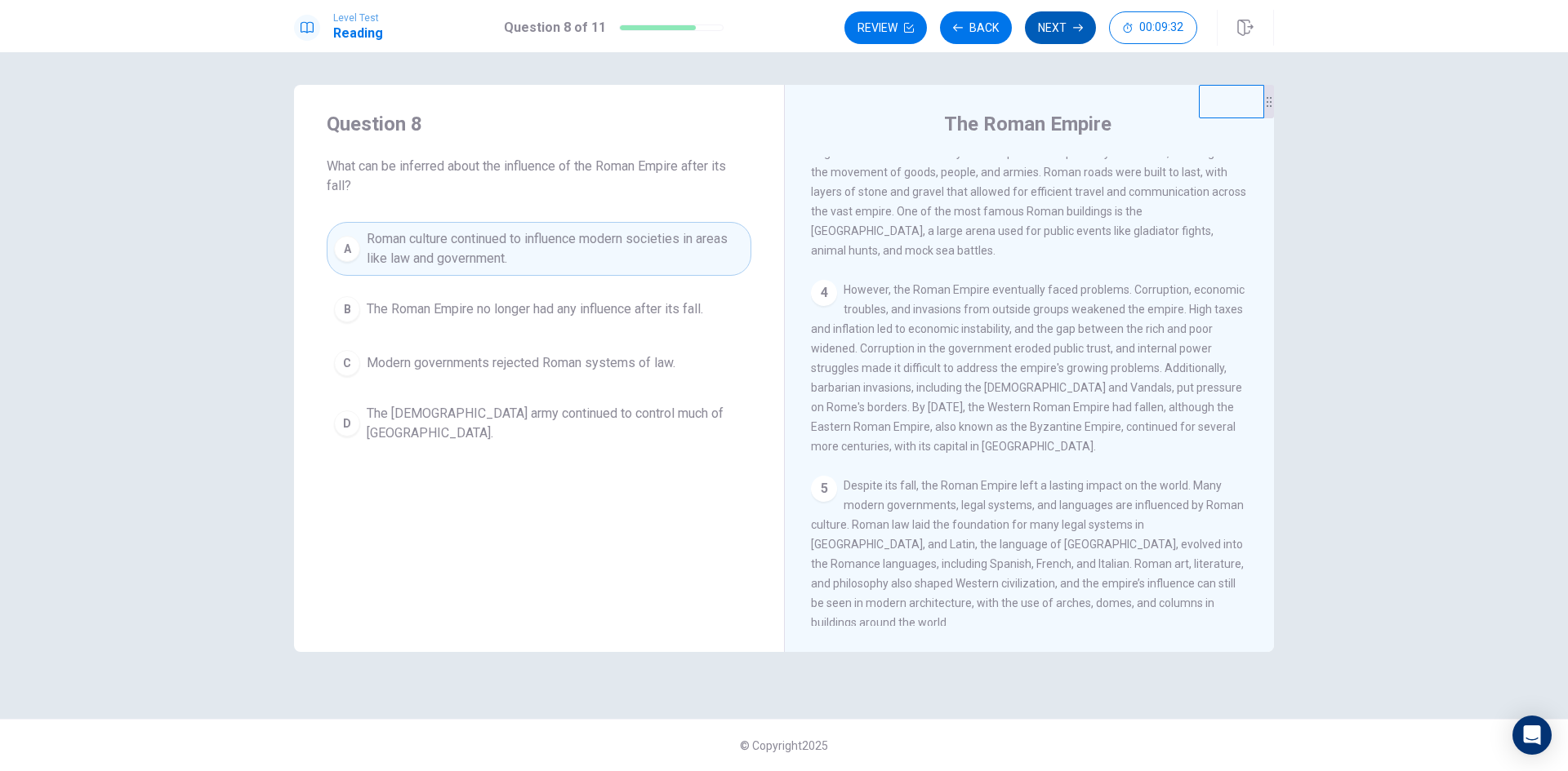
click at [1066, 37] on button "Next" at bounding box center [1061, 28] width 71 height 33
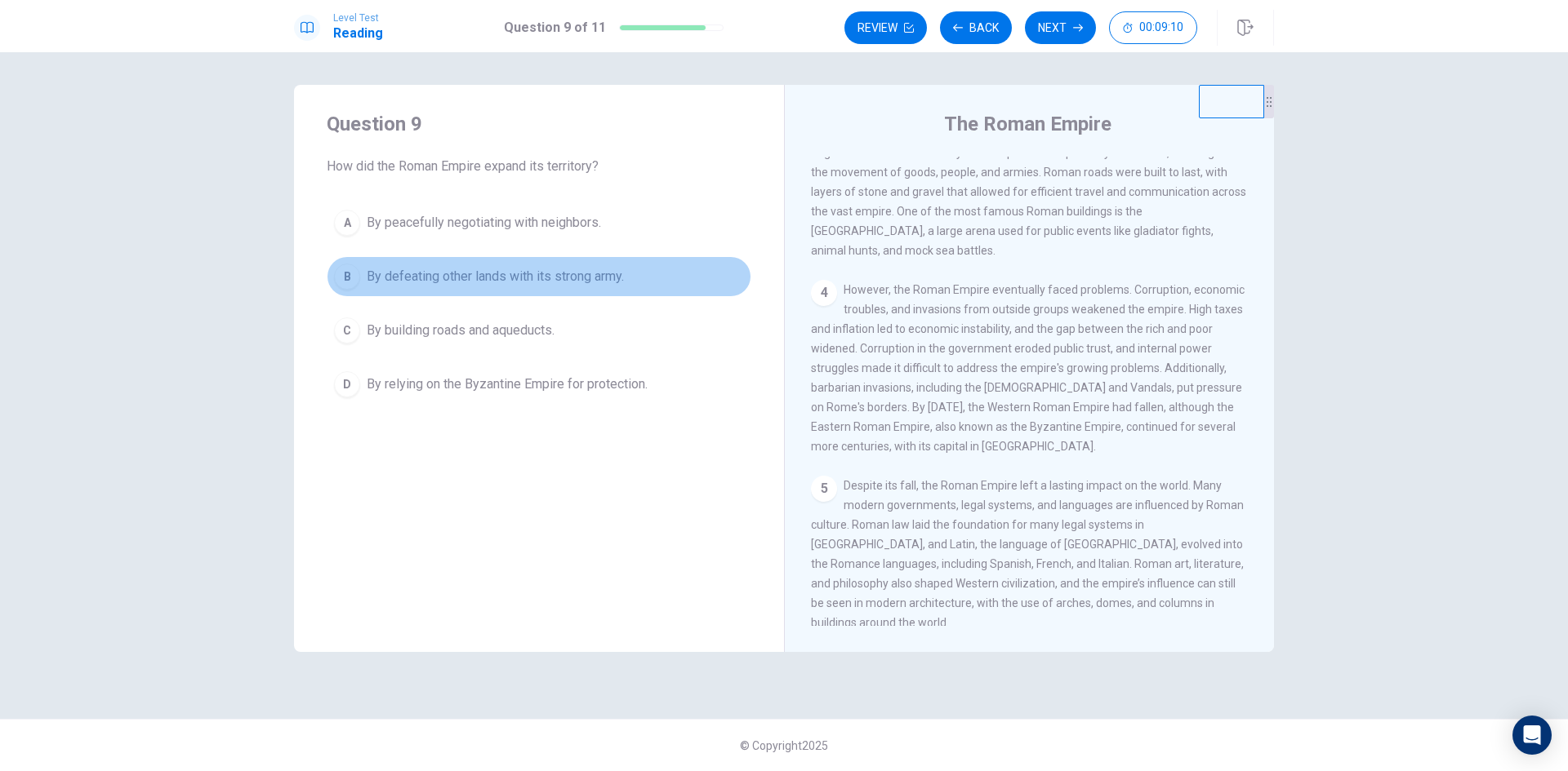
click at [345, 284] on div "B" at bounding box center [346, 276] width 26 height 26
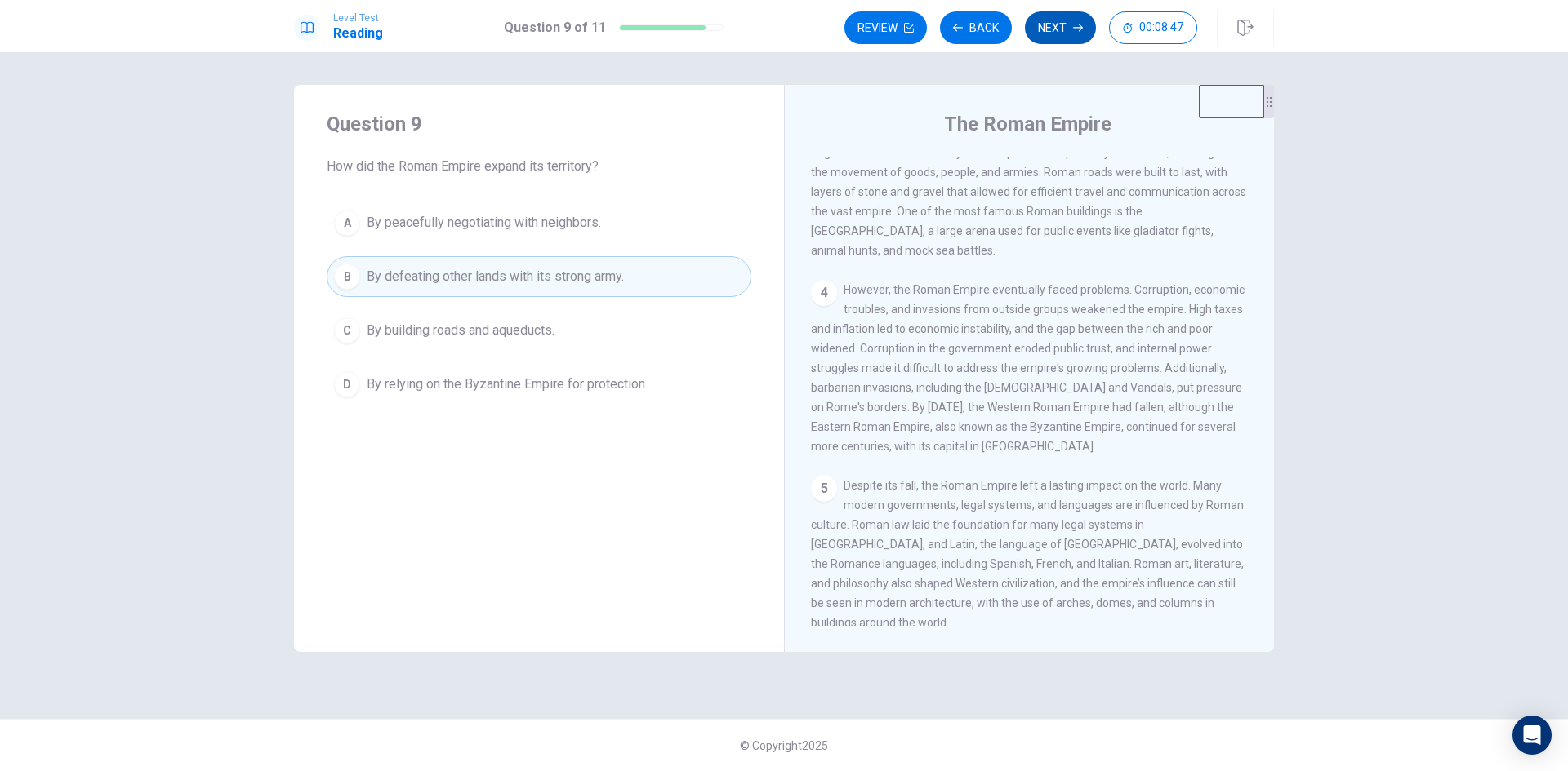
click at [1051, 38] on button "Next" at bounding box center [1061, 28] width 71 height 33
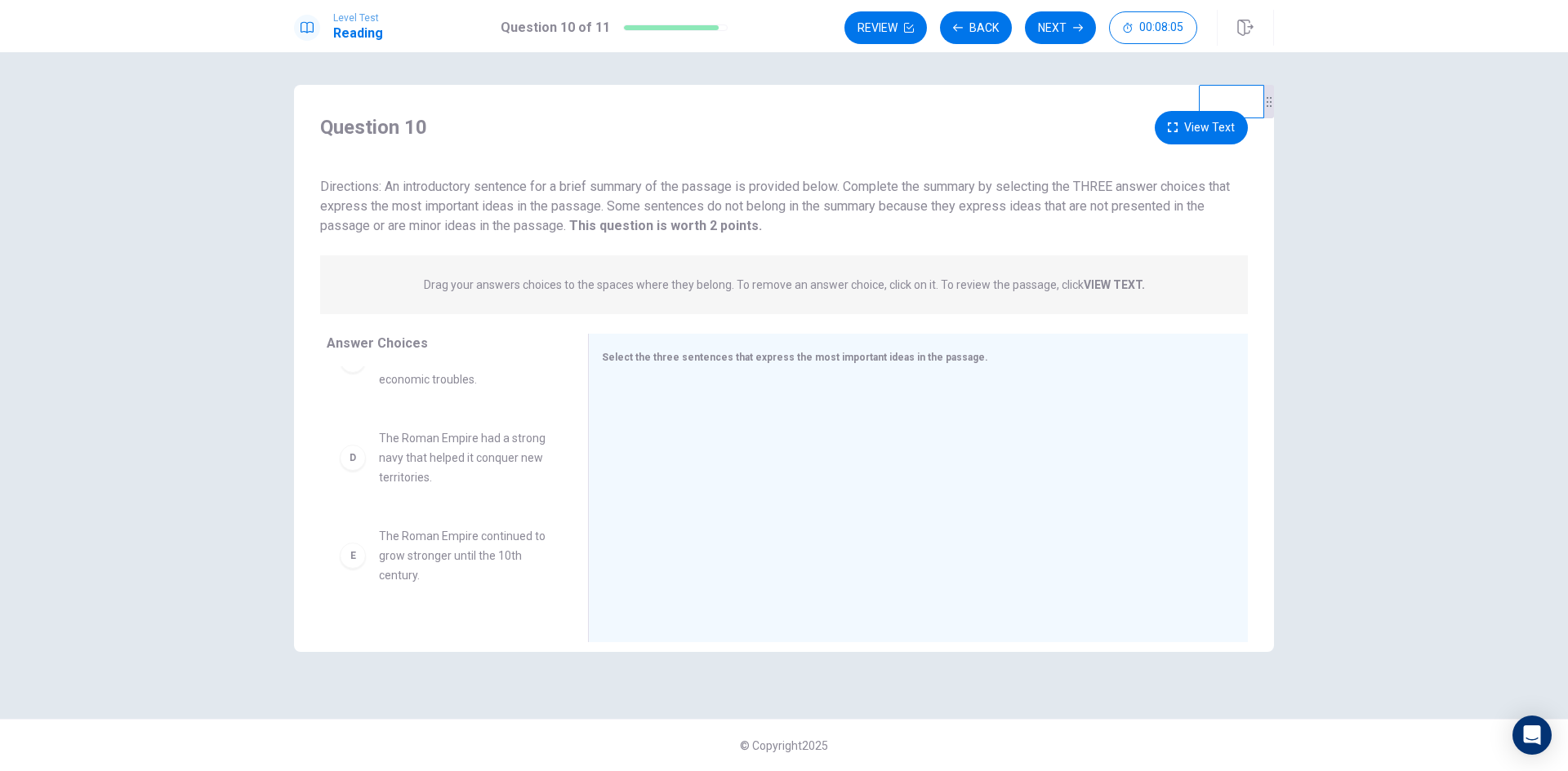
scroll to position [324, 0]
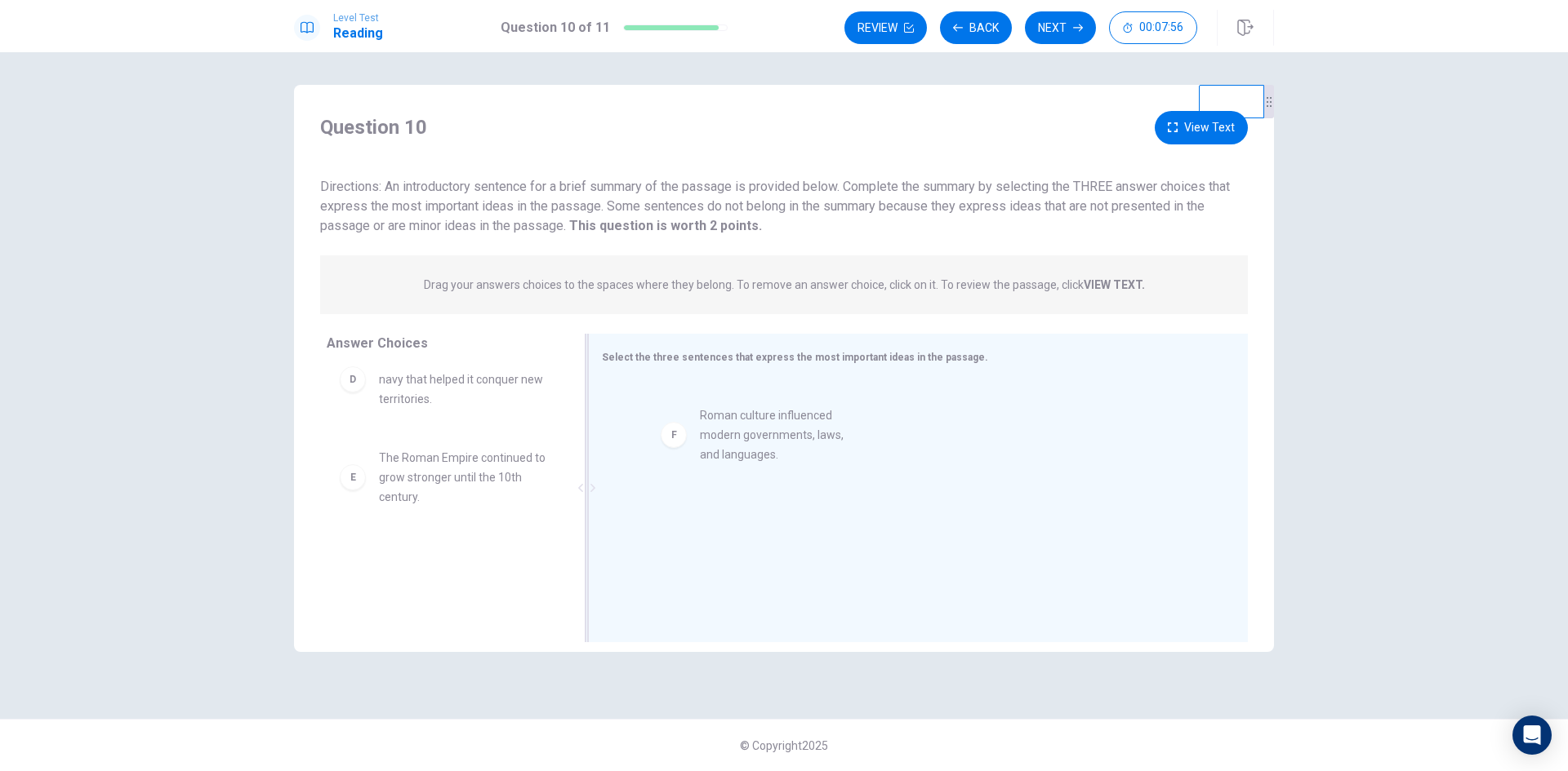
drag, startPoint x: 472, startPoint y: 581, endPoint x: 804, endPoint y: 434, distance: 363.1
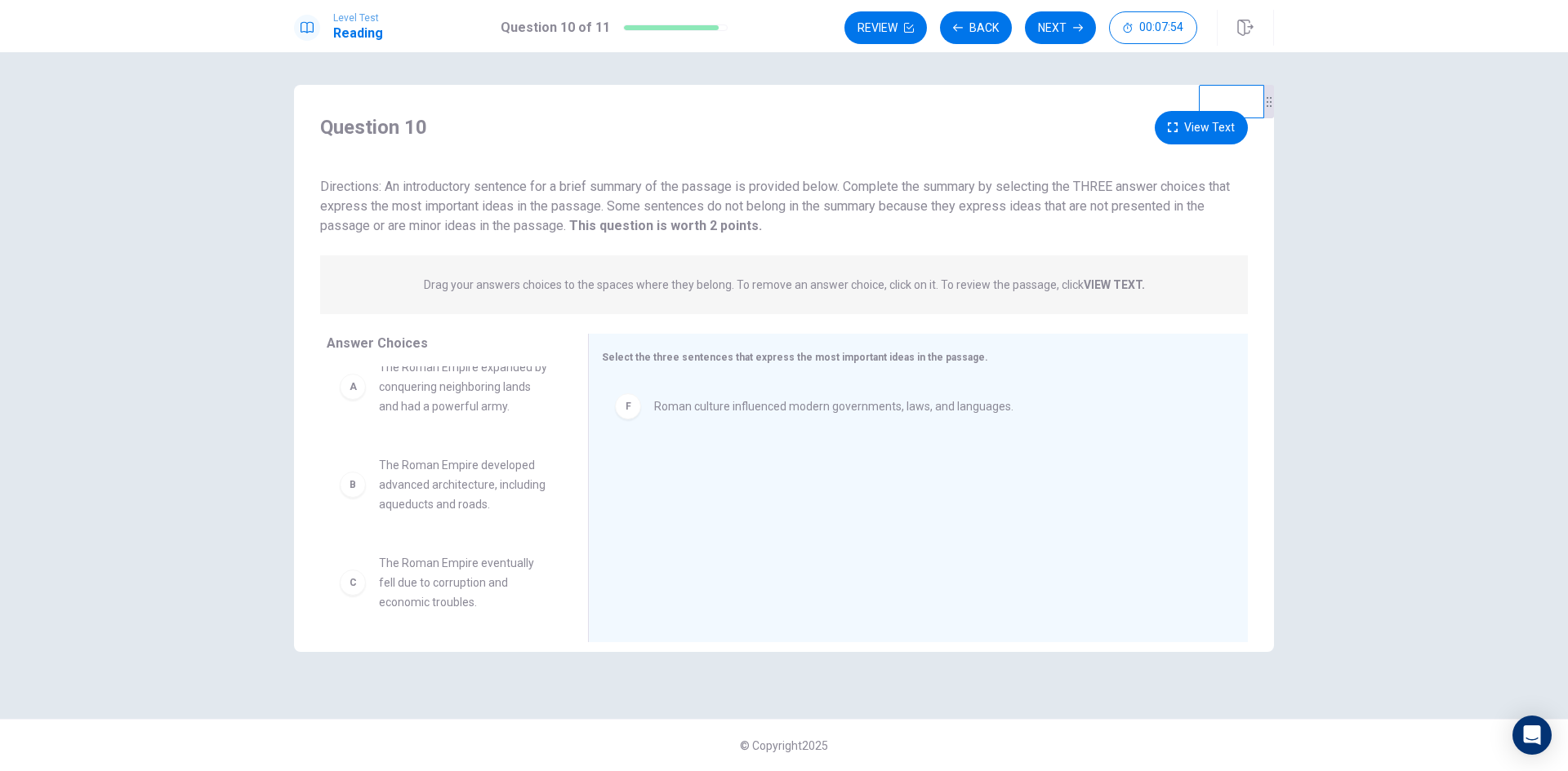
scroll to position [0, 0]
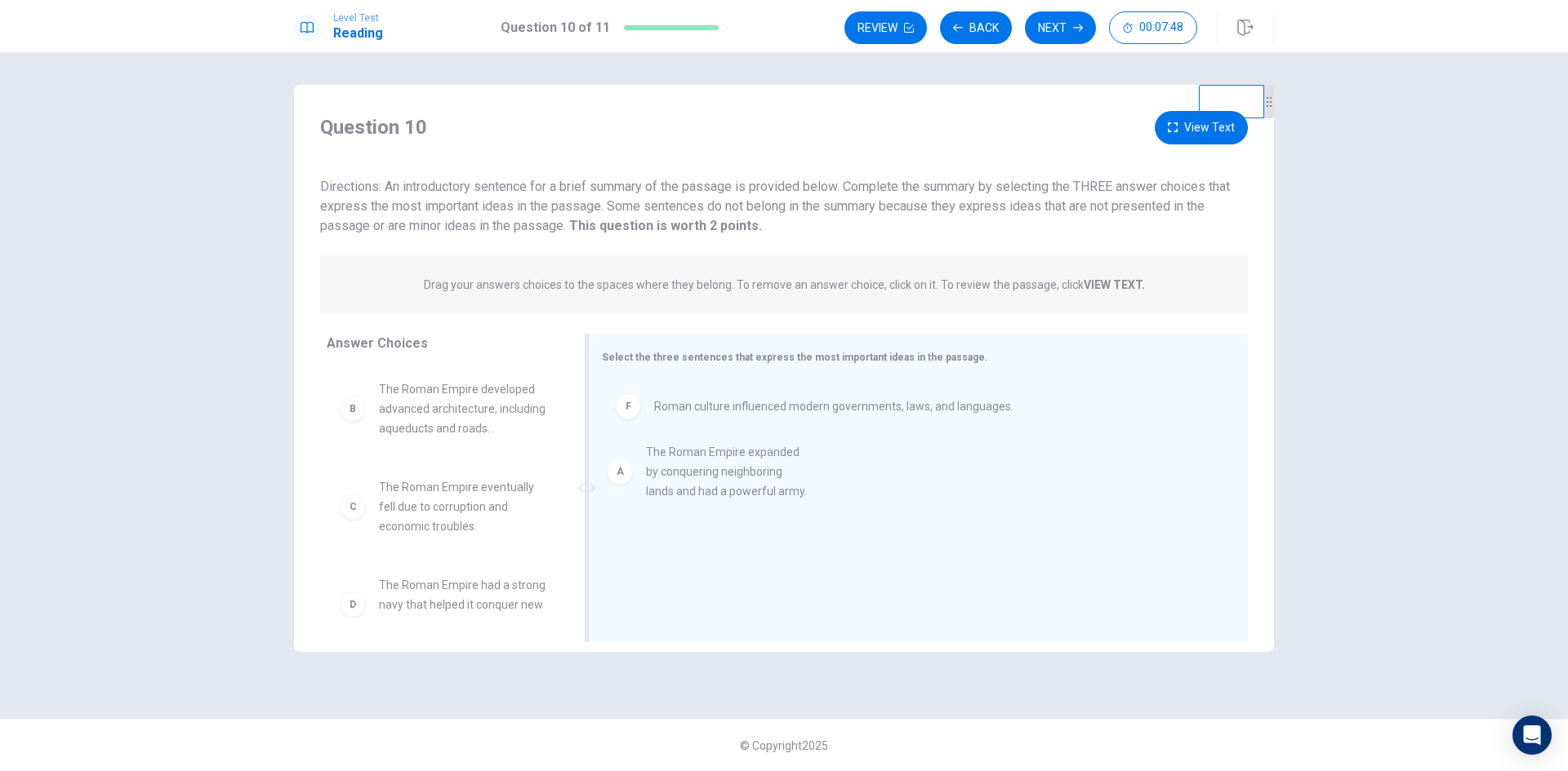
drag, startPoint x: 457, startPoint y: 405, endPoint x: 729, endPoint y: 469, distance: 279.4
drag, startPoint x: 445, startPoint y: 421, endPoint x: 735, endPoint y: 471, distance: 294.3
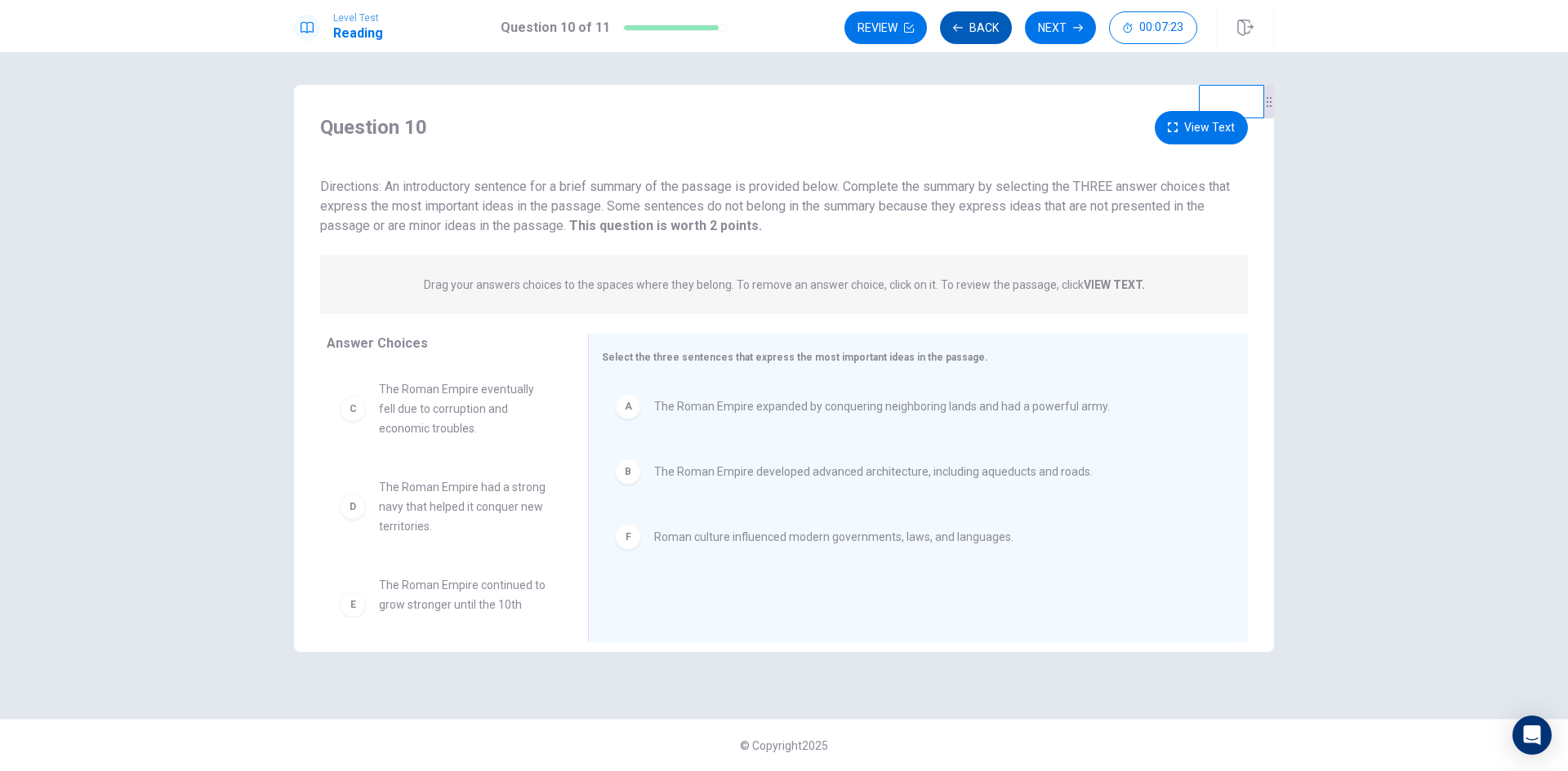
click at [982, 26] on button "Back" at bounding box center [975, 28] width 72 height 33
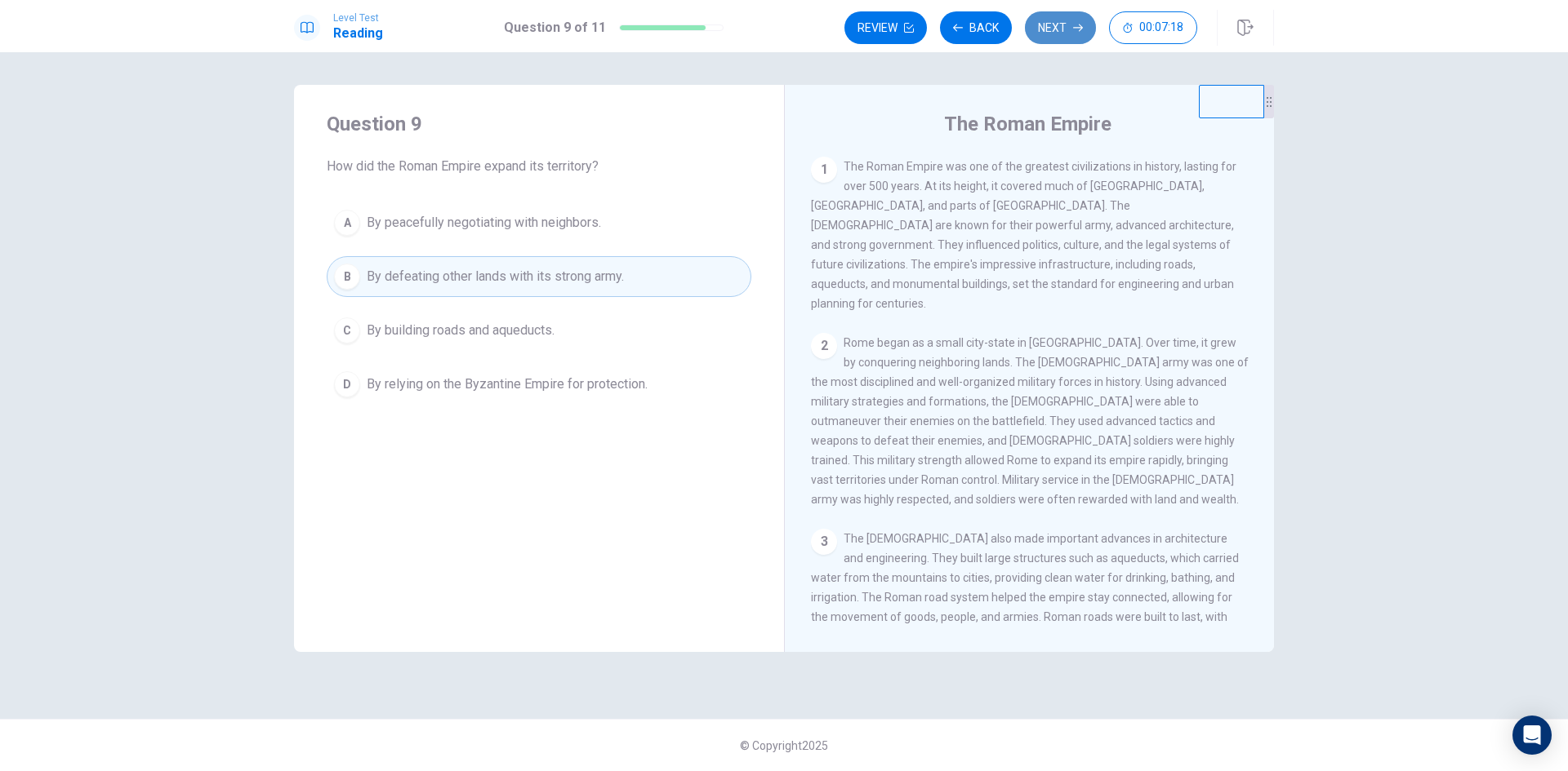
click at [1056, 28] on button "Next" at bounding box center [1061, 28] width 71 height 33
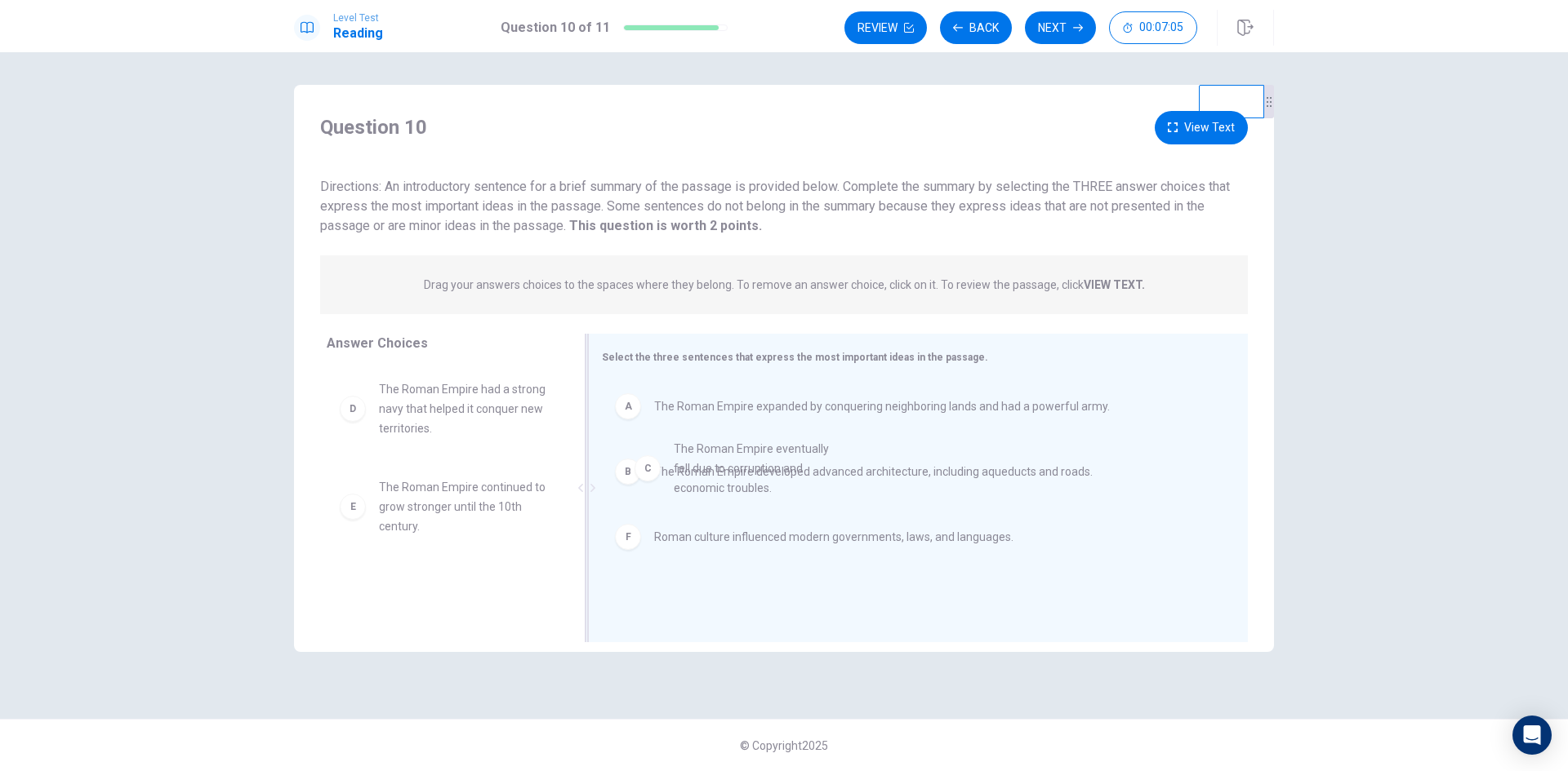
drag, startPoint x: 459, startPoint y: 419, endPoint x: 762, endPoint y: 479, distance: 308.9
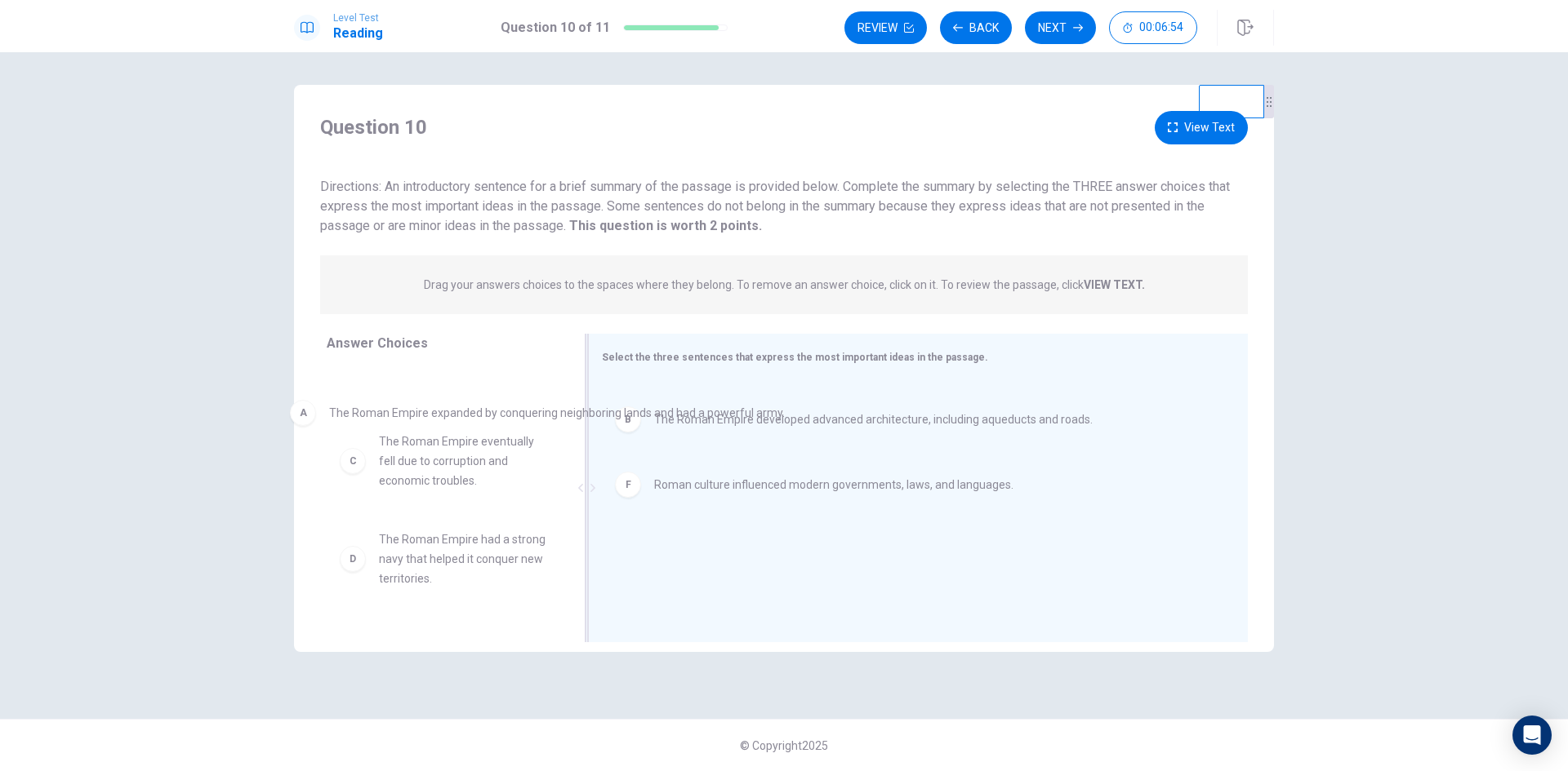
drag, startPoint x: 802, startPoint y: 410, endPoint x: 456, endPoint y: 422, distance: 346.2
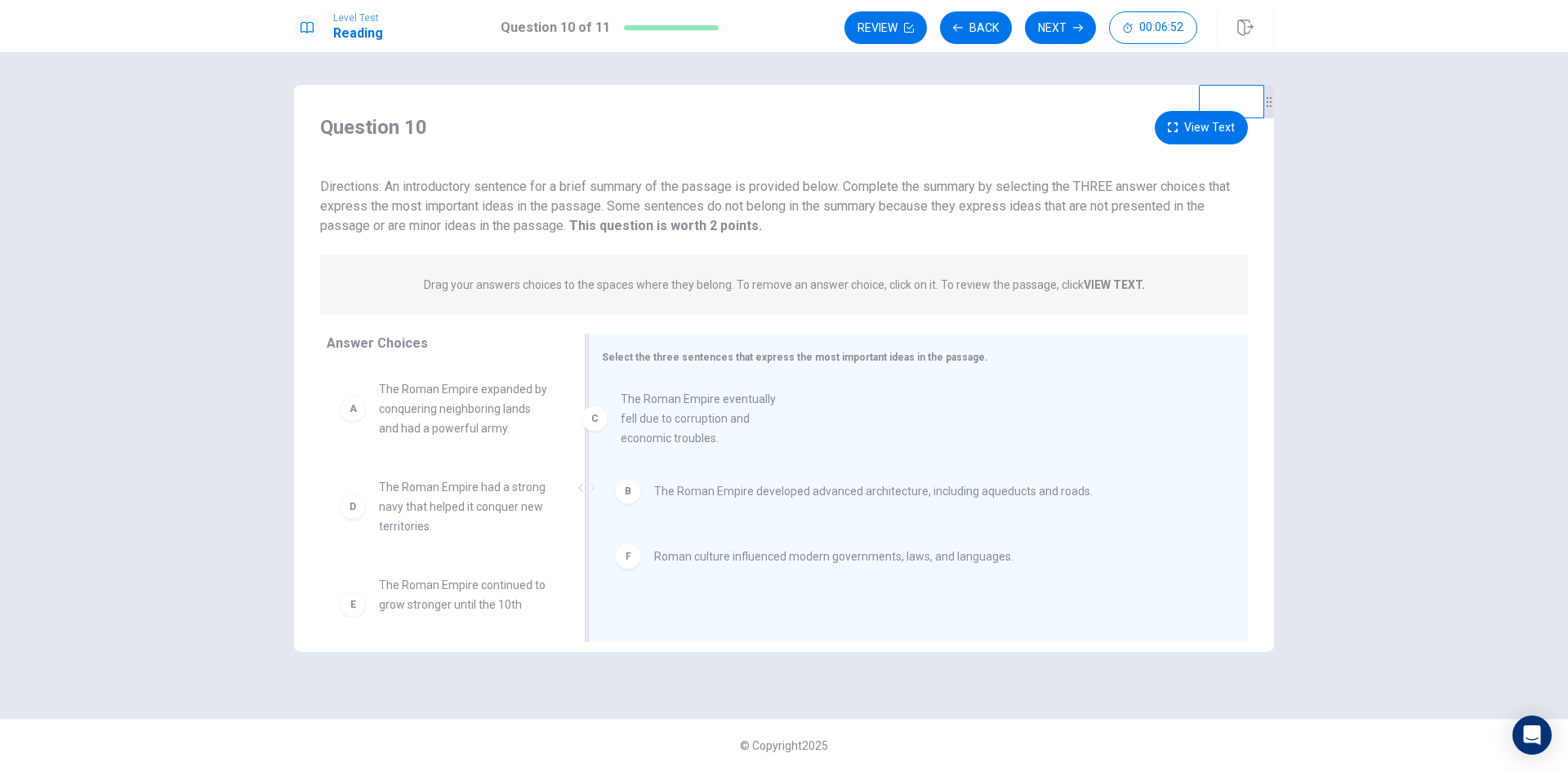
drag, startPoint x: 451, startPoint y: 517, endPoint x: 716, endPoint y: 421, distance: 281.9
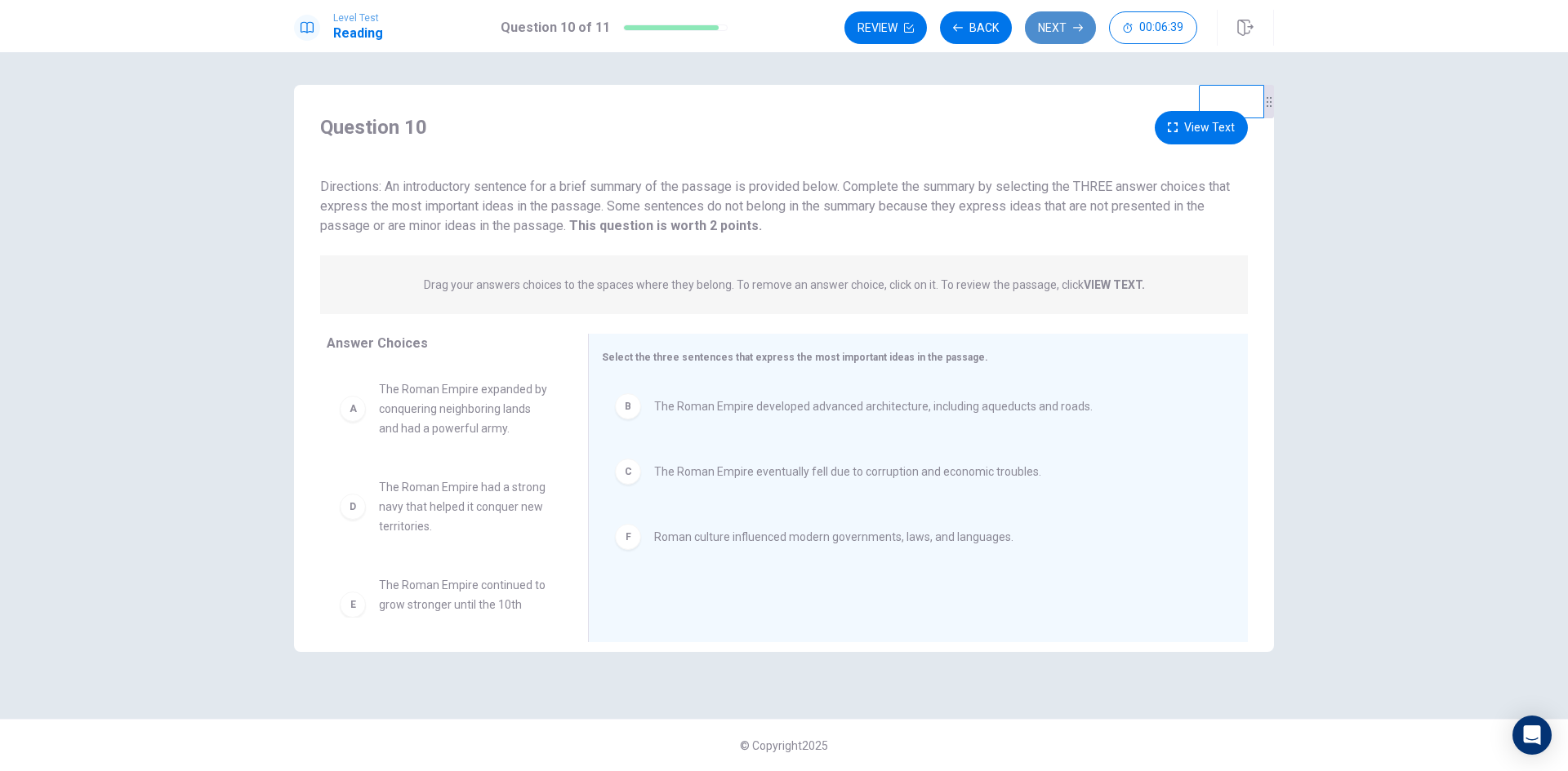
click at [1066, 24] on button "Next" at bounding box center [1061, 28] width 71 height 33
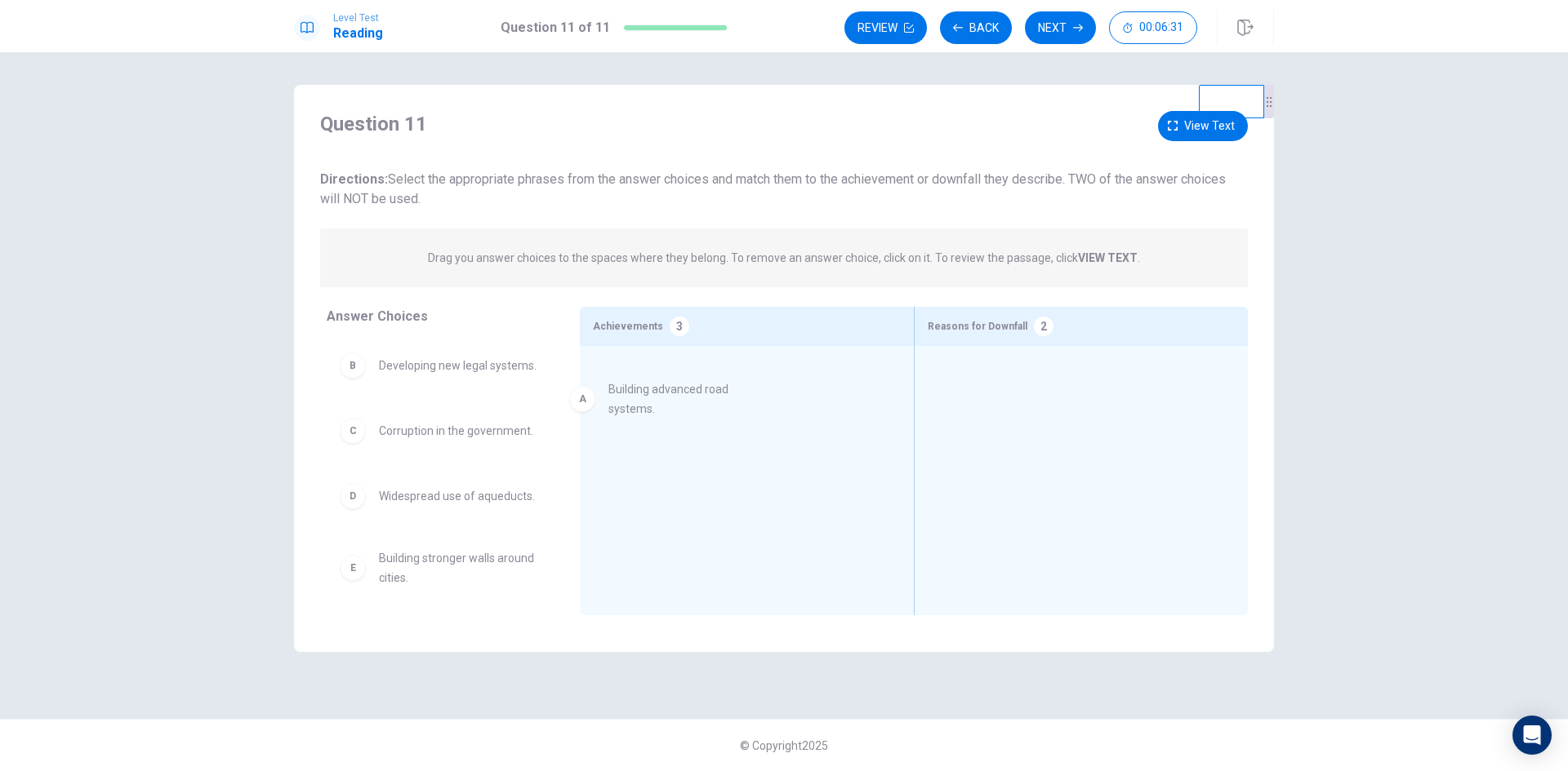
drag, startPoint x: 447, startPoint y: 378, endPoint x: 682, endPoint y: 406, distance: 236.7
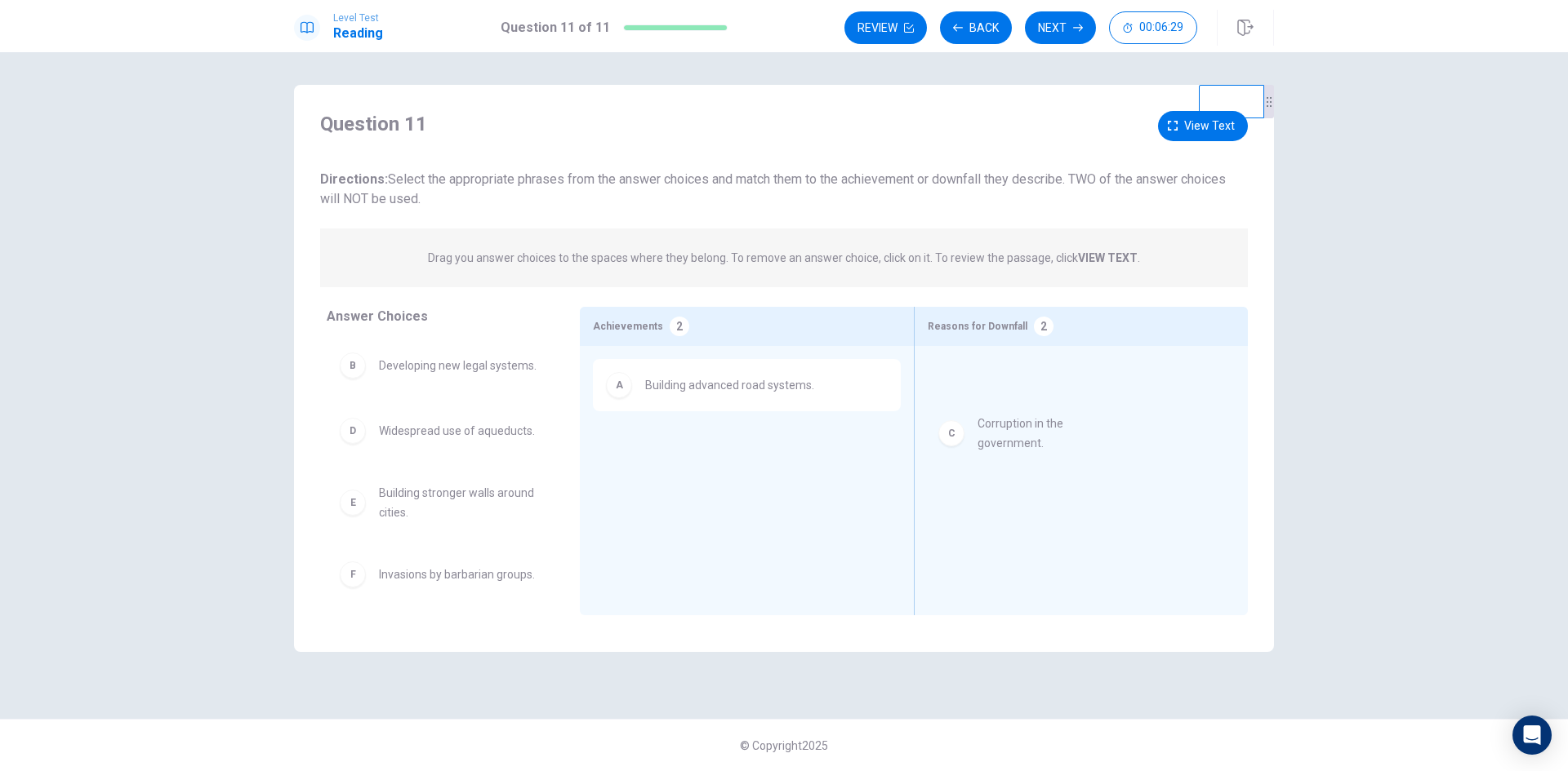
drag, startPoint x: 448, startPoint y: 460, endPoint x: 1050, endPoint y: 442, distance: 602.3
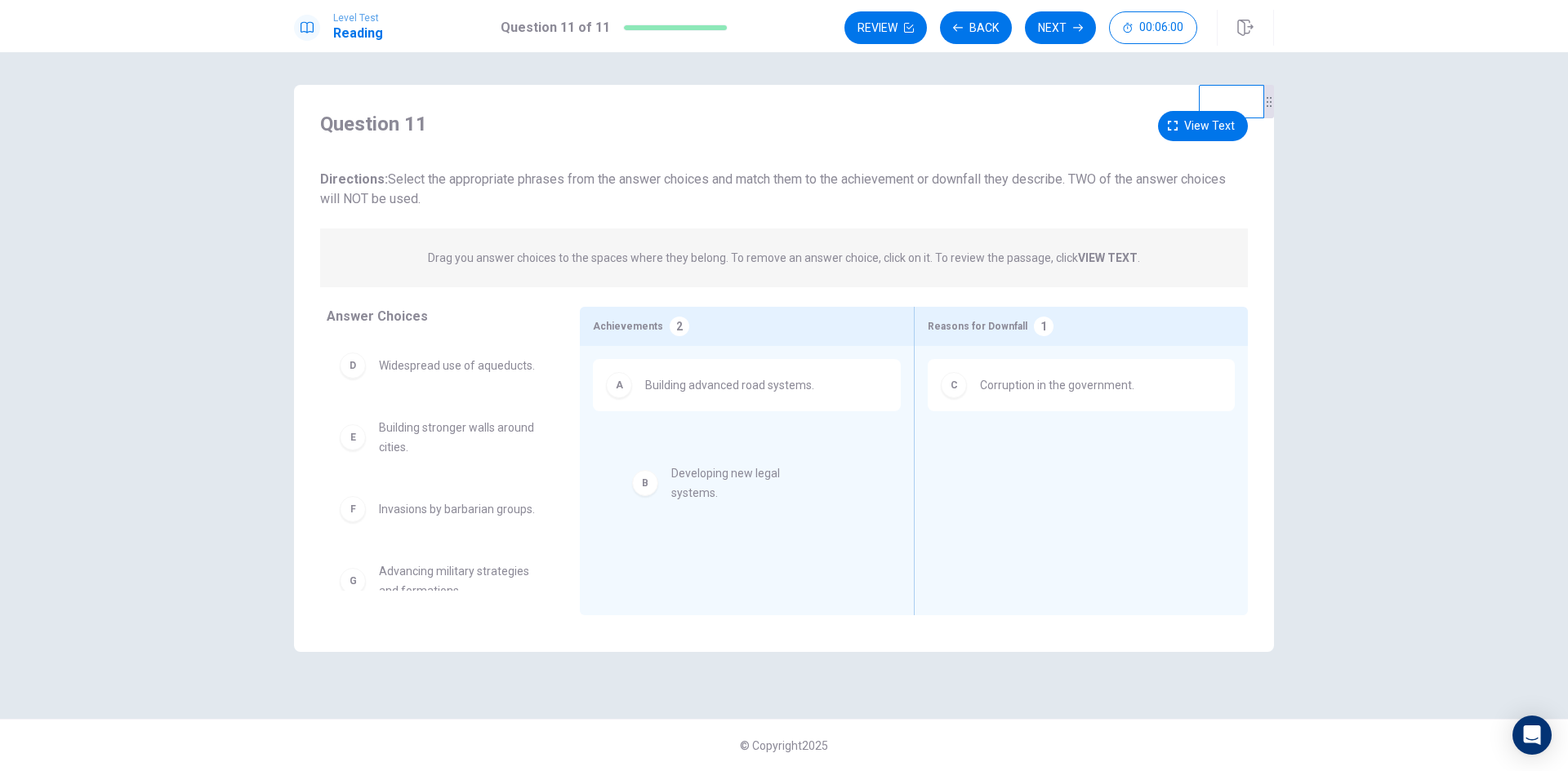
drag, startPoint x: 418, startPoint y: 392, endPoint x: 717, endPoint y: 511, distance: 321.8
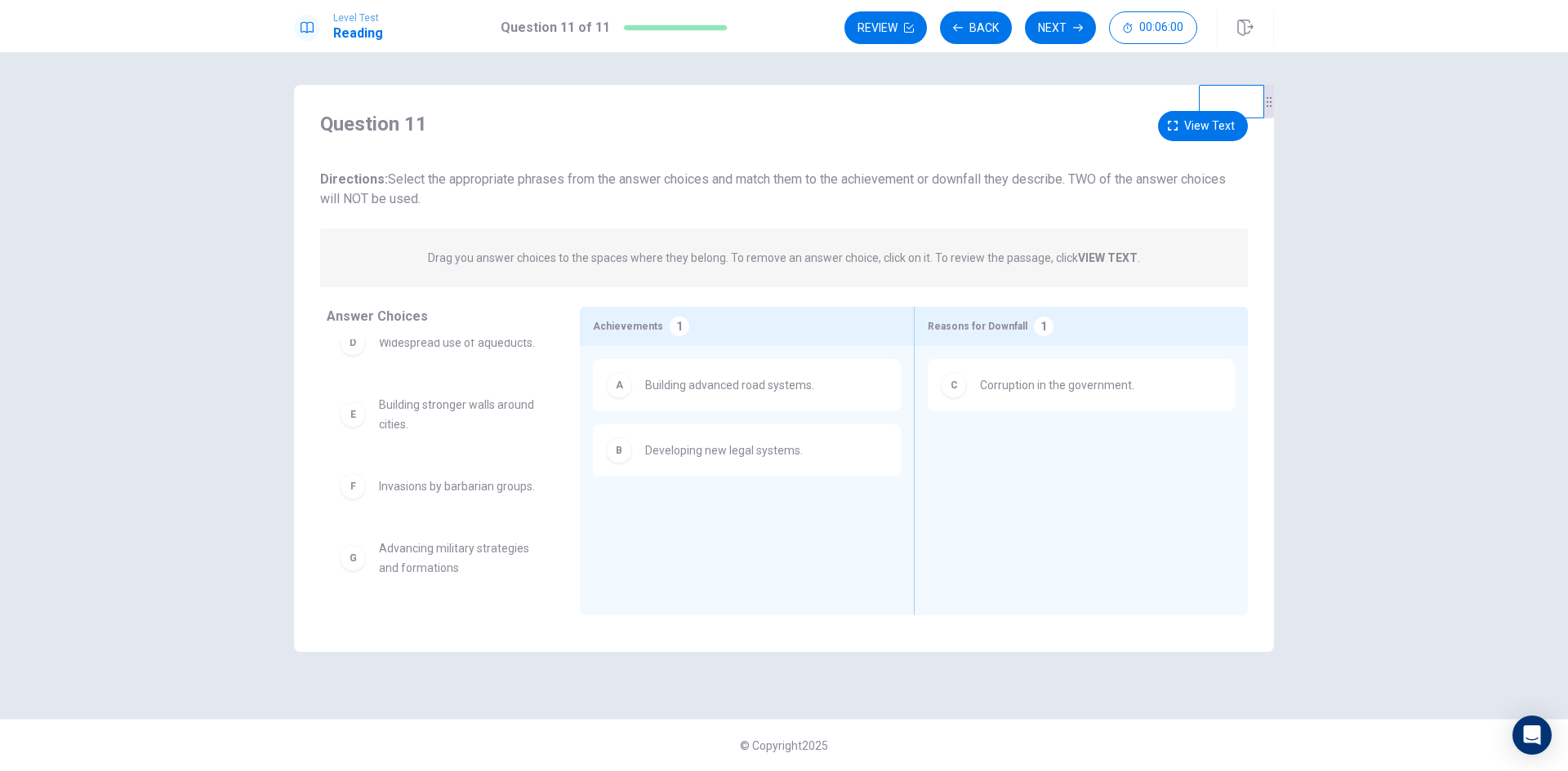
scroll to position [49, 0]
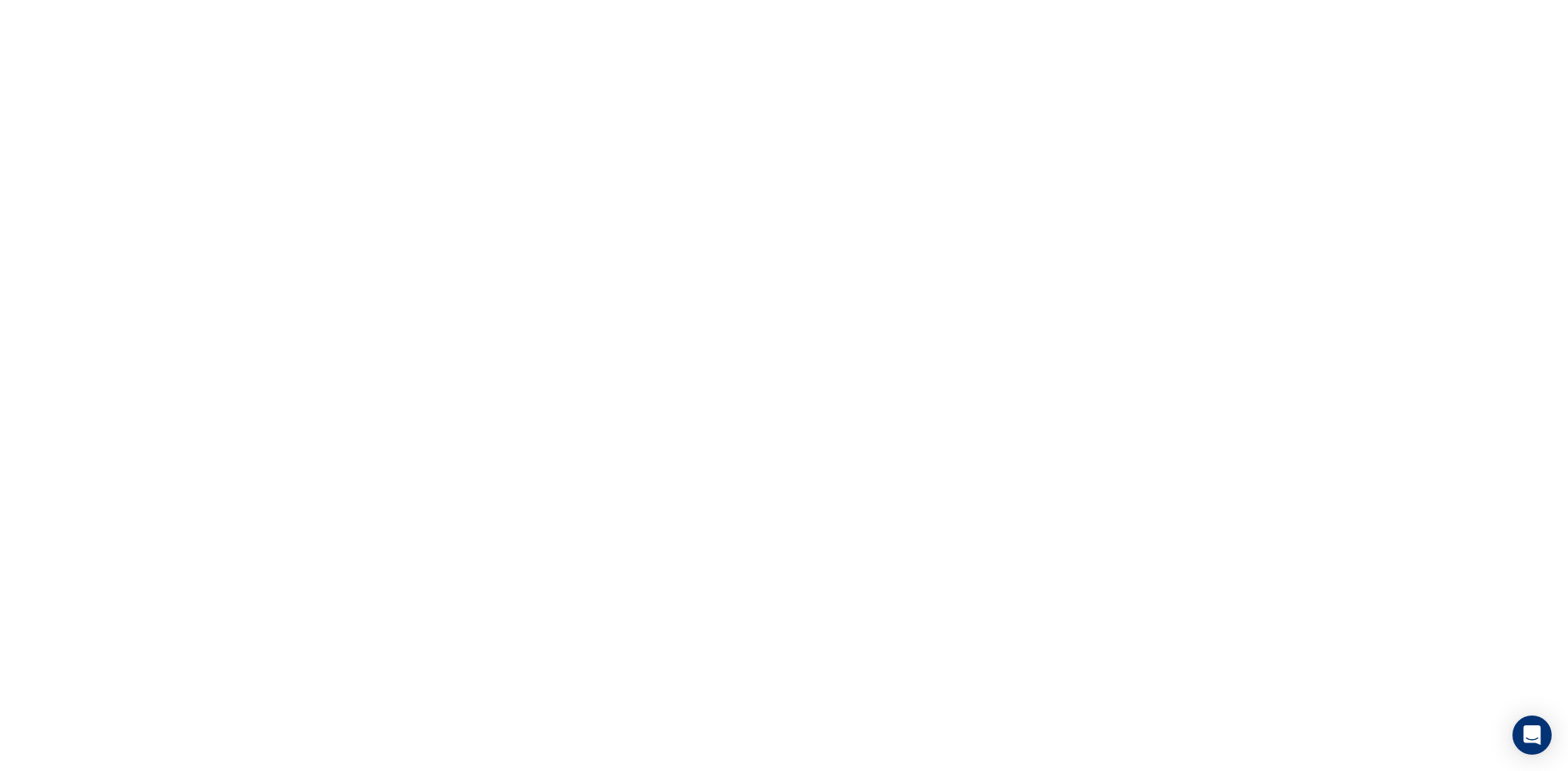
drag, startPoint x: 454, startPoint y: 565, endPoint x: 749, endPoint y: 522, distance: 298.1
